Goal: Task Accomplishment & Management: Manage account settings

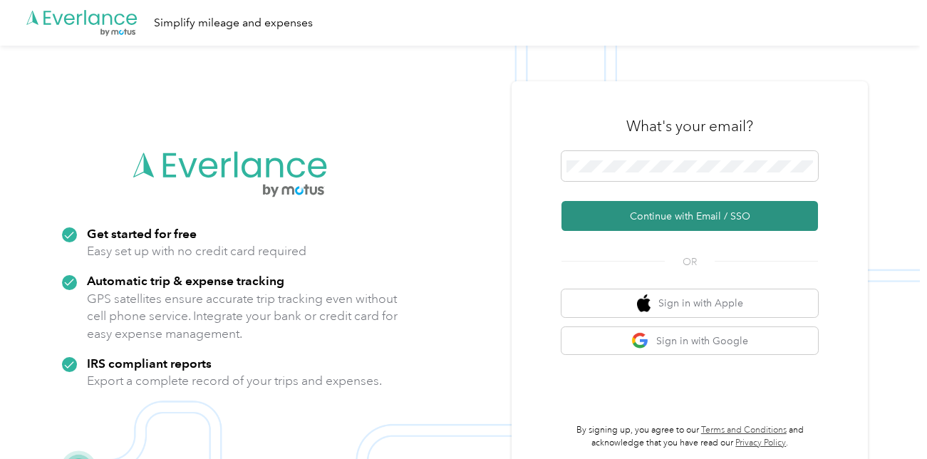
click at [650, 215] on button "Continue with Email / SSO" at bounding box center [690, 216] width 257 height 30
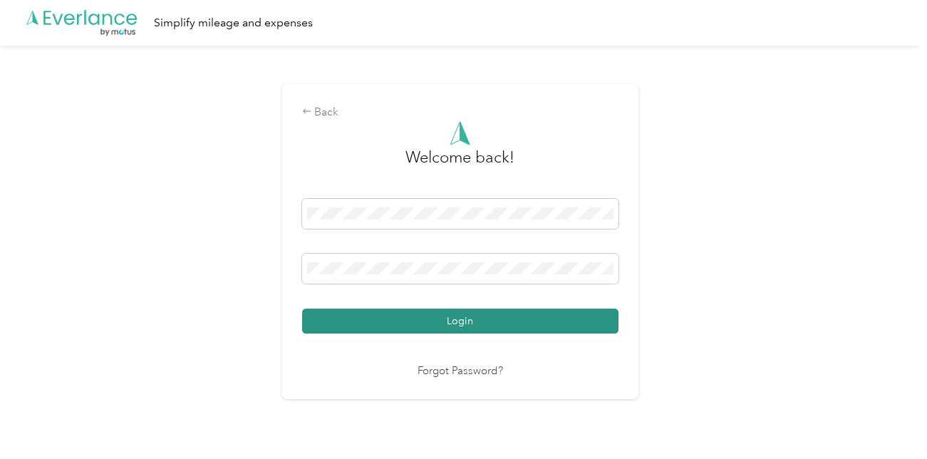
click at [462, 324] on button "Login" at bounding box center [460, 321] width 317 height 25
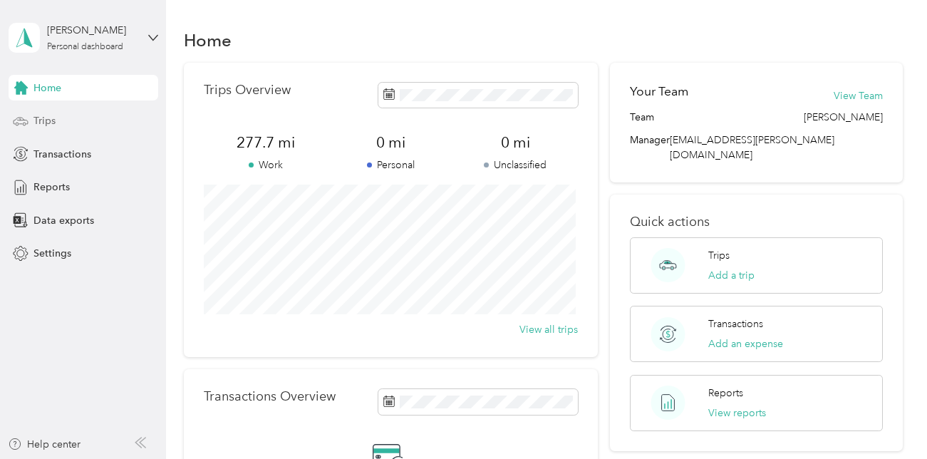
click at [41, 121] on span "Trips" at bounding box center [45, 120] width 22 height 15
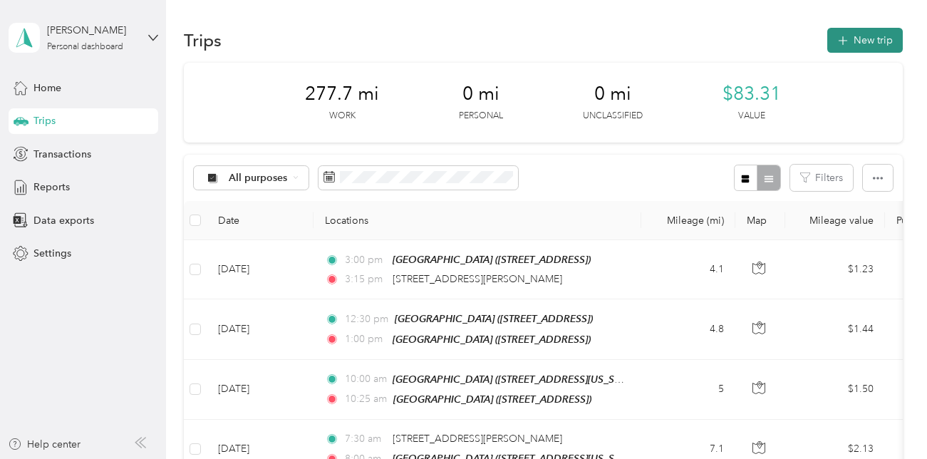
click at [855, 36] on button "New trip" at bounding box center [866, 40] width 76 height 25
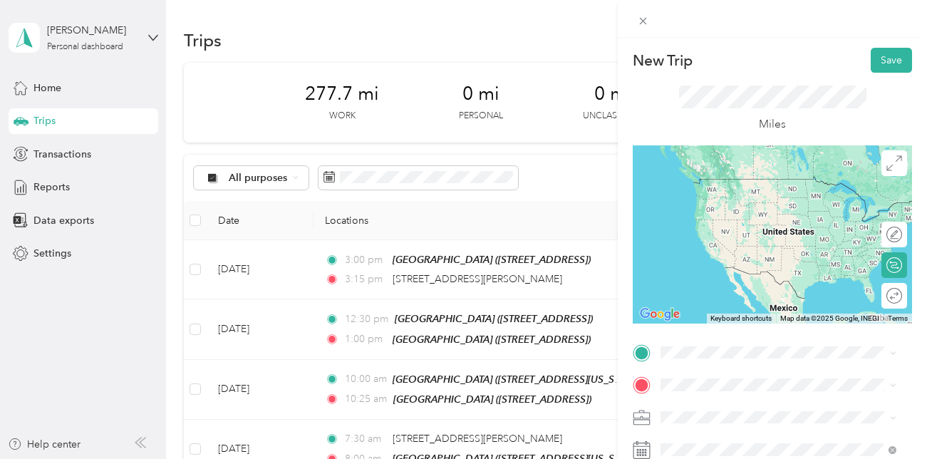
click at [718, 183] on span "[STREET_ADDRESS][PERSON_NAME][US_STATE]" at bounding box center [790, 177] width 204 height 25
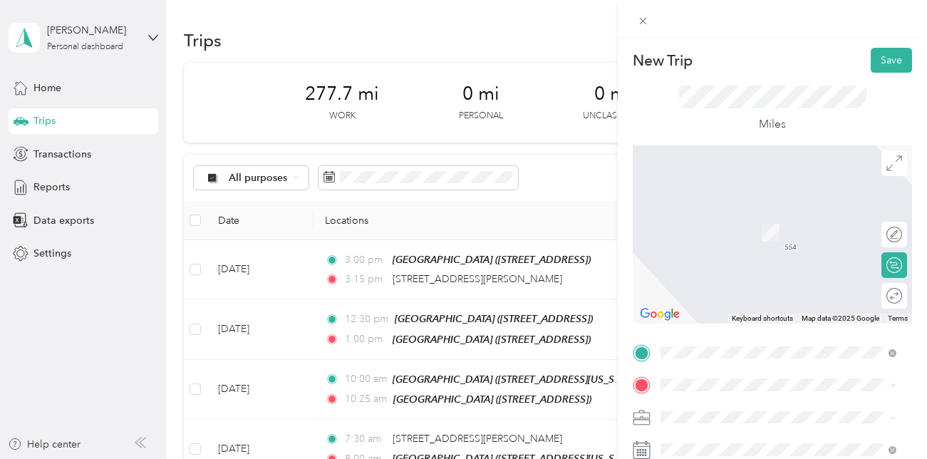
click at [756, 236] on span "[STREET_ADDRESS][US_STATE]" at bounding box center [759, 230] width 143 height 12
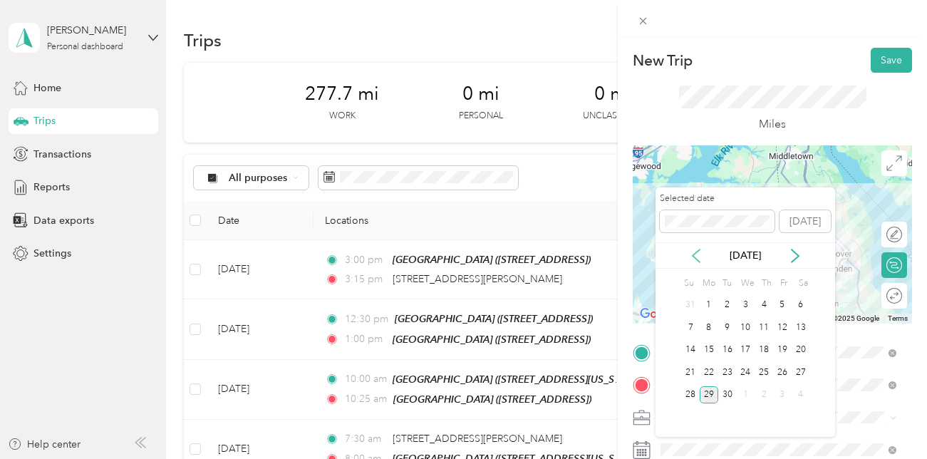
click at [696, 259] on icon at bounding box center [696, 256] width 7 height 13
click at [728, 331] on div "5" at bounding box center [728, 328] width 19 height 18
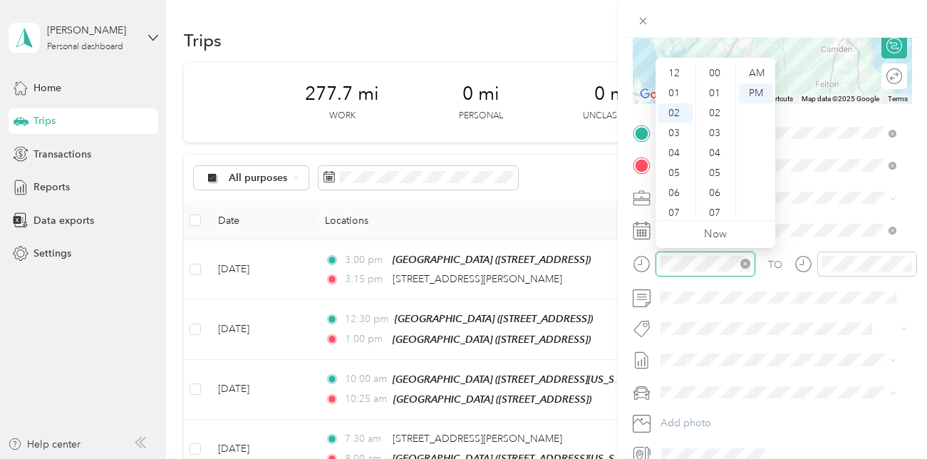
scroll to position [519, 0]
click at [674, 170] on div "07" at bounding box center [676, 173] width 34 height 20
click at [717, 70] on div "00" at bounding box center [716, 73] width 34 height 20
click at [761, 73] on div "AM" at bounding box center [756, 73] width 34 height 20
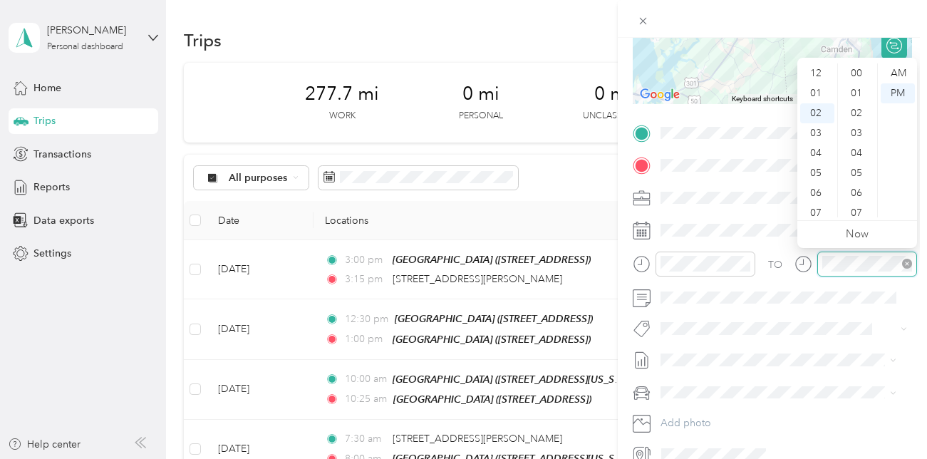
scroll to position [40, 0]
click at [818, 191] on div "08" at bounding box center [818, 193] width 34 height 20
click at [860, 75] on div "00" at bounding box center [858, 73] width 34 height 20
click at [903, 69] on div "AM" at bounding box center [898, 73] width 34 height 20
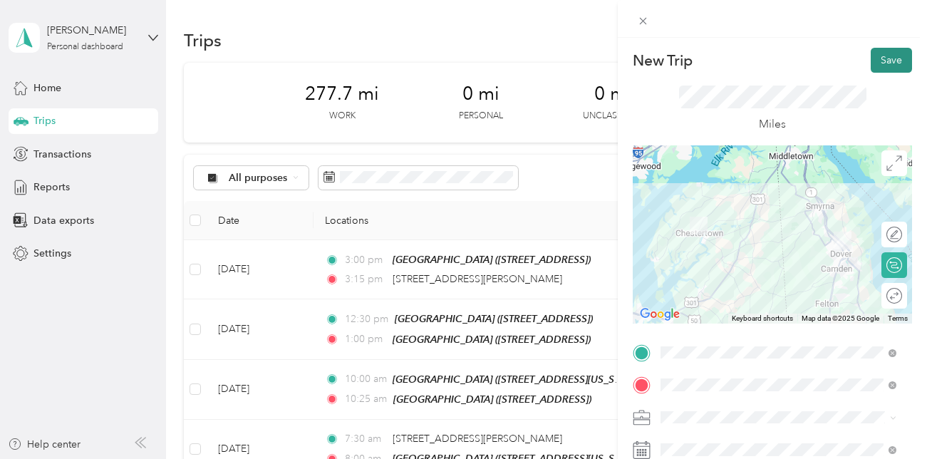
click at [882, 58] on button "Save" at bounding box center [891, 60] width 41 height 25
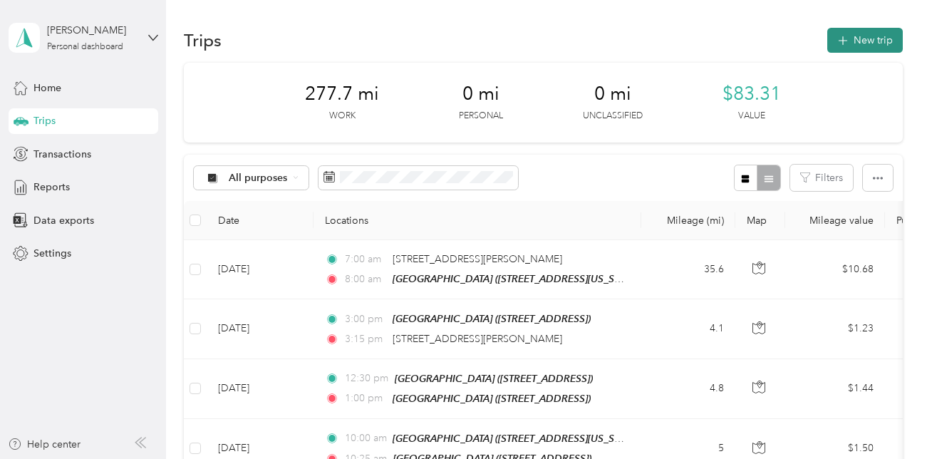
click at [863, 39] on button "New trip" at bounding box center [866, 40] width 76 height 25
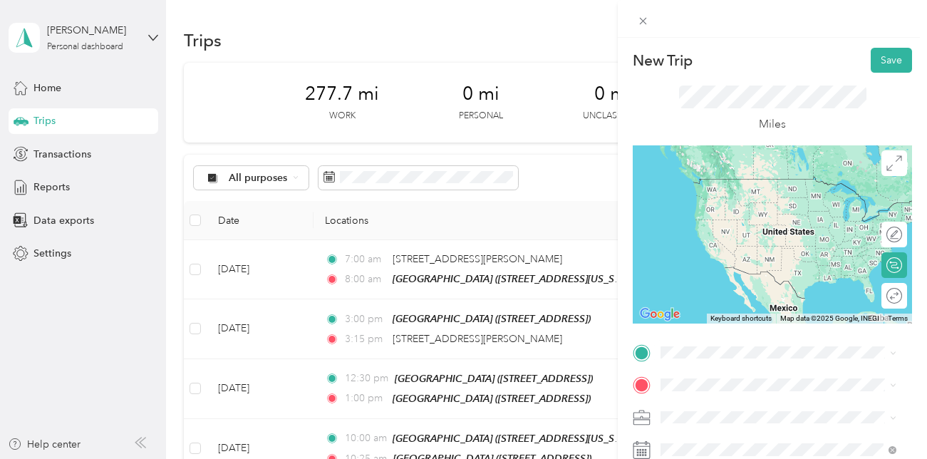
click at [733, 203] on span "[STREET_ADDRESS][US_STATE]" at bounding box center [759, 199] width 143 height 12
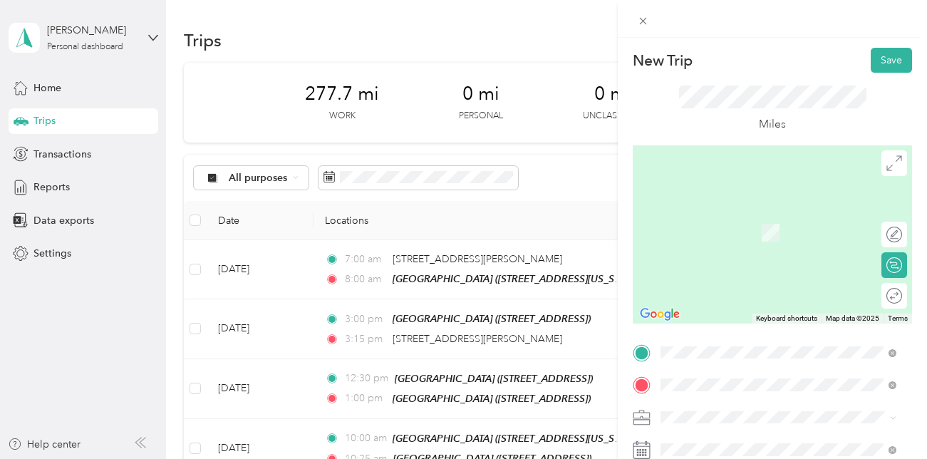
click at [738, 236] on span "[STREET_ADDRESS][PERSON_NAME]" at bounding box center [773, 238] width 170 height 12
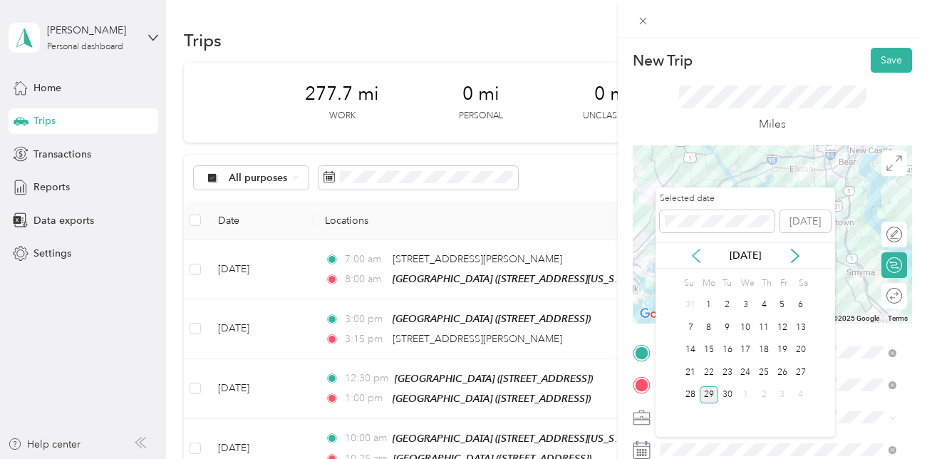
click at [697, 256] on icon at bounding box center [696, 256] width 14 height 14
click at [729, 327] on div "5" at bounding box center [728, 328] width 19 height 18
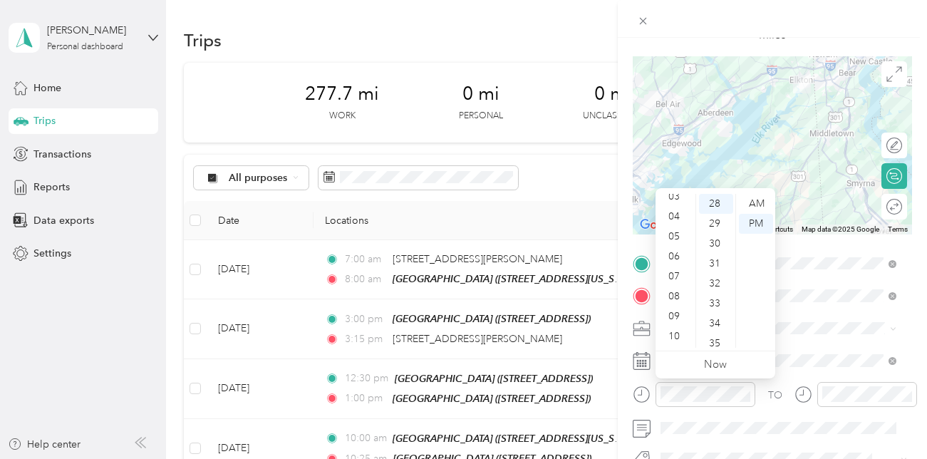
scroll to position [68, 0]
click at [675, 333] on div "10" at bounding box center [676, 335] width 34 height 20
click at [718, 203] on div "00" at bounding box center [716, 204] width 34 height 20
click at [761, 201] on div "AM" at bounding box center [756, 204] width 34 height 20
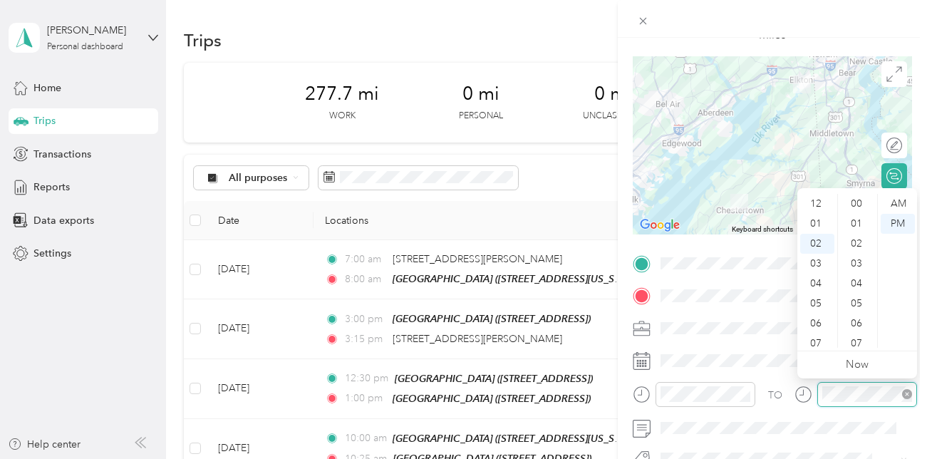
scroll to position [40, 0]
click at [841, 344] on div "35" at bounding box center [858, 344] width 34 height 20
click at [819, 334] on div "11" at bounding box center [818, 338] width 34 height 20
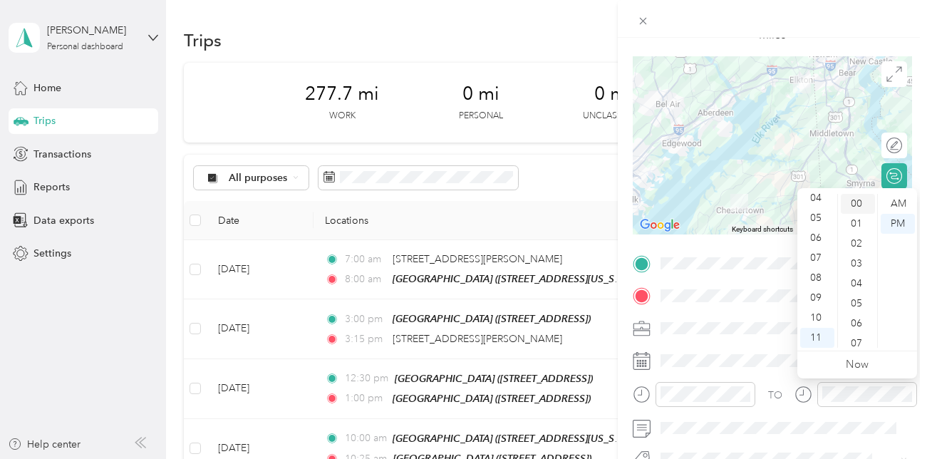
click at [857, 202] on div "00" at bounding box center [858, 204] width 34 height 20
click at [899, 202] on div "AM" at bounding box center [898, 204] width 34 height 20
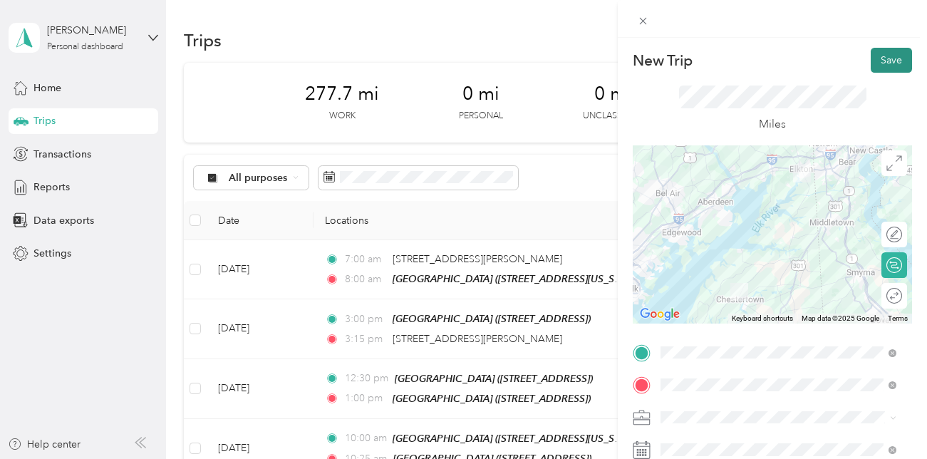
click at [886, 60] on button "Save" at bounding box center [891, 60] width 41 height 25
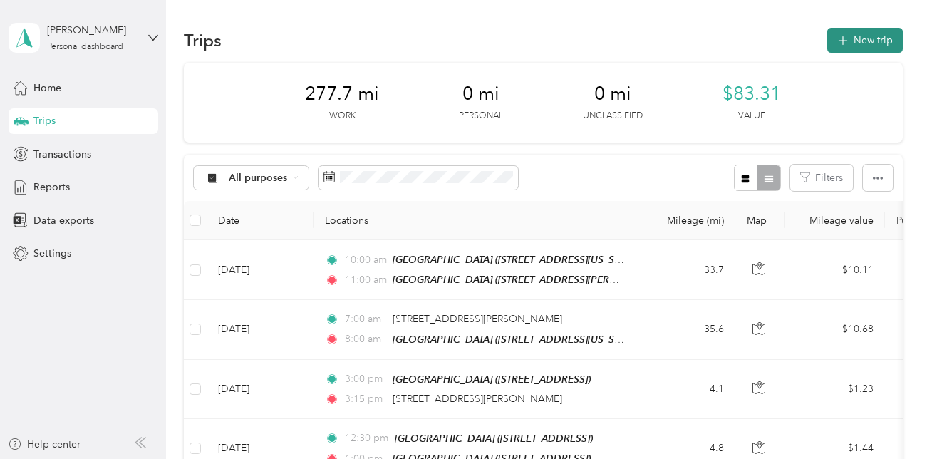
click at [862, 38] on button "New trip" at bounding box center [866, 40] width 76 height 25
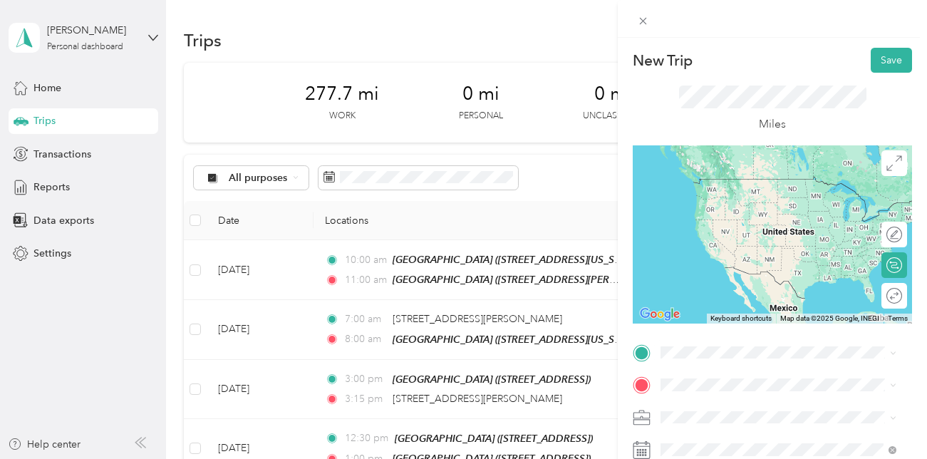
click at [734, 205] on span "[STREET_ADDRESS][PERSON_NAME]" at bounding box center [773, 198] width 170 height 12
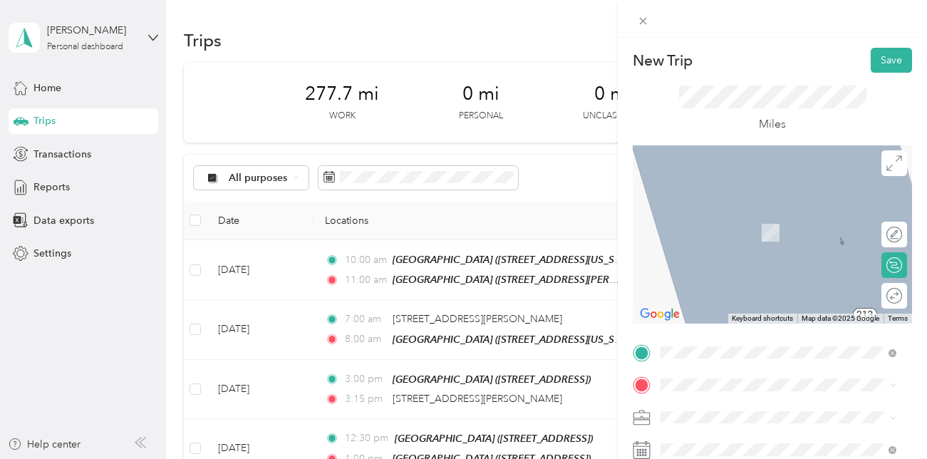
click at [721, 294] on div "TEAM Redners Warehouse Market [STREET_ADDRESS]" at bounding box center [779, 275] width 226 height 40
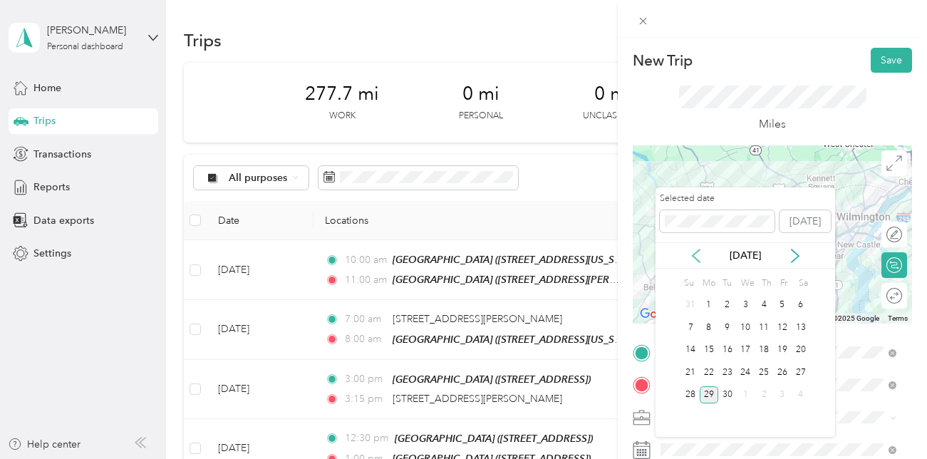
click at [697, 255] on icon at bounding box center [696, 256] width 14 height 14
click at [729, 326] on div "5" at bounding box center [728, 328] width 19 height 18
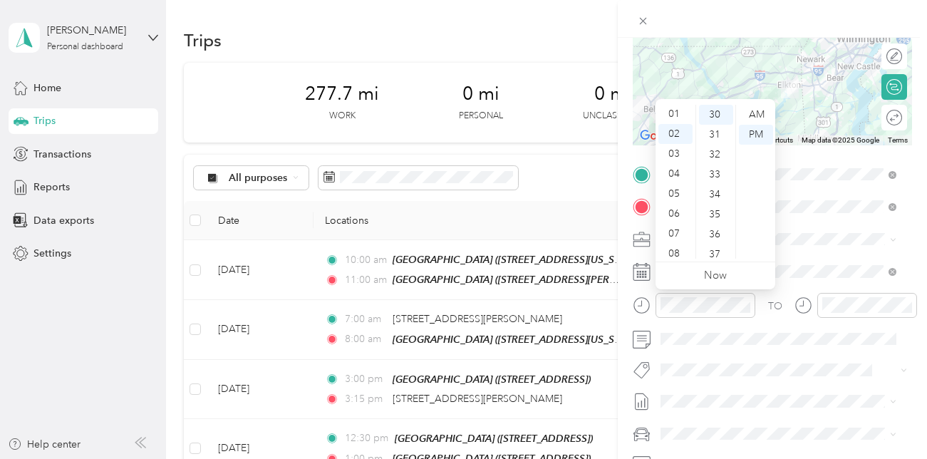
scroll to position [11, 0]
click at [674, 120] on div "01" at bounding box center [676, 123] width 34 height 20
click at [717, 115] on div "00" at bounding box center [716, 115] width 34 height 20
click at [760, 110] on div "AM" at bounding box center [756, 115] width 34 height 20
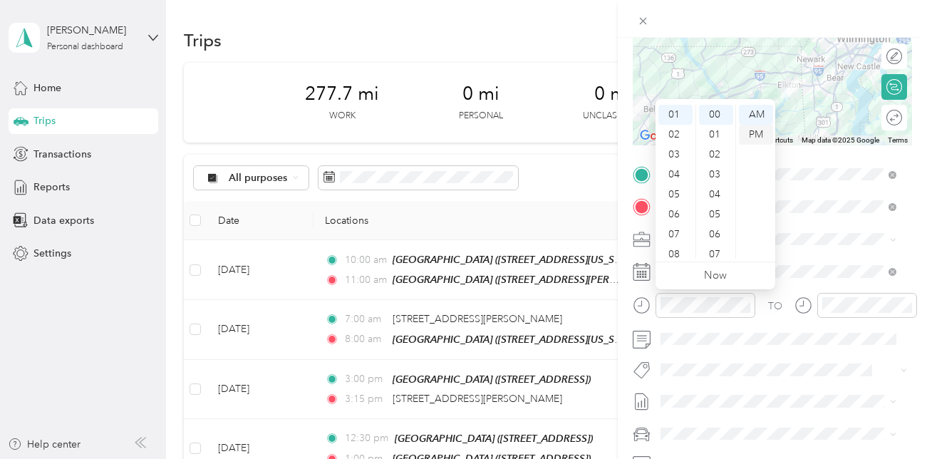
click at [758, 135] on div "PM" at bounding box center [756, 135] width 34 height 20
click at [716, 112] on div "00" at bounding box center [716, 115] width 34 height 20
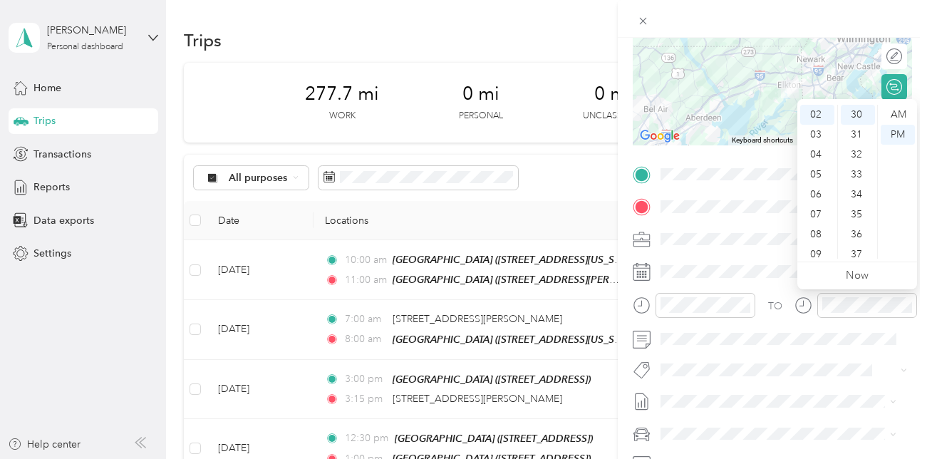
scroll to position [11, 0]
click at [818, 122] on div "01" at bounding box center [818, 123] width 34 height 20
click at [860, 112] on div "30" at bounding box center [858, 115] width 34 height 20
click at [897, 132] on div "PM" at bounding box center [898, 135] width 34 height 20
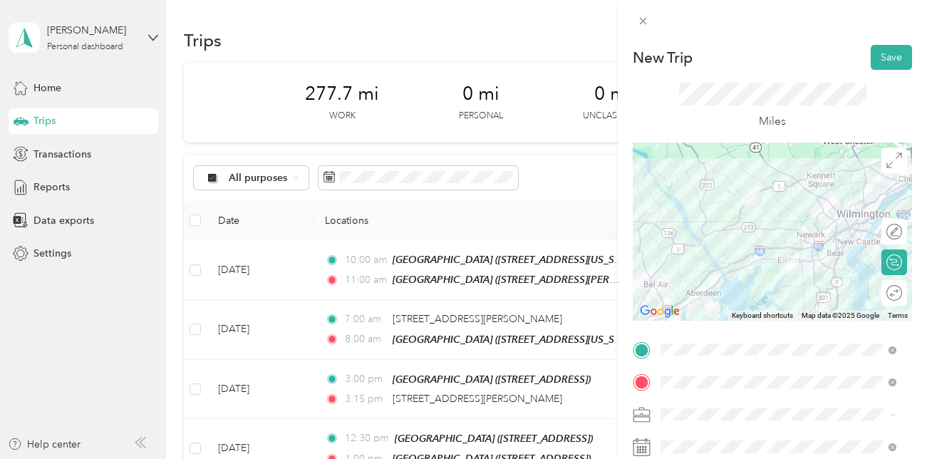
scroll to position [0, 0]
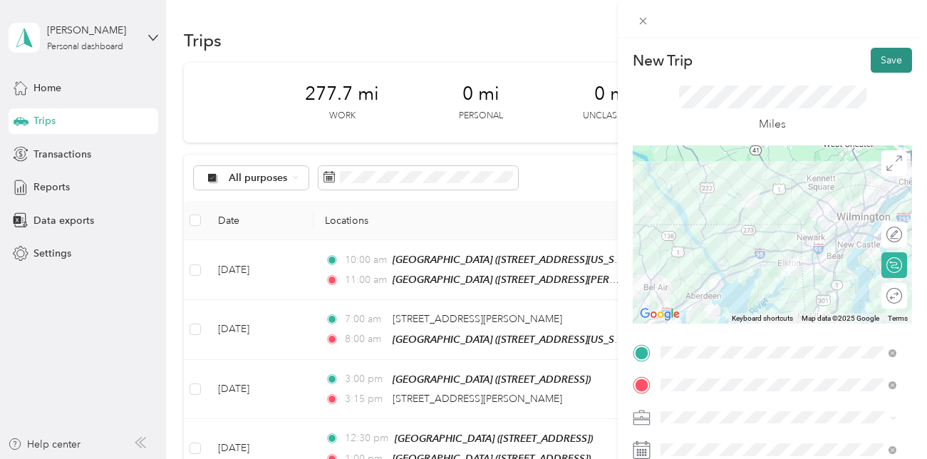
click at [876, 60] on button "Save" at bounding box center [891, 60] width 41 height 25
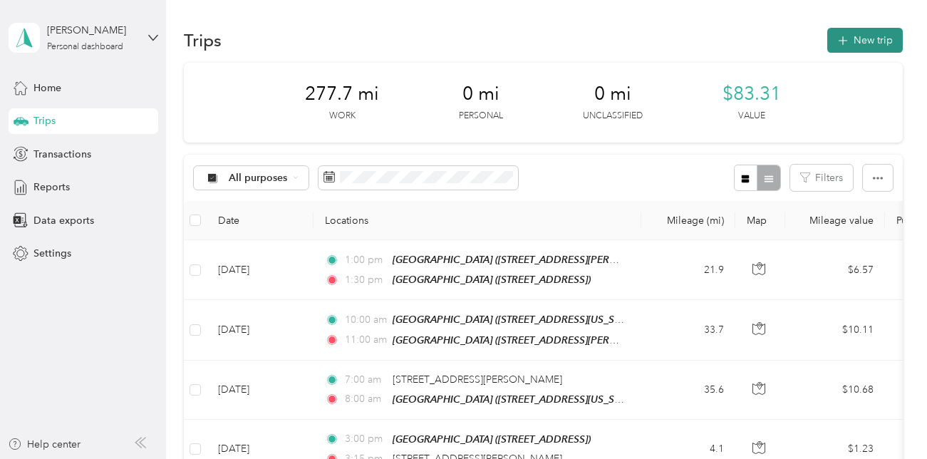
click at [861, 41] on button "New trip" at bounding box center [866, 40] width 76 height 25
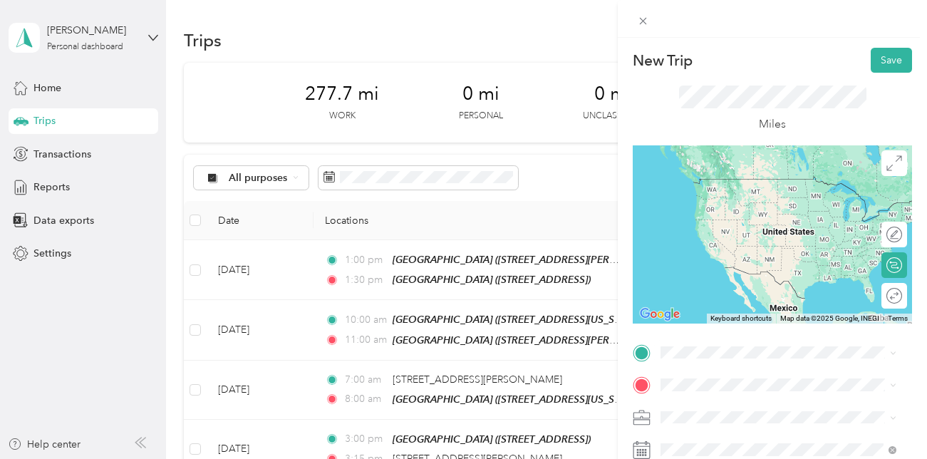
click at [725, 205] on div "TEAM Redners Warehouse Market [STREET_ADDRESS]" at bounding box center [777, 194] width 178 height 35
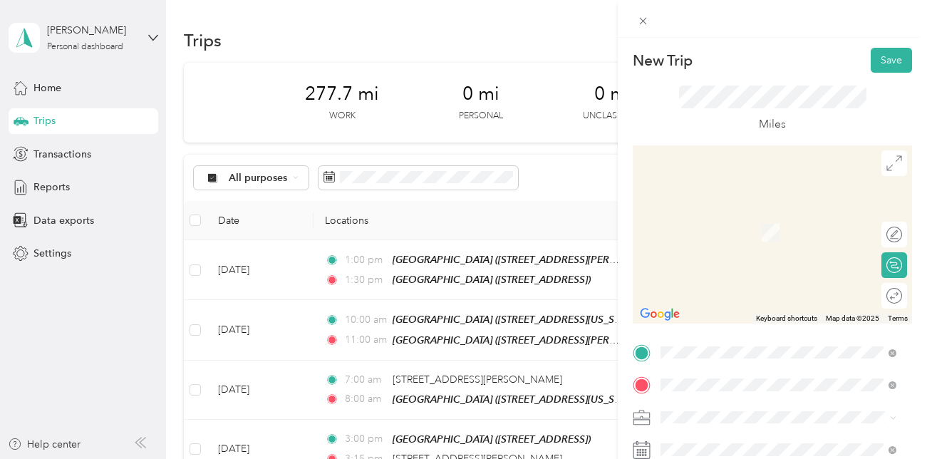
click at [720, 212] on span "[STREET_ADDRESS][PERSON_NAME][US_STATE]" at bounding box center [790, 217] width 204 height 25
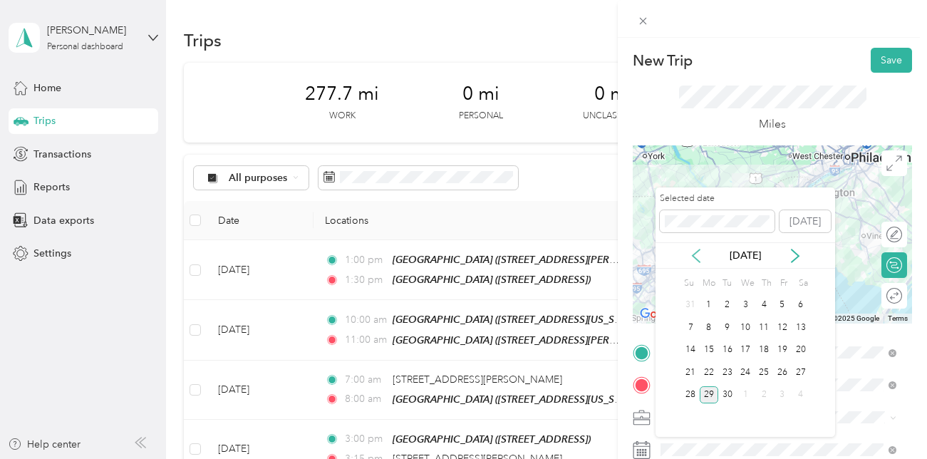
click at [694, 257] on icon at bounding box center [696, 256] width 14 height 14
click at [727, 331] on div "5" at bounding box center [728, 328] width 19 height 18
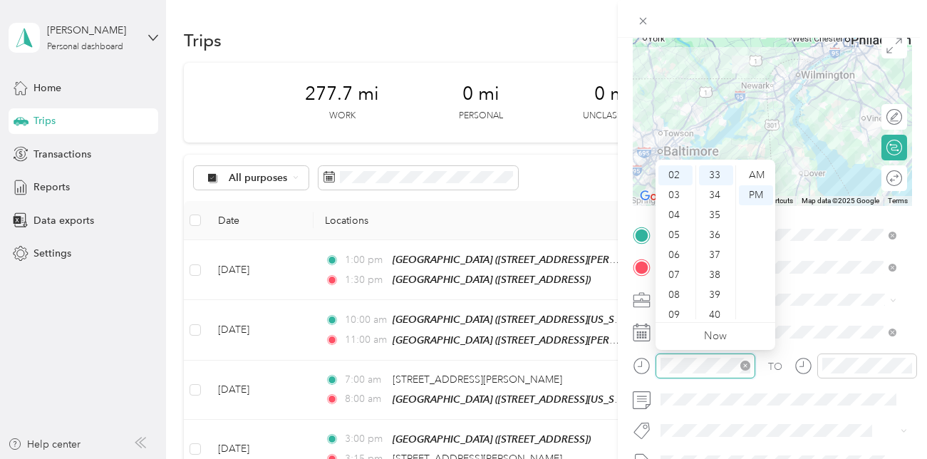
scroll to position [659, 0]
click at [674, 194] on div "03" at bounding box center [676, 195] width 34 height 20
click at [714, 173] on div "30" at bounding box center [716, 173] width 34 height 20
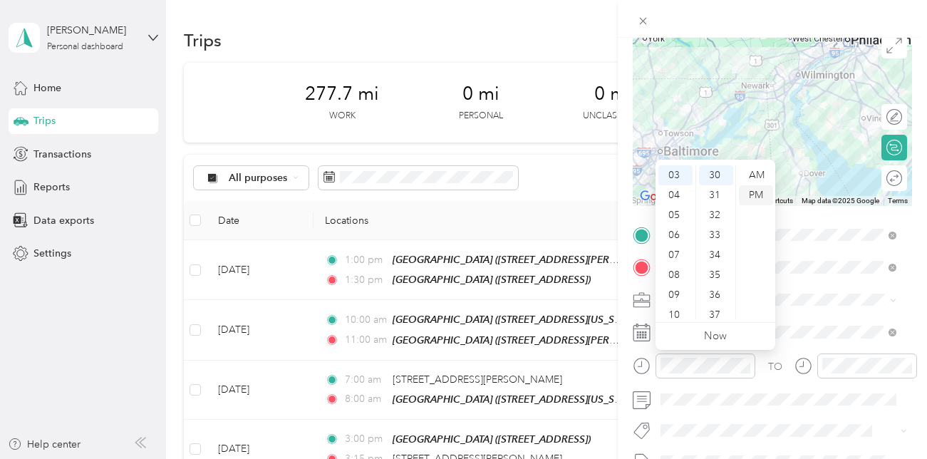
click at [758, 196] on div "PM" at bounding box center [756, 195] width 34 height 20
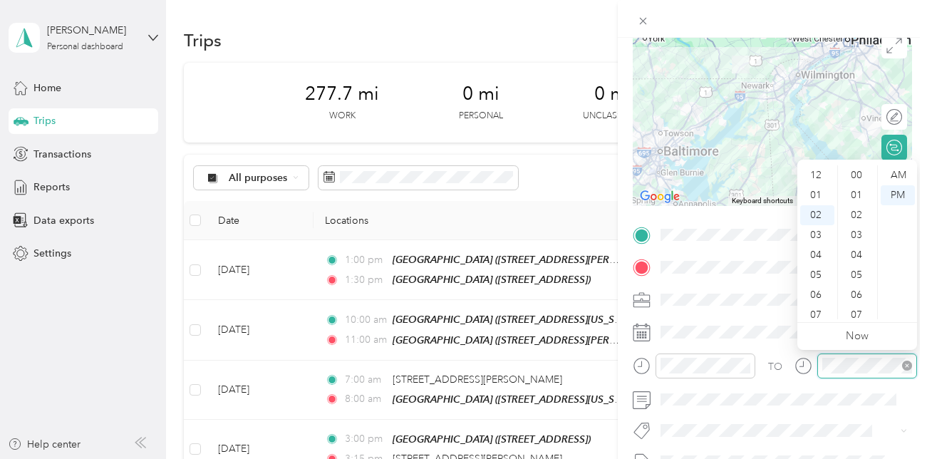
scroll to position [40, 0]
click at [816, 231] on div "05" at bounding box center [818, 235] width 34 height 20
click at [879, 171] on ul "AM PM" at bounding box center [898, 242] width 40 height 154
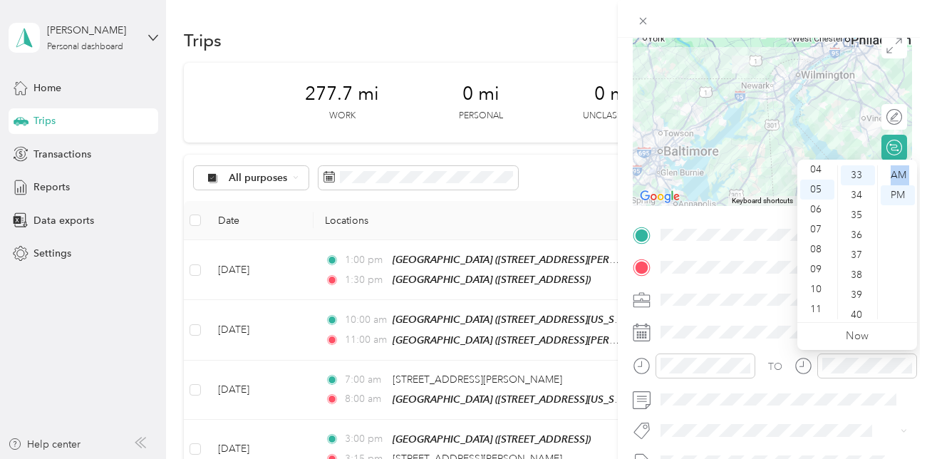
click at [879, 171] on ul "AM PM" at bounding box center [898, 242] width 40 height 154
drag, startPoint x: 879, startPoint y: 171, endPoint x: 872, endPoint y: 167, distance: 8.3
click at [872, 167] on ul "00 01 02 03 04 05 06 07 08 09 10 11 12 13 14 15 16 17 18 19 20 21 22 23 24 25 2…" at bounding box center [858, 242] width 40 height 154
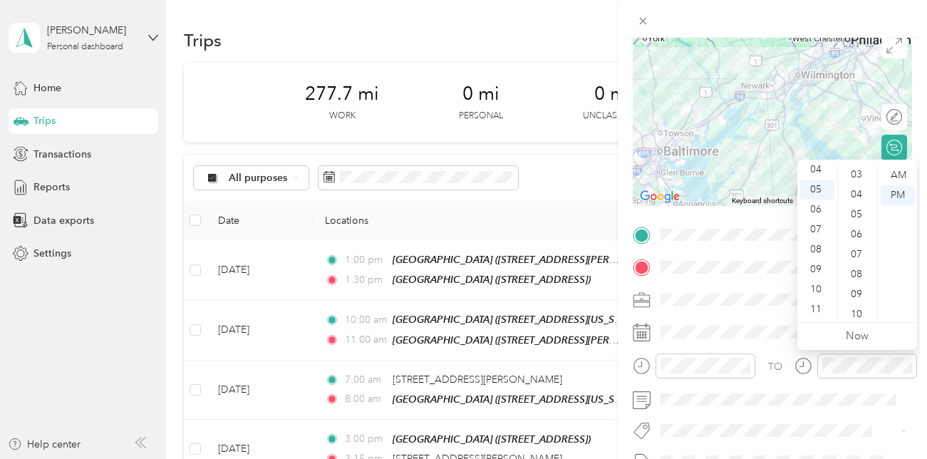
scroll to position [0, 0]
click at [858, 173] on div "00" at bounding box center [858, 175] width 34 height 20
click at [900, 195] on div "PM" at bounding box center [898, 195] width 34 height 20
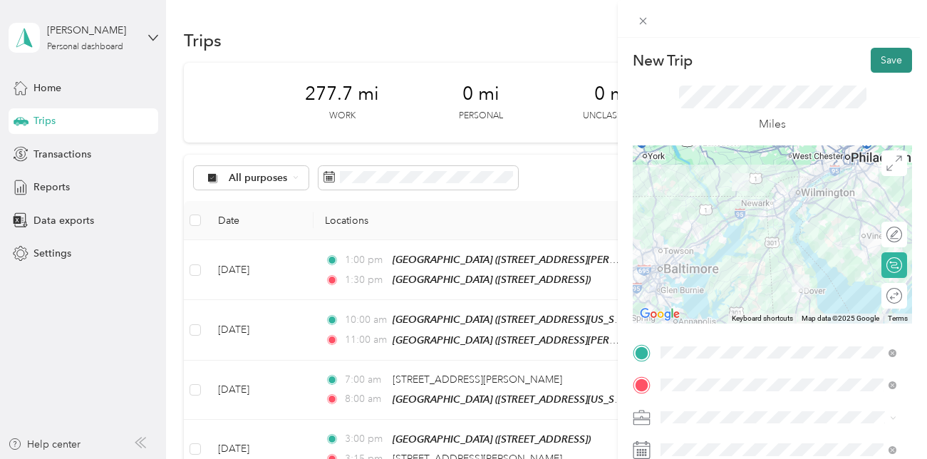
click at [881, 57] on button "Save" at bounding box center [891, 60] width 41 height 25
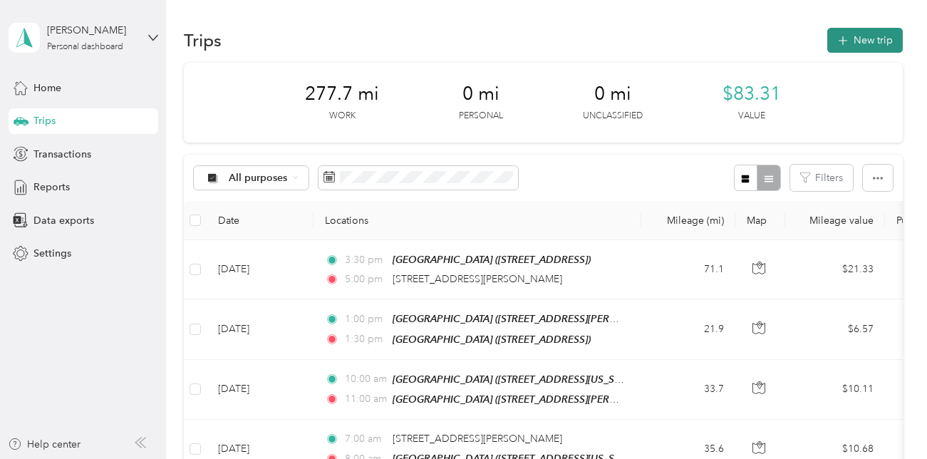
click at [866, 41] on button "New trip" at bounding box center [866, 40] width 76 height 25
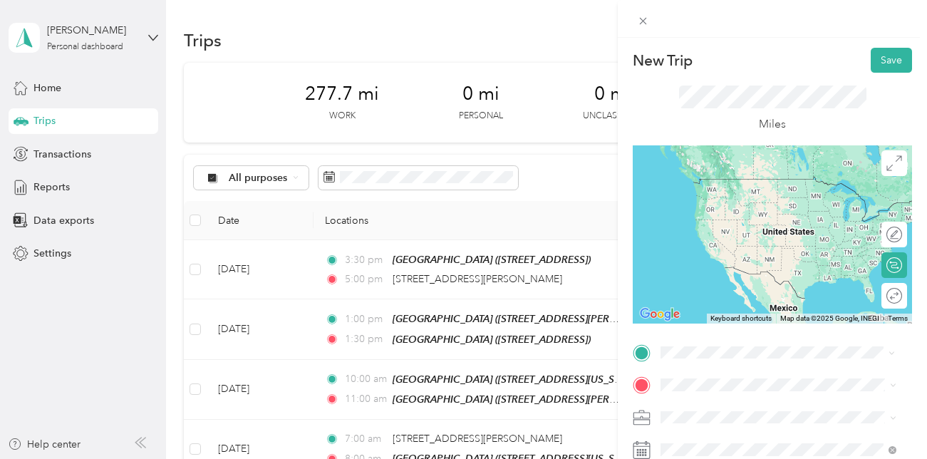
click at [761, 458] on div "New Trip Save This trip cannot be edited because it is either under review, app…" at bounding box center [460, 459] width 920 height 0
click at [741, 328] on div "TEAM Redners Warehouse Market 24120 [PERSON_NAME], 199581928, Lewes, [GEOGRAPHI…" at bounding box center [790, 344] width 204 height 50
click at [722, 179] on span "[STREET_ADDRESS][PERSON_NAME][US_STATE]" at bounding box center [790, 185] width 204 height 25
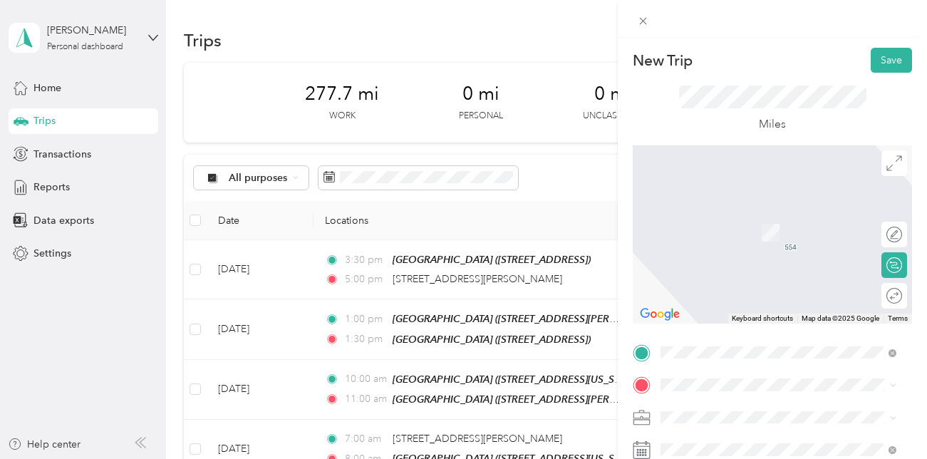
click at [756, 458] on div "New Trip Save This trip cannot be edited because it is either under review, app…" at bounding box center [460, 459] width 920 height 0
click at [739, 458] on div "New Trip Save This trip cannot be edited because it is either under review, app…" at bounding box center [460, 459] width 920 height 0
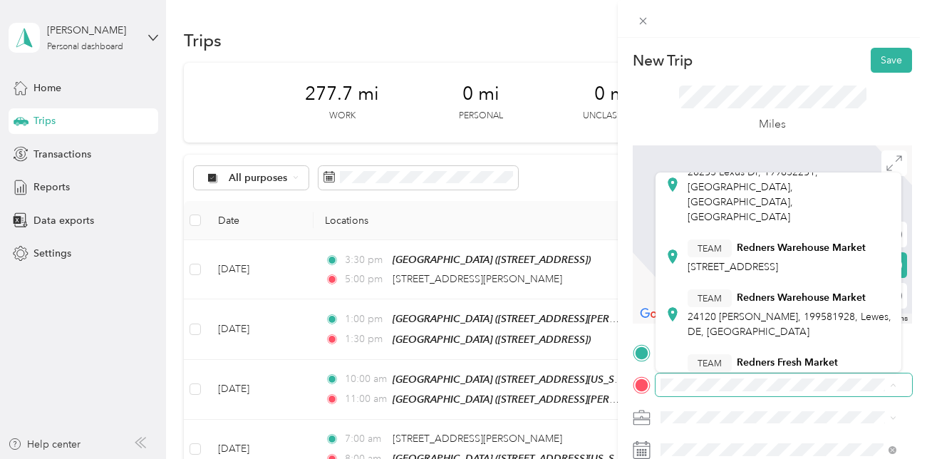
scroll to position [67, 0]
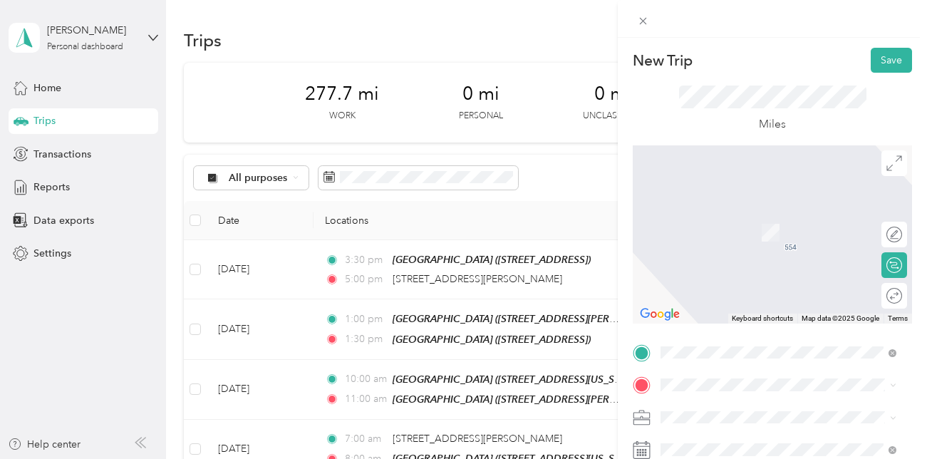
click at [712, 299] on div "TEAM Redners Warehouse Market 24120 [PERSON_NAME], 199581928, Lewes, [GEOGRAPHI…" at bounding box center [790, 304] width 204 height 50
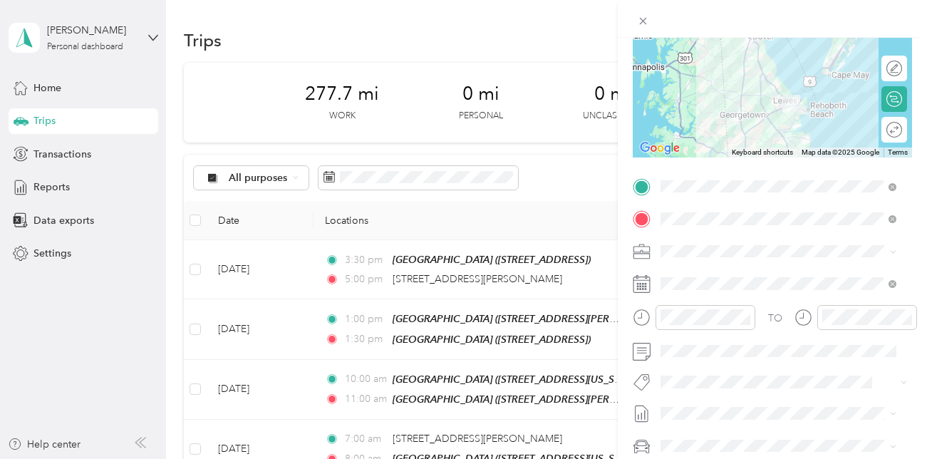
scroll to position [172, 0]
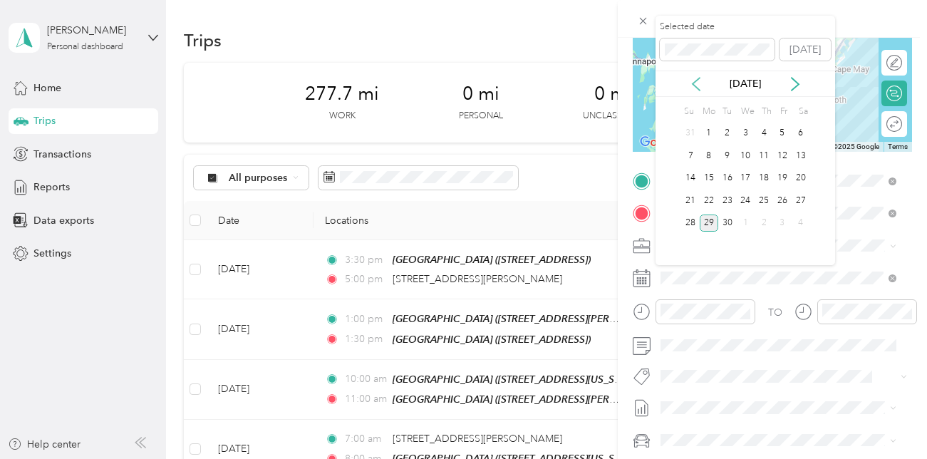
click at [696, 83] on icon at bounding box center [696, 84] width 14 height 14
click at [748, 155] on div "6" at bounding box center [746, 156] width 19 height 18
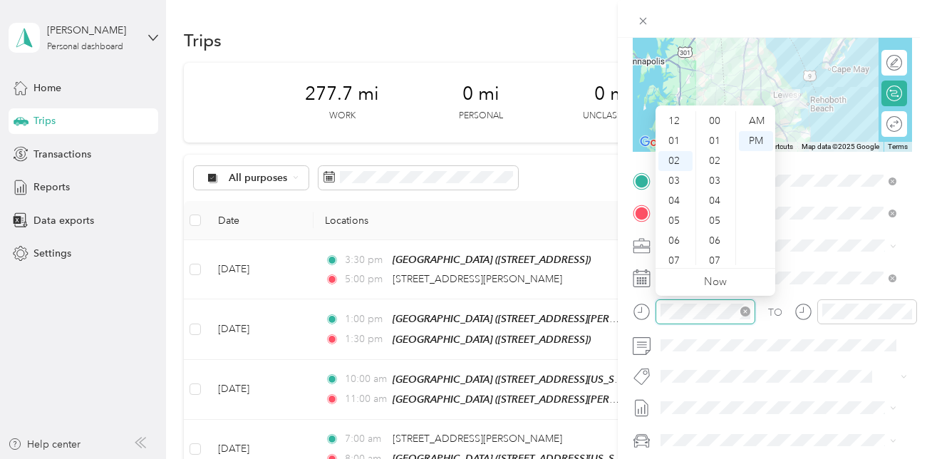
scroll to position [40, 0]
click at [676, 222] on div "07" at bounding box center [676, 221] width 34 height 20
click at [716, 123] on div "00" at bounding box center [716, 121] width 34 height 20
click at [761, 120] on div "AM" at bounding box center [756, 121] width 34 height 20
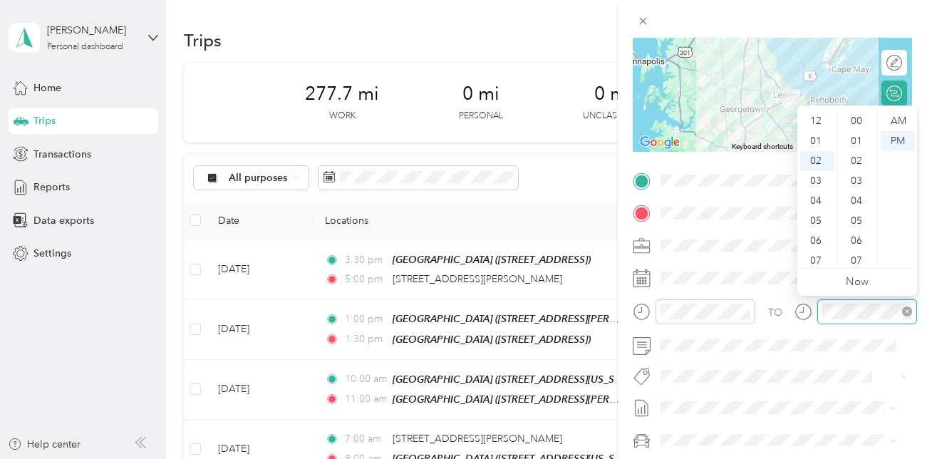
scroll to position [699, 0]
click at [817, 242] on div "08" at bounding box center [818, 241] width 34 height 20
click at [878, 114] on ul "AM PM" at bounding box center [898, 188] width 40 height 154
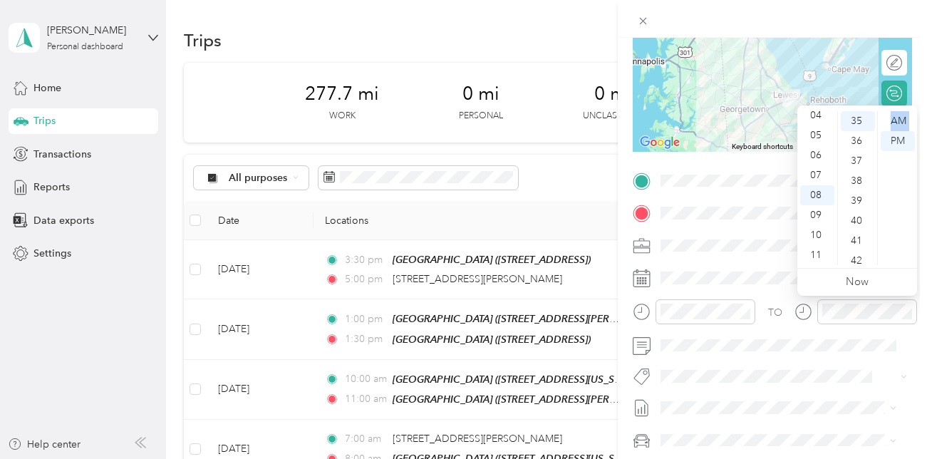
click at [878, 114] on ul "AM PM" at bounding box center [898, 188] width 40 height 154
click at [876, 115] on div "12 01 02 03 04 05 06 07 08 09 10 11 00 01 02 03 04 05 06 07 08 09 10 11 12 13 1…" at bounding box center [858, 188] width 120 height 160
click at [860, 120] on div "00" at bounding box center [858, 121] width 34 height 20
click at [900, 120] on div "AM" at bounding box center [898, 121] width 34 height 20
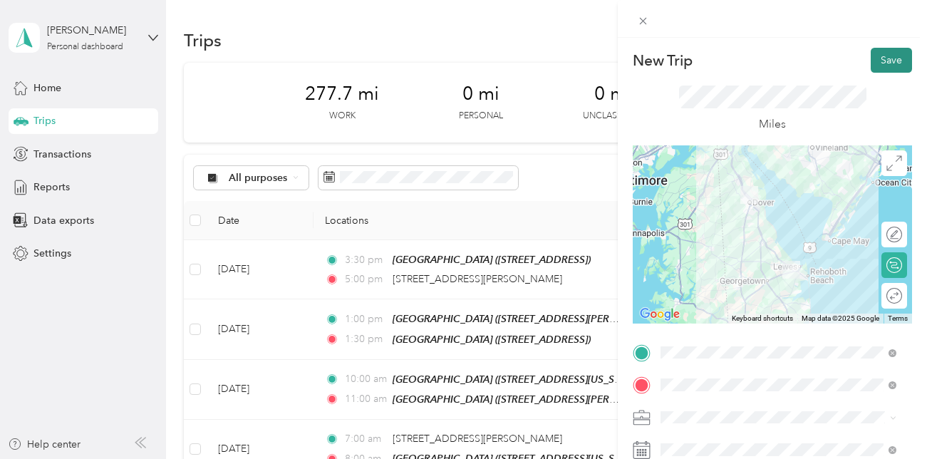
click at [889, 58] on button "Save" at bounding box center [891, 60] width 41 height 25
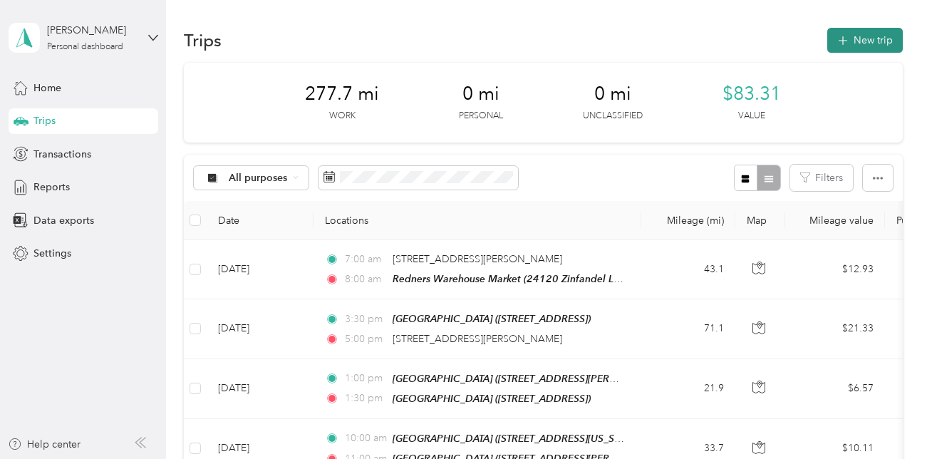
click at [858, 36] on button "New trip" at bounding box center [866, 40] width 76 height 25
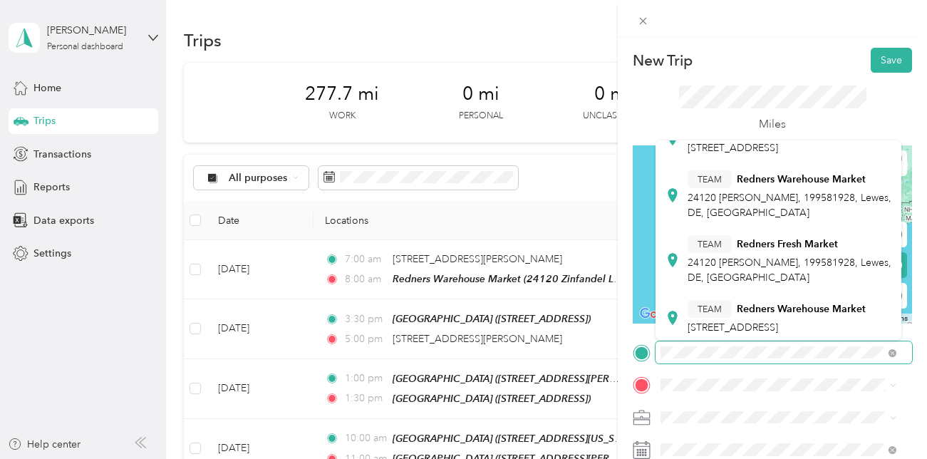
scroll to position [402, 0]
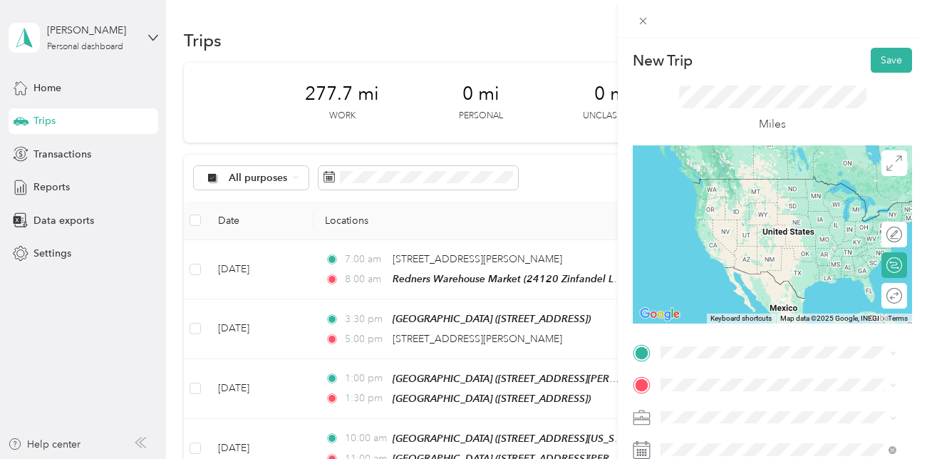
click at [722, 215] on div "TEAM Redners Warehouse Market 24120 [PERSON_NAME], 199581928, Lewes, [GEOGRAPHI…" at bounding box center [790, 190] width 204 height 50
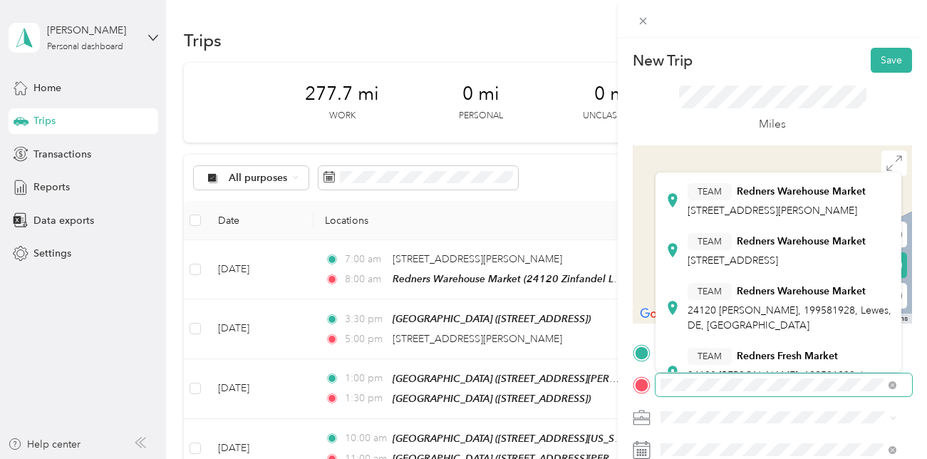
scroll to position [337, 0]
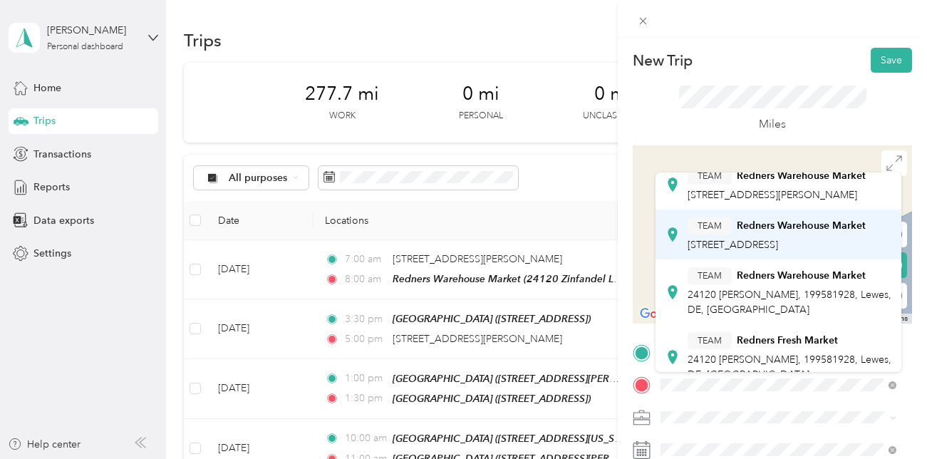
click at [774, 252] on div "TEAM [GEOGRAPHIC_DATA][STREET_ADDRESS][GEOGRAPHIC_DATA]" at bounding box center [777, 234] width 178 height 35
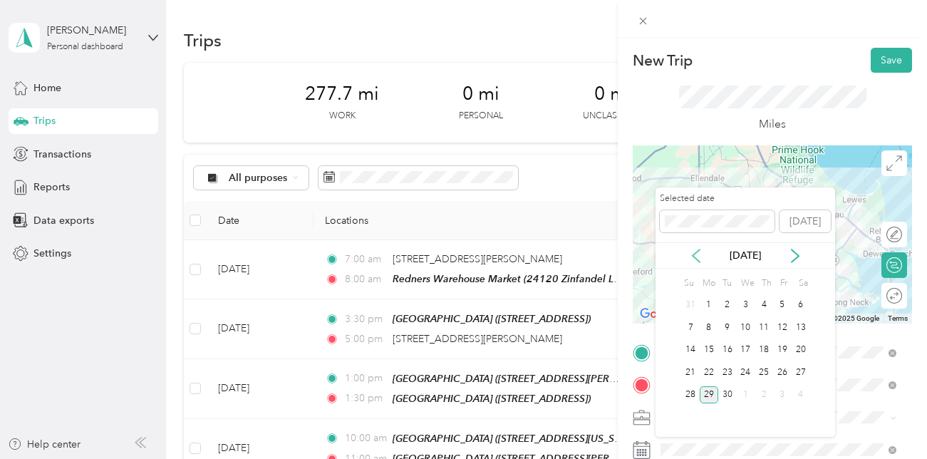
click at [698, 255] on icon at bounding box center [696, 256] width 14 height 14
click at [746, 327] on div "6" at bounding box center [746, 328] width 19 height 18
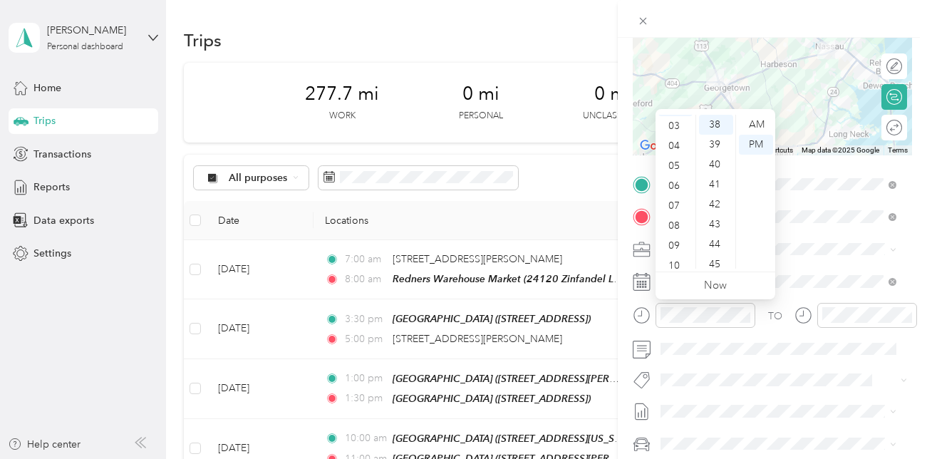
scroll to position [68, 0]
click at [680, 252] on div "10" at bounding box center [676, 256] width 34 height 20
click at [719, 136] on div "30" at bounding box center [716, 136] width 34 height 20
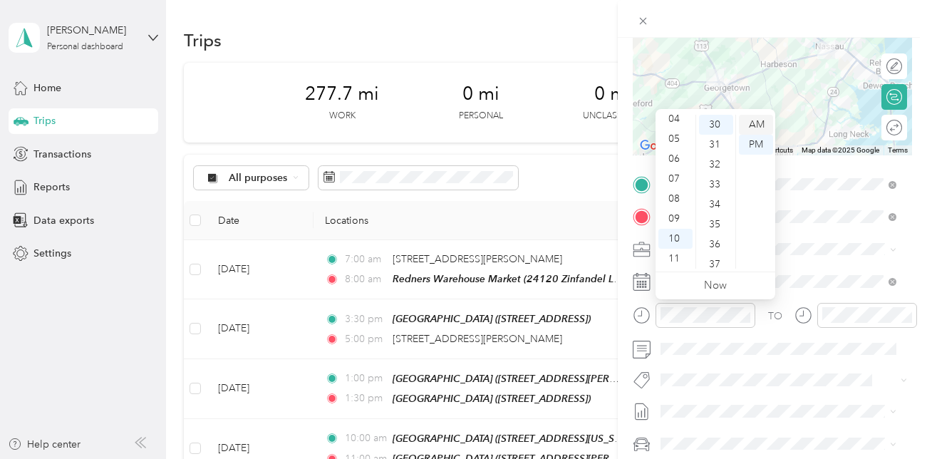
click at [756, 123] on div "AM" at bounding box center [756, 125] width 34 height 20
click at [718, 123] on div "00" at bounding box center [716, 125] width 34 height 20
click at [757, 120] on div "AM" at bounding box center [756, 125] width 34 height 20
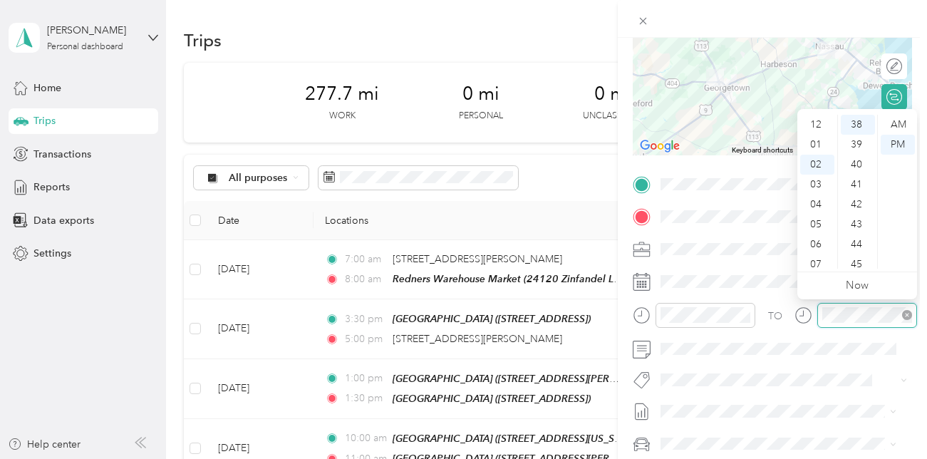
scroll to position [40, 0]
click at [842, 266] on div "45" at bounding box center [858, 265] width 34 height 20
click at [822, 252] on div "10" at bounding box center [818, 256] width 34 height 20
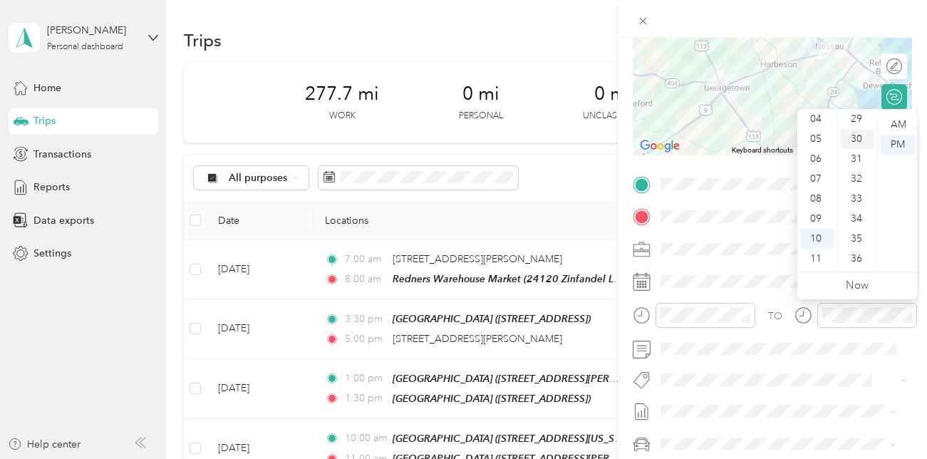
click at [858, 138] on div "30" at bounding box center [858, 139] width 34 height 20
click at [898, 120] on div "AM" at bounding box center [898, 125] width 34 height 20
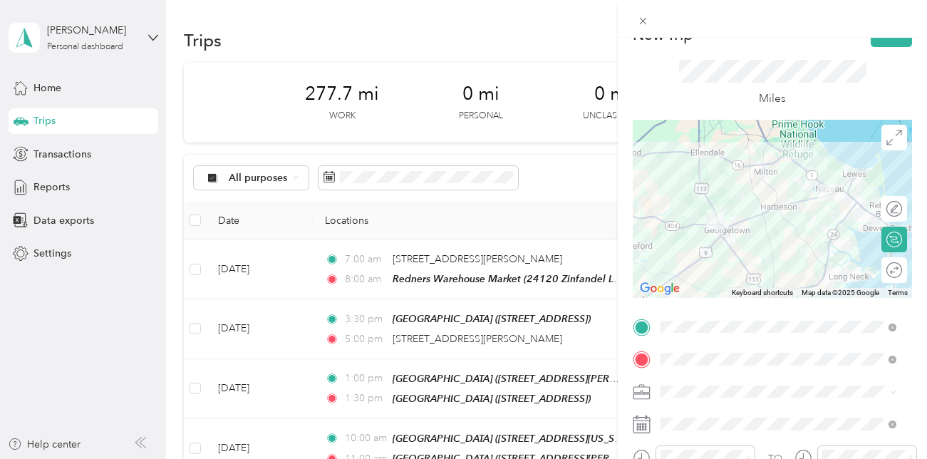
scroll to position [0, 0]
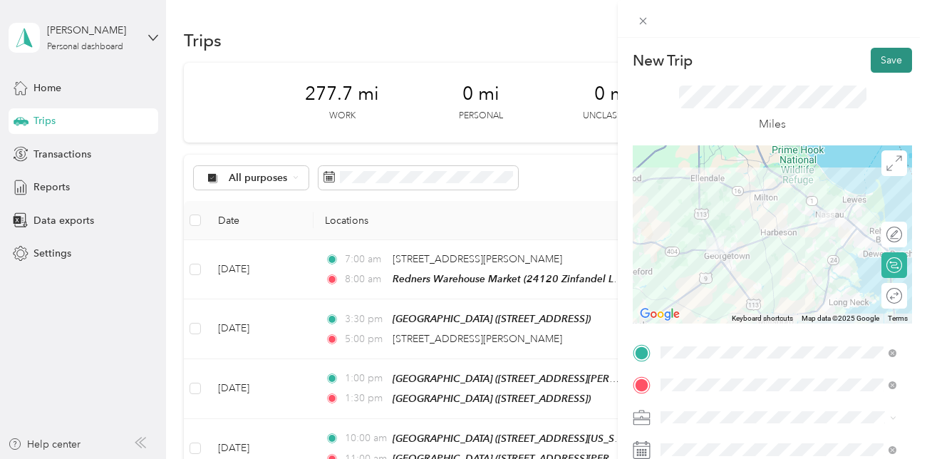
click at [882, 60] on button "Save" at bounding box center [891, 60] width 41 height 25
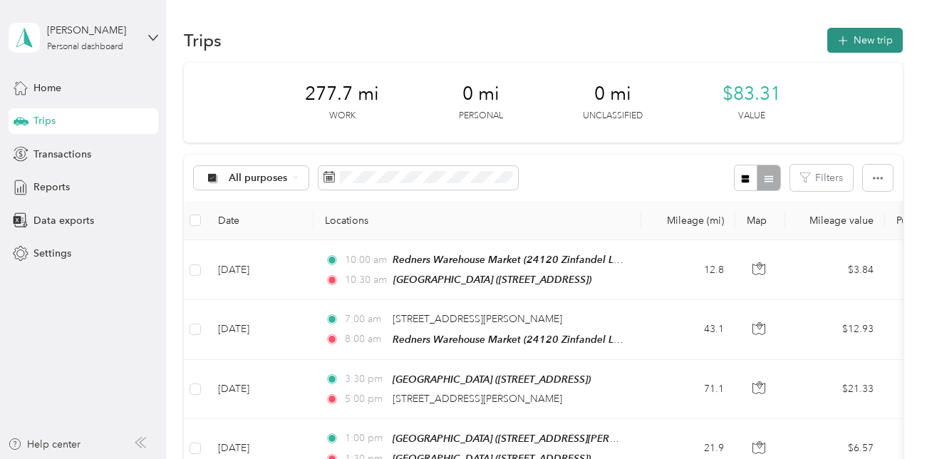
click at [860, 37] on button "New trip" at bounding box center [866, 40] width 76 height 25
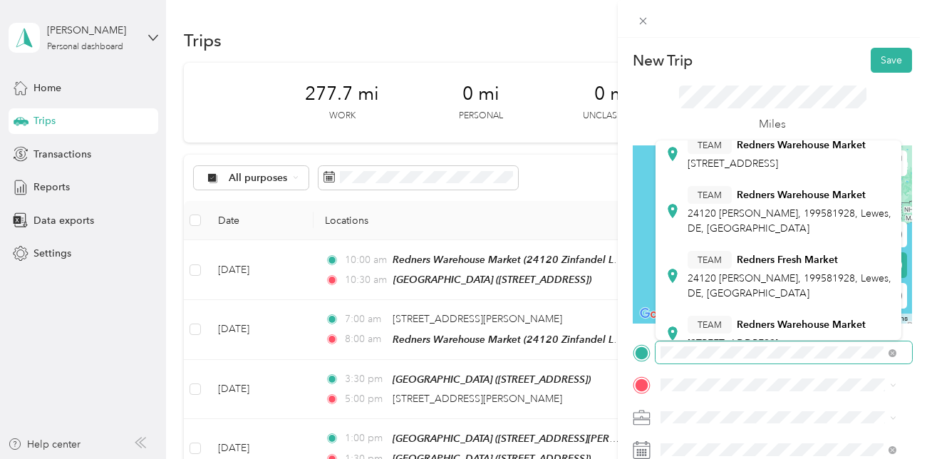
scroll to position [373, 0]
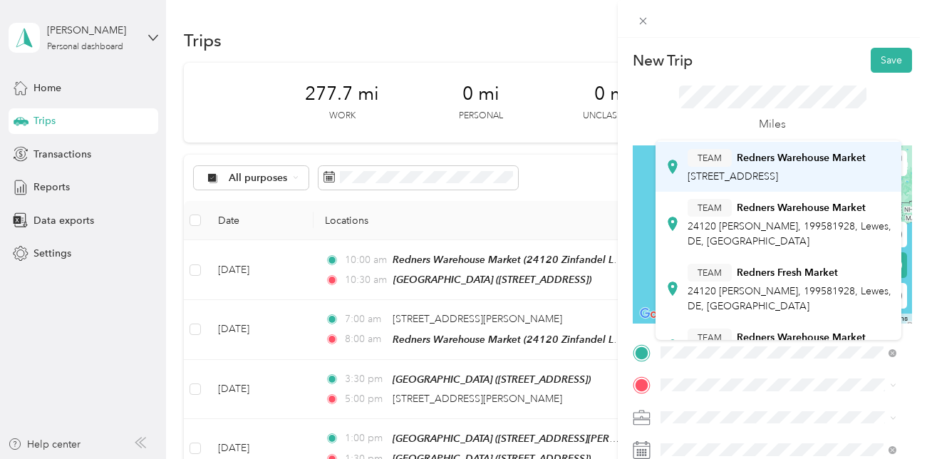
click at [773, 183] on span "[STREET_ADDRESS]" at bounding box center [733, 176] width 91 height 12
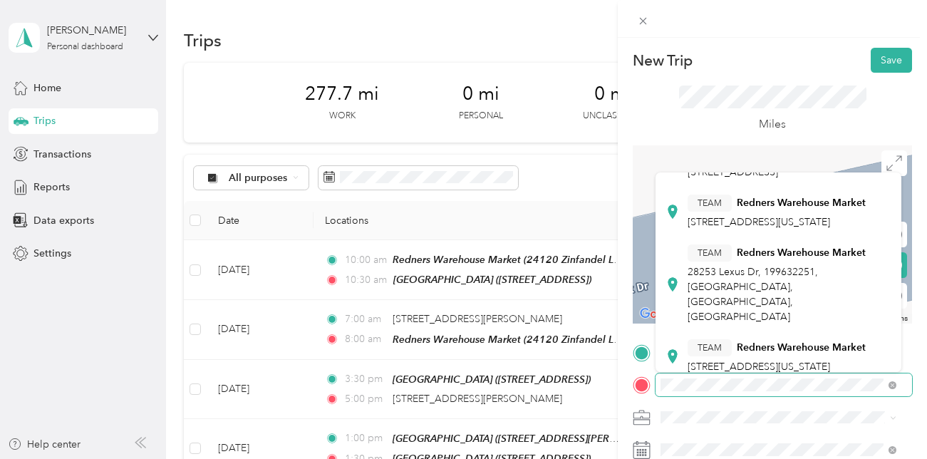
scroll to position [120, 0]
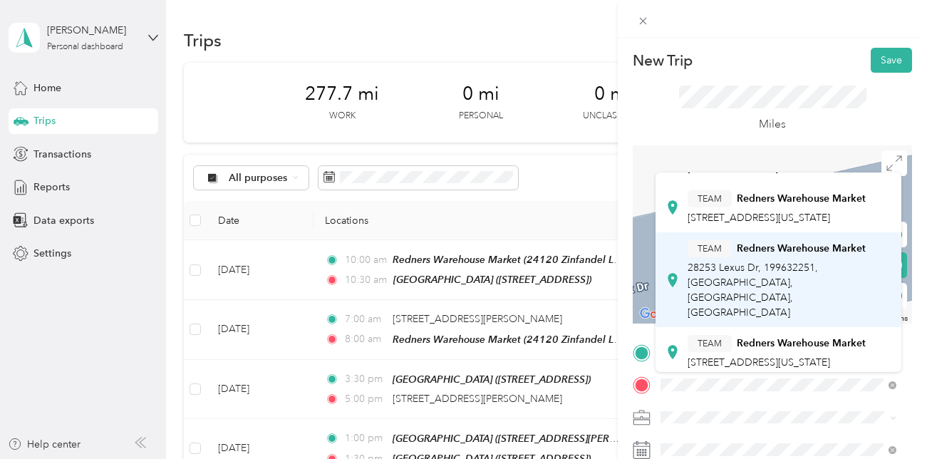
click at [818, 308] on span "28253 Lexus Dr, 199632251, [GEOGRAPHIC_DATA], [GEOGRAPHIC_DATA], [GEOGRAPHIC_DA…" at bounding box center [753, 290] width 130 height 57
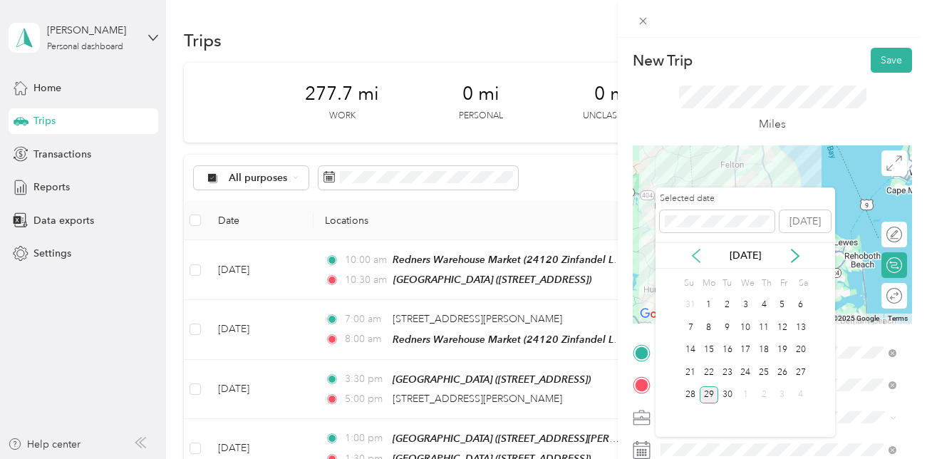
click at [694, 260] on icon at bounding box center [696, 256] width 14 height 14
click at [748, 328] on div "6" at bounding box center [746, 328] width 19 height 18
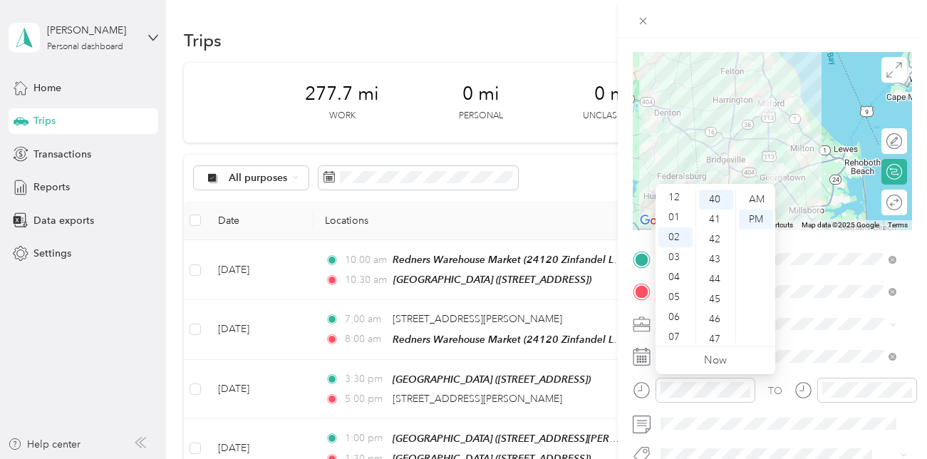
scroll to position [0, 0]
click at [675, 200] on div "12" at bounding box center [676, 200] width 34 height 20
click at [718, 249] on div "30" at bounding box center [716, 247] width 34 height 20
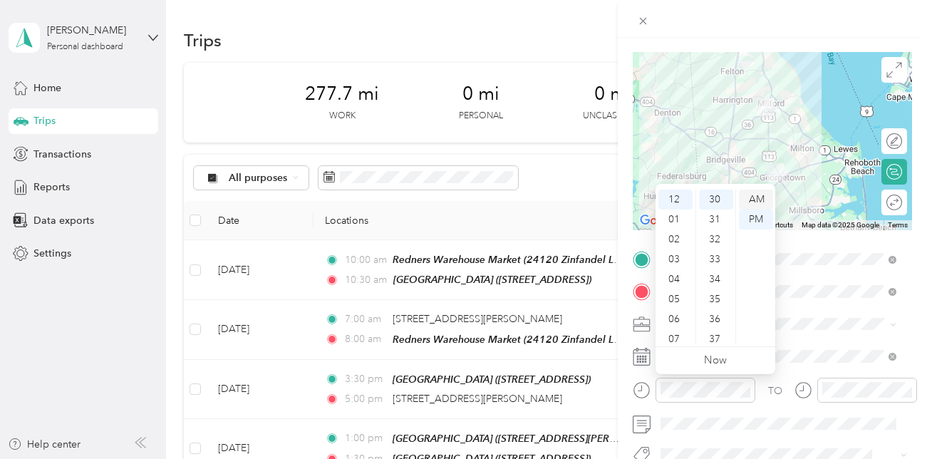
click at [756, 196] on div "AM" at bounding box center [756, 200] width 34 height 20
click at [756, 220] on div "PM" at bounding box center [756, 220] width 34 height 20
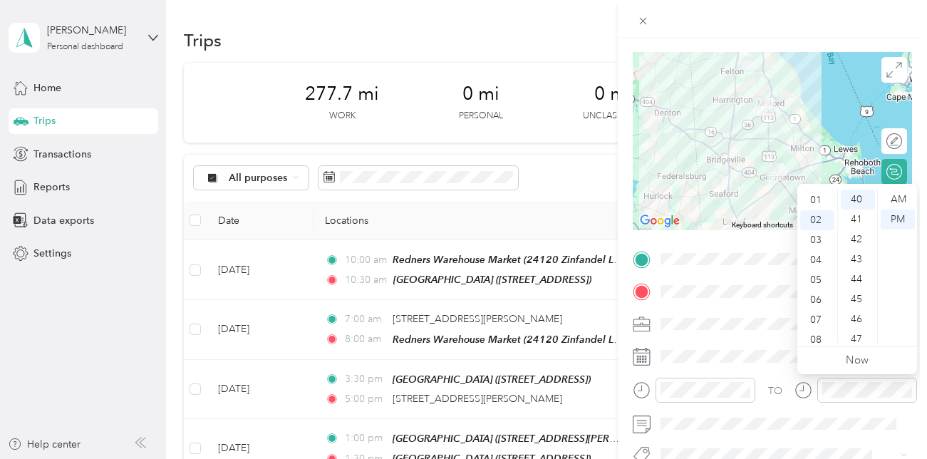
scroll to position [11, 0]
click at [816, 207] on div "01" at bounding box center [818, 208] width 34 height 20
click at [862, 198] on div "00" at bounding box center [858, 200] width 34 height 20
click at [903, 220] on div "PM" at bounding box center [898, 220] width 34 height 20
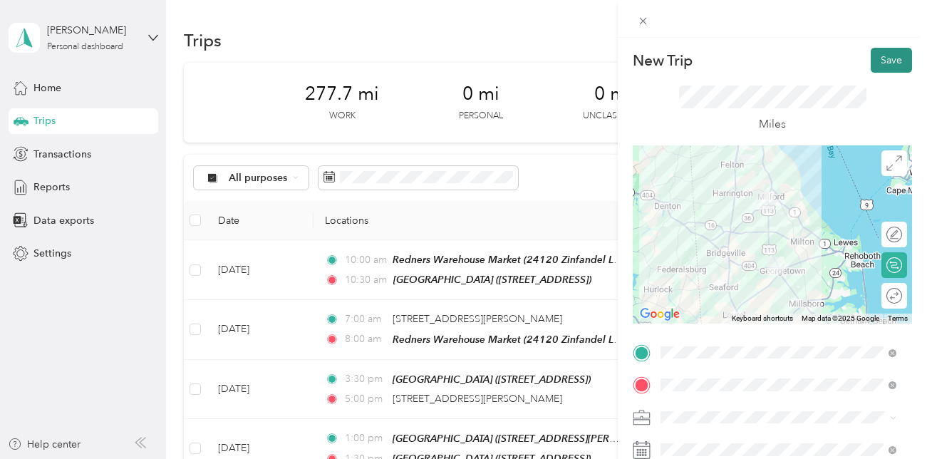
click at [881, 63] on button "Save" at bounding box center [891, 60] width 41 height 25
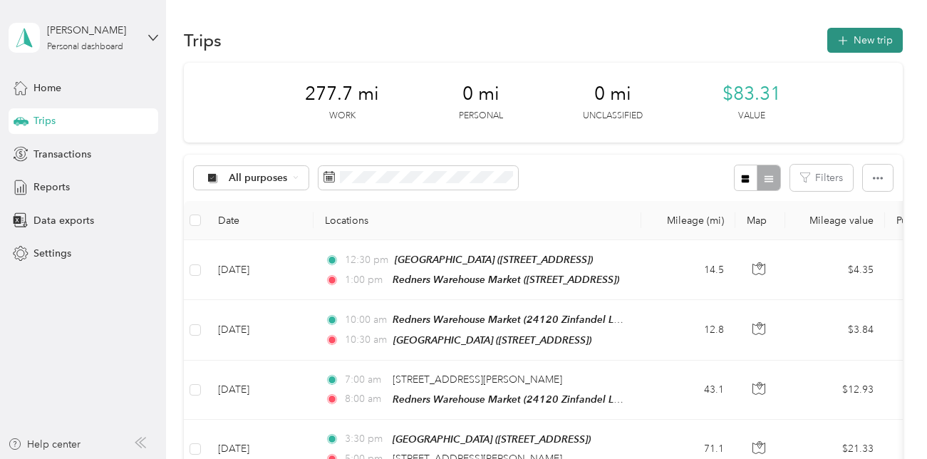
click at [875, 38] on button "New trip" at bounding box center [866, 40] width 76 height 25
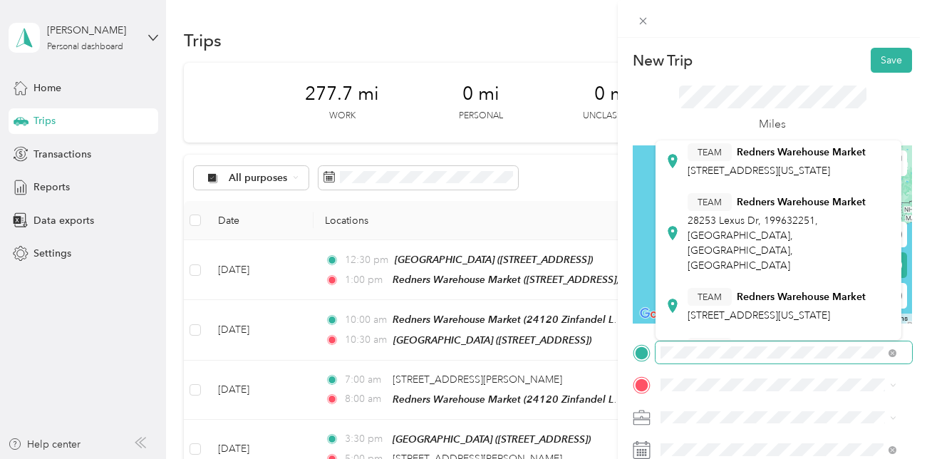
scroll to position [137, 0]
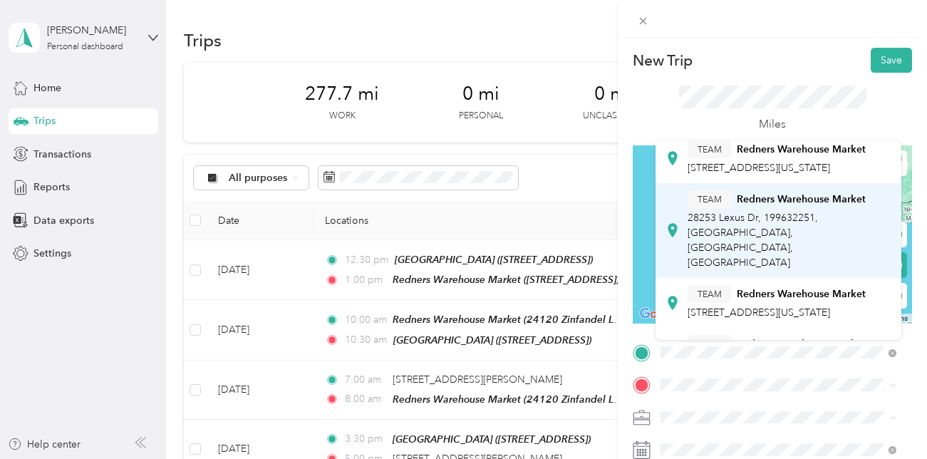
click at [818, 258] on span "28253 Lexus Dr, 199632251, [GEOGRAPHIC_DATA], [GEOGRAPHIC_DATA], [GEOGRAPHIC_DA…" at bounding box center [753, 240] width 130 height 57
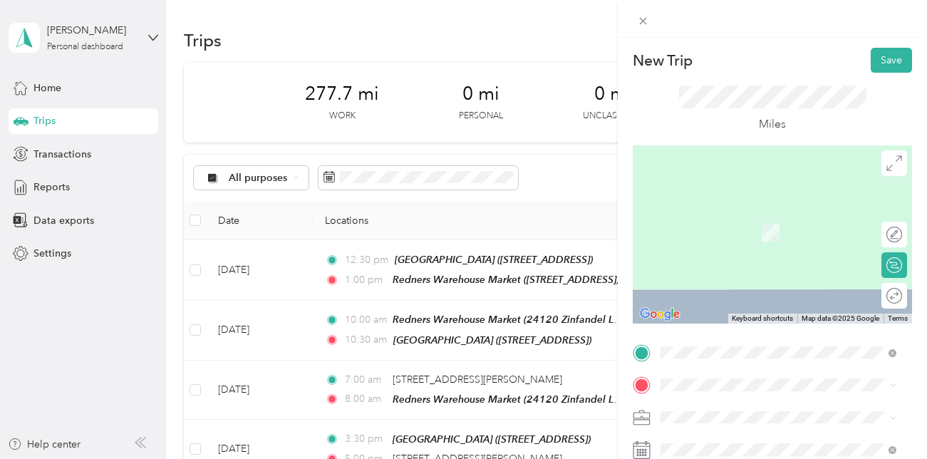
click at [729, 215] on span "[STREET_ADDRESS][PERSON_NAME][US_STATE]" at bounding box center [790, 209] width 204 height 25
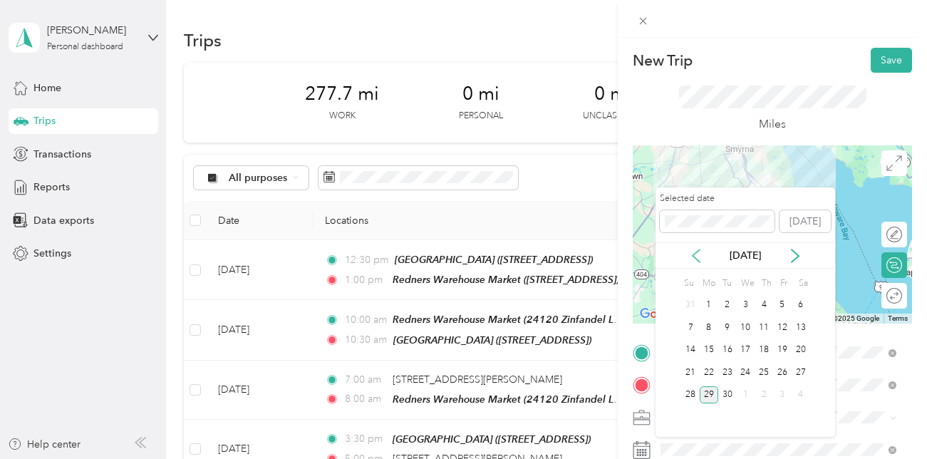
click at [696, 257] on icon at bounding box center [696, 256] width 7 height 13
click at [746, 329] on div "6" at bounding box center [746, 328] width 19 height 18
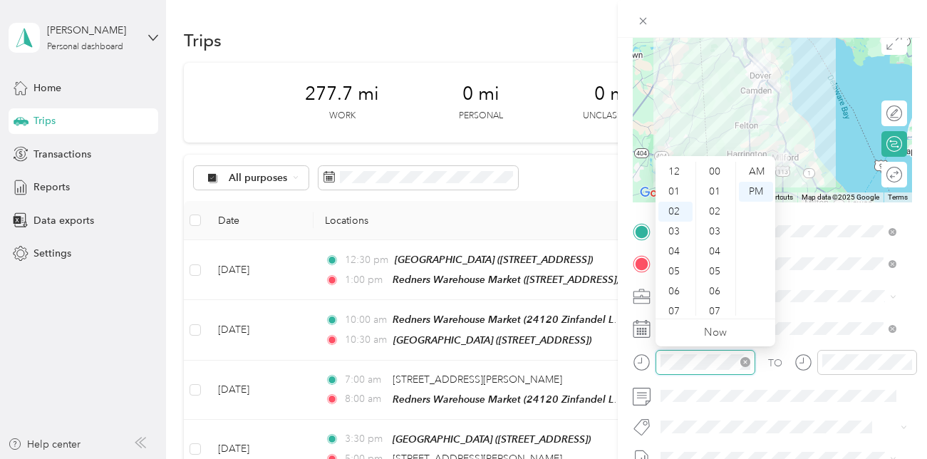
scroll to position [40, 0]
click at [676, 191] on div "03" at bounding box center [676, 192] width 34 height 20
click at [739, 165] on ul "AM PM" at bounding box center [756, 239] width 40 height 154
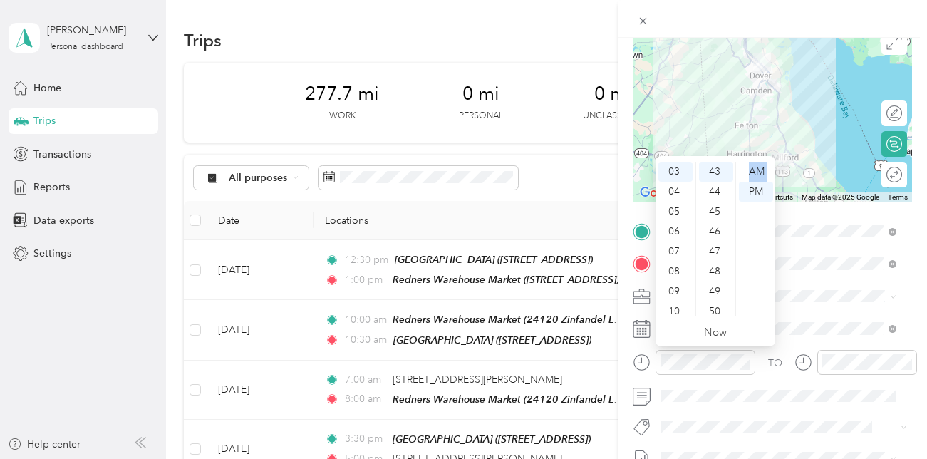
click at [739, 165] on ul "AM PM" at bounding box center [756, 239] width 40 height 154
click at [737, 165] on ul "AM PM" at bounding box center [756, 239] width 40 height 154
click at [716, 168] on div "00" at bounding box center [716, 172] width 34 height 20
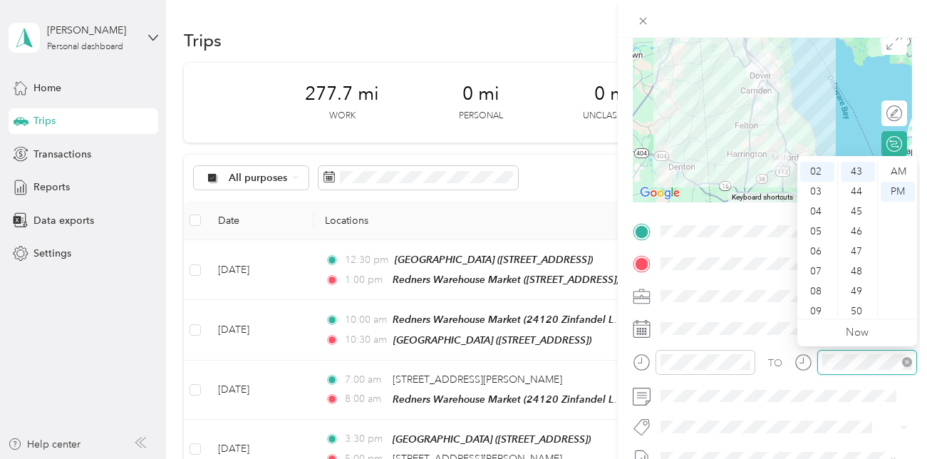
scroll to position [858, 0]
click at [819, 191] on div "03" at bounding box center [818, 192] width 34 height 20
click at [857, 247] on div "30" at bounding box center [858, 248] width 34 height 20
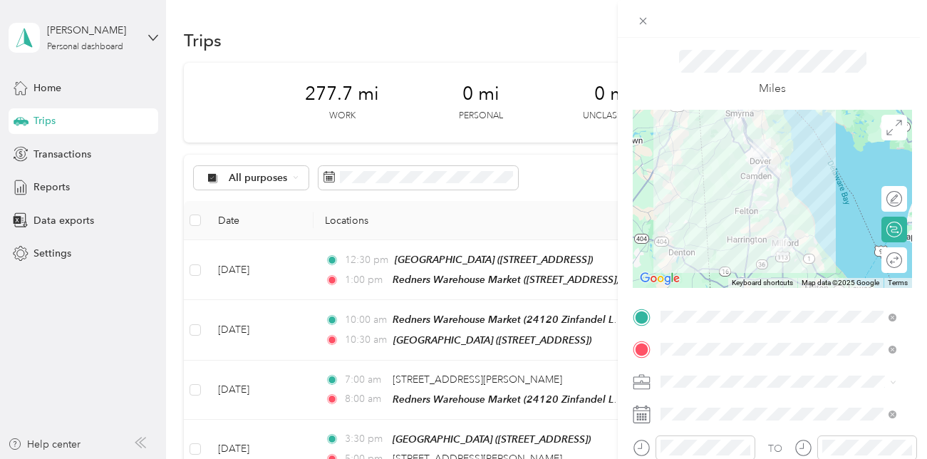
scroll to position [0, 0]
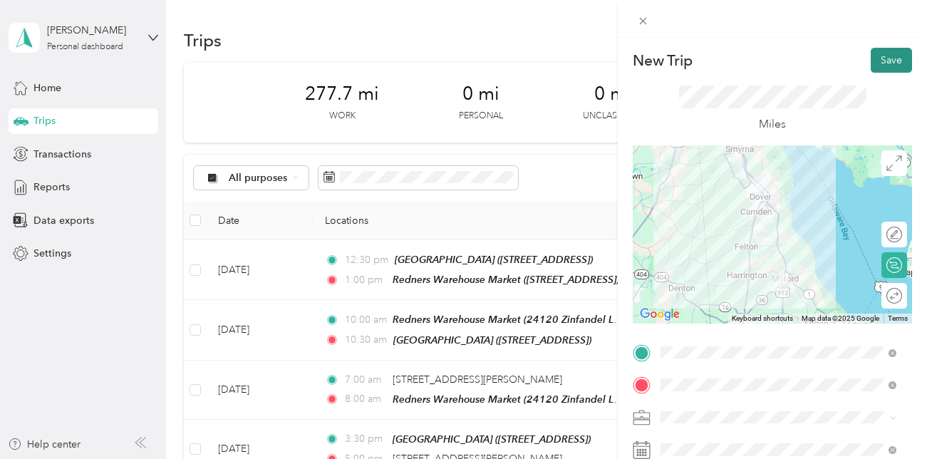
click at [878, 63] on button "Save" at bounding box center [891, 60] width 41 height 25
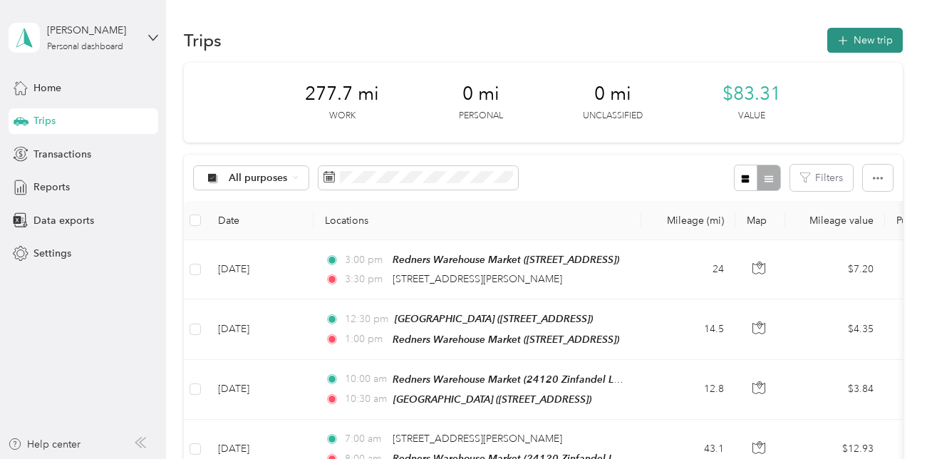
click at [863, 40] on button "New trip" at bounding box center [866, 40] width 76 height 25
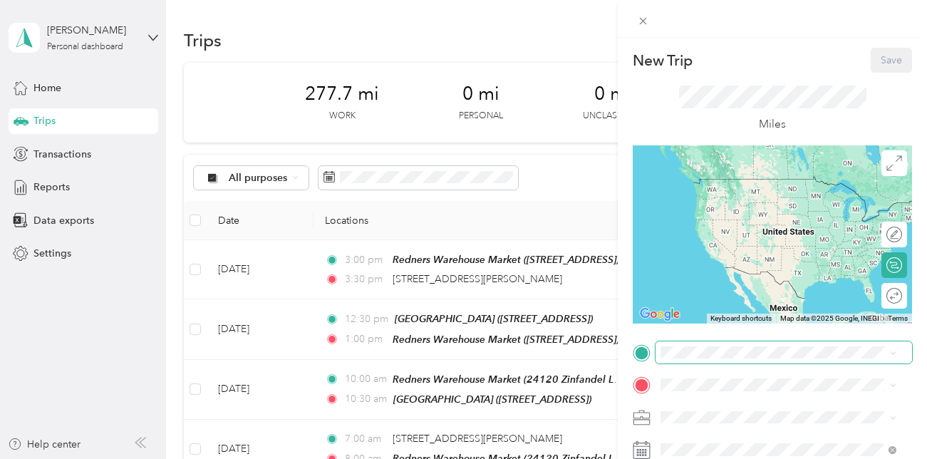
scroll to position [401, 0]
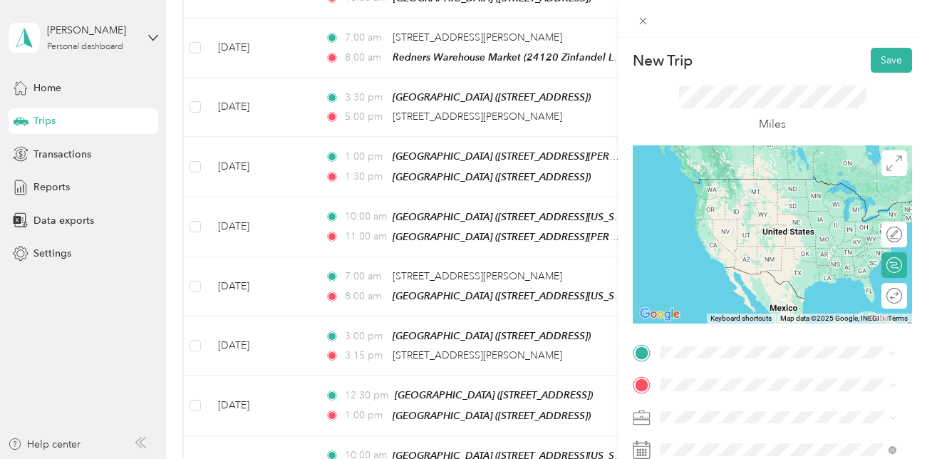
click at [718, 176] on span "[STREET_ADDRESS][PERSON_NAME][US_STATE]" at bounding box center [790, 185] width 204 height 25
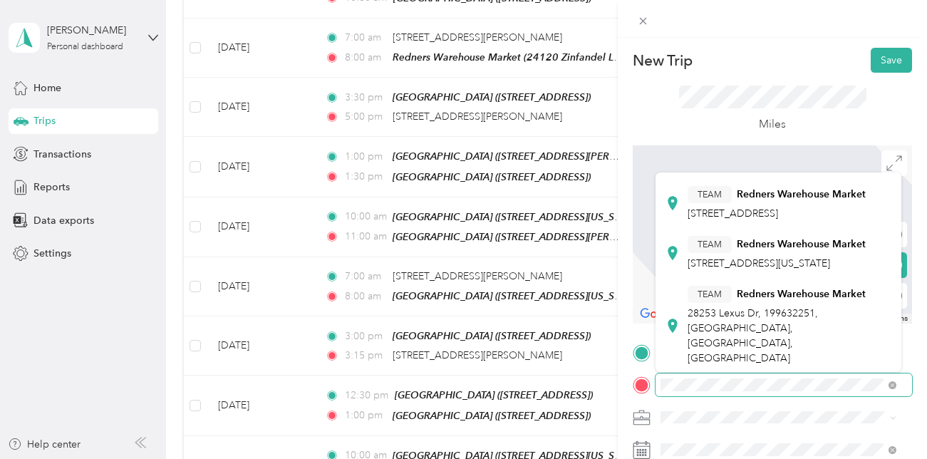
scroll to position [86, 0]
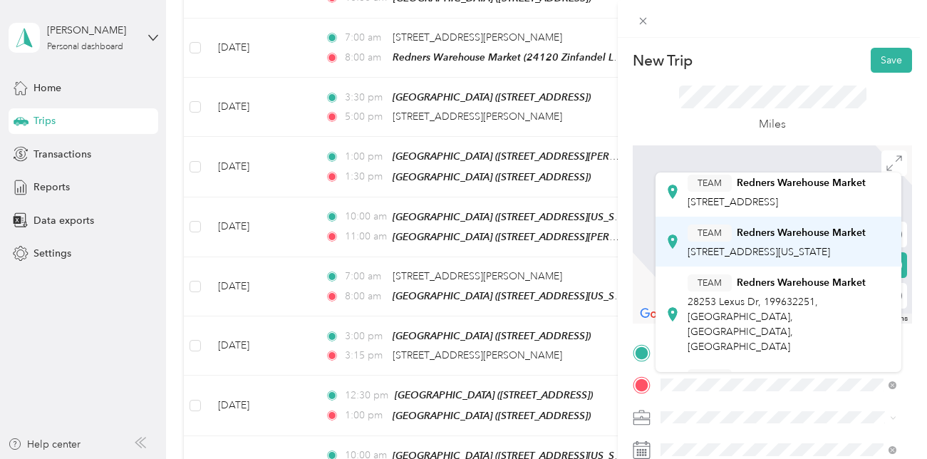
click at [831, 258] on span "[STREET_ADDRESS][US_STATE]" at bounding box center [759, 252] width 143 height 12
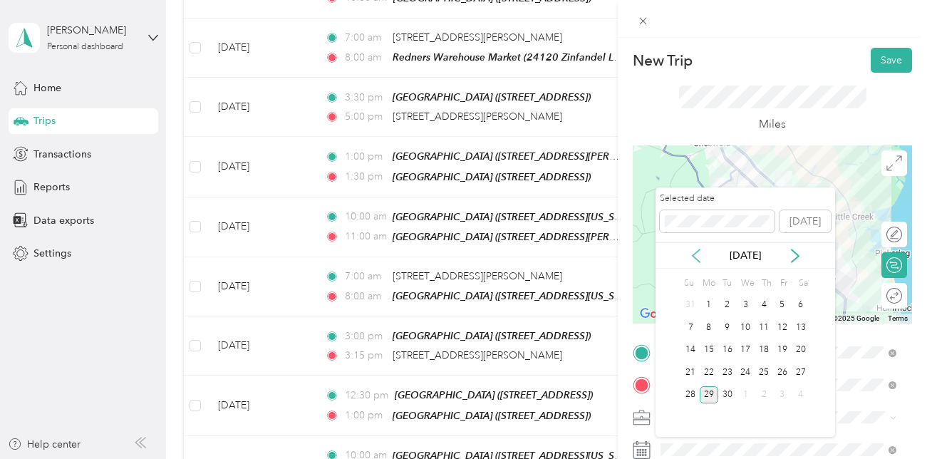
click at [696, 255] on icon at bounding box center [696, 256] width 14 height 14
click at [763, 331] on div "7" at bounding box center [764, 328] width 19 height 18
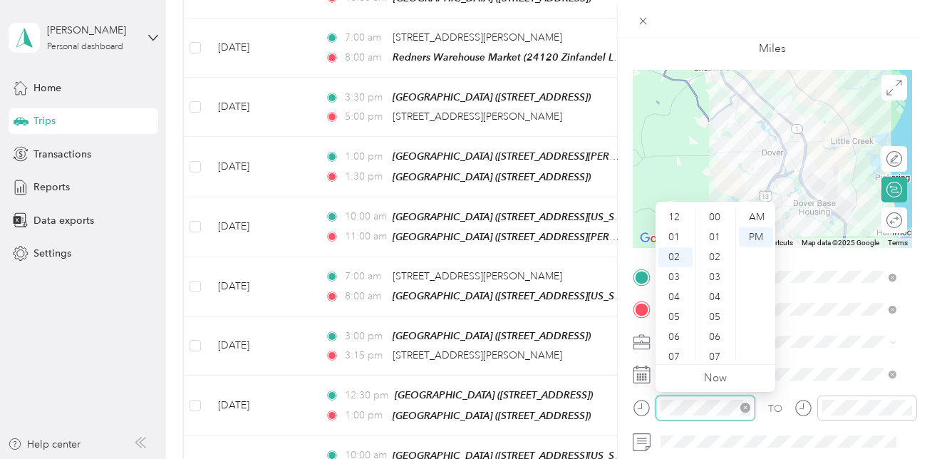
scroll to position [40, 0]
click at [677, 319] on div "07" at bounding box center [676, 317] width 34 height 20
click at [716, 232] on div "30" at bounding box center [716, 230] width 34 height 20
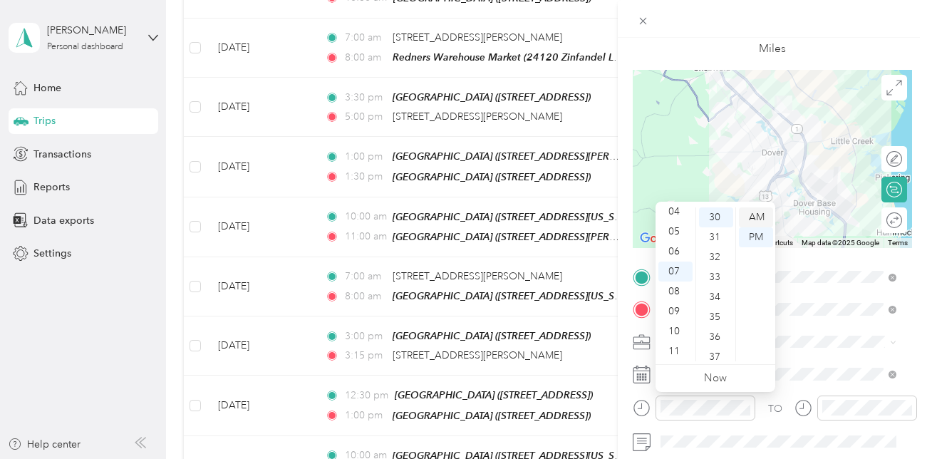
click at [754, 214] on div "AM" at bounding box center [756, 217] width 34 height 20
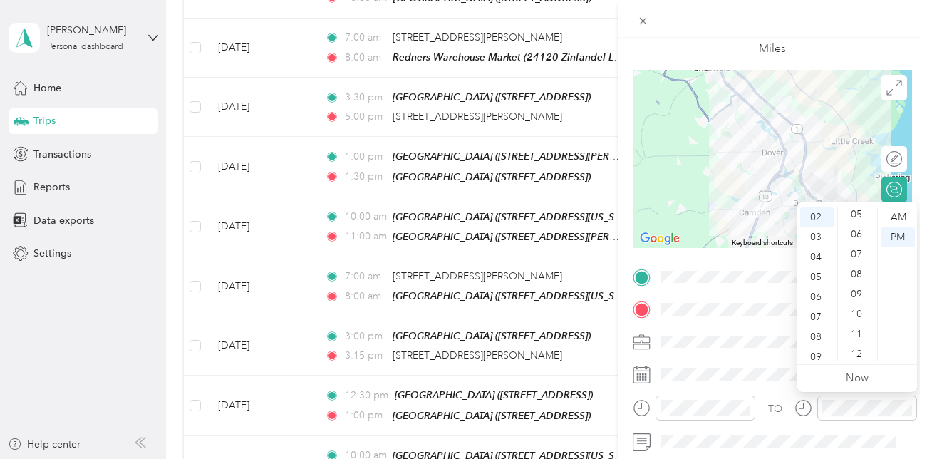
scroll to position [0, 0]
click at [858, 218] on div "00" at bounding box center [858, 217] width 34 height 20
click at [902, 214] on div "AM" at bounding box center [898, 217] width 34 height 20
click at [813, 341] on div "08" at bounding box center [818, 337] width 34 height 20
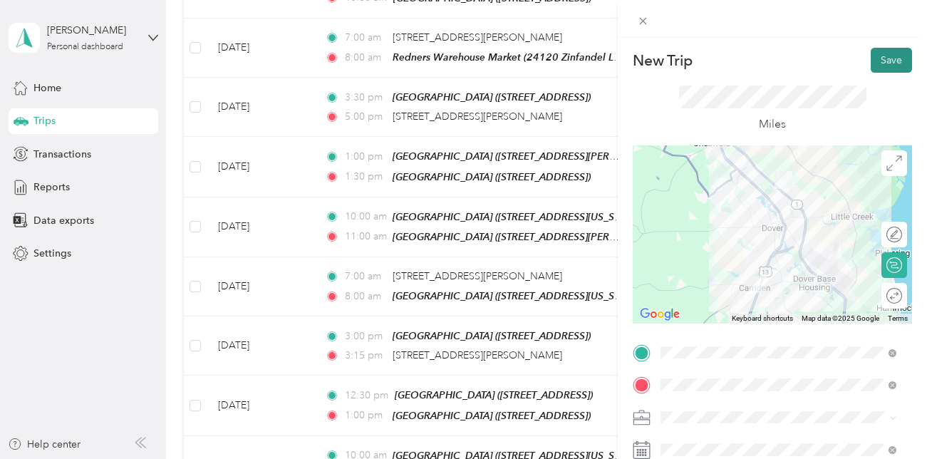
click at [877, 63] on button "Save" at bounding box center [891, 60] width 41 height 25
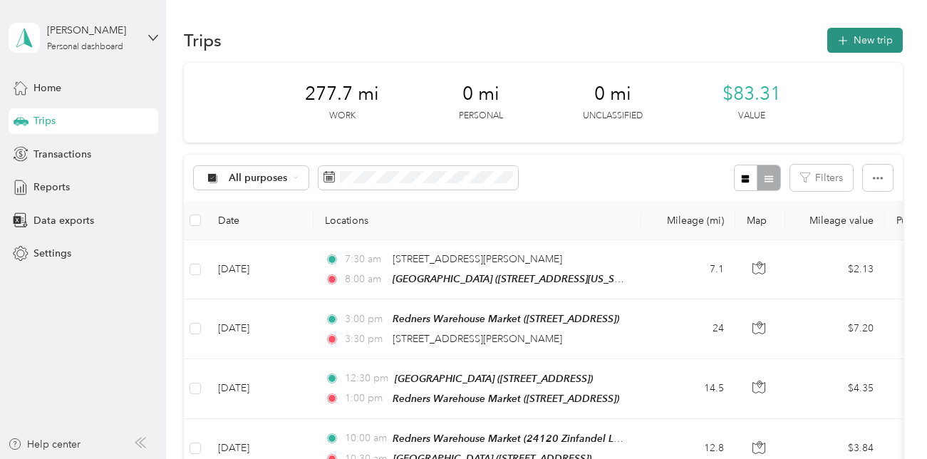
click at [868, 36] on button "New trip" at bounding box center [866, 40] width 76 height 25
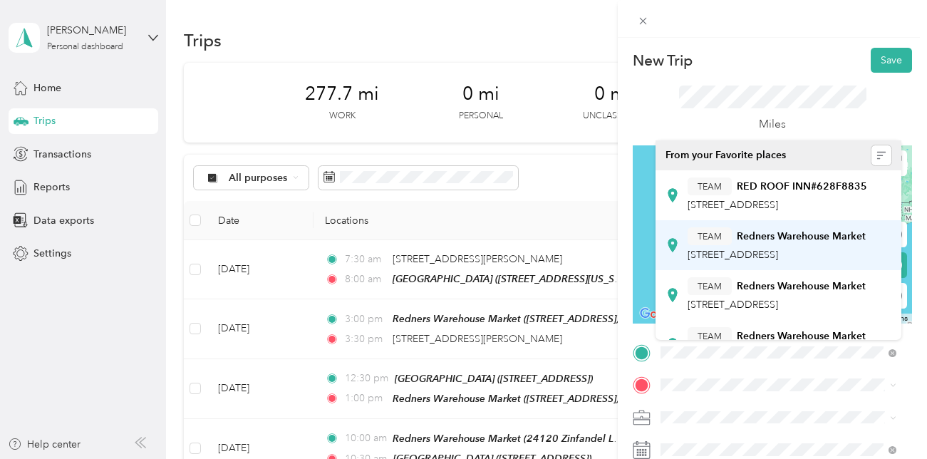
click at [778, 261] on span "[STREET_ADDRESS]" at bounding box center [733, 255] width 91 height 12
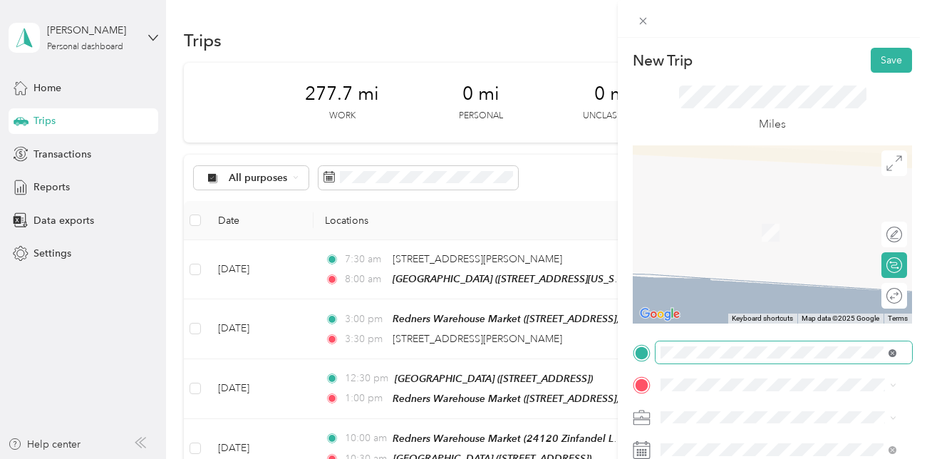
click at [893, 353] on icon at bounding box center [893, 353] width 4 height 4
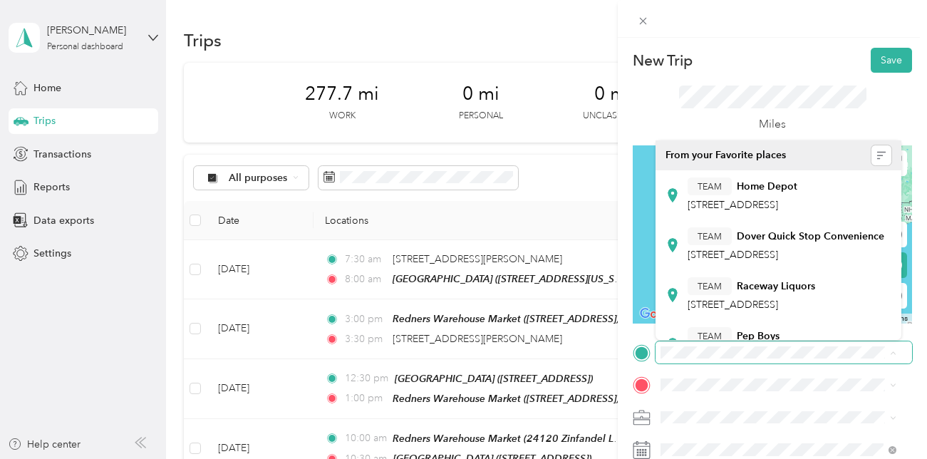
click at [699, 344] on span at bounding box center [784, 352] width 257 height 23
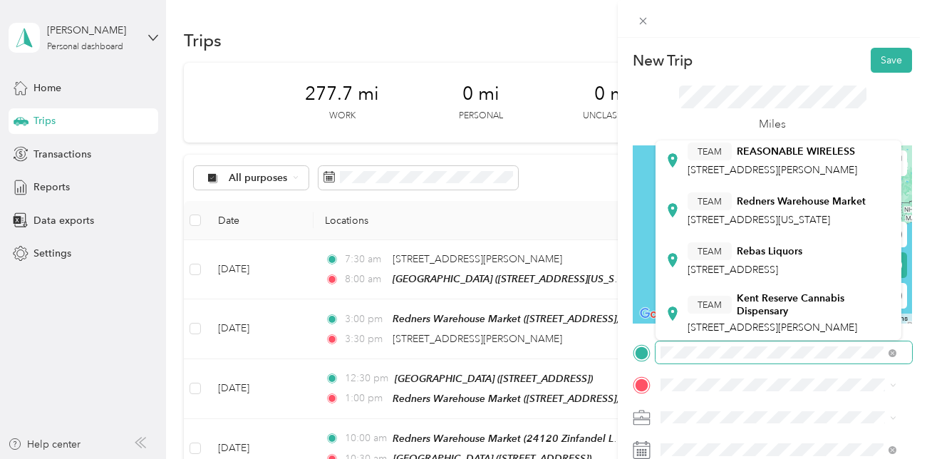
scroll to position [191, 0]
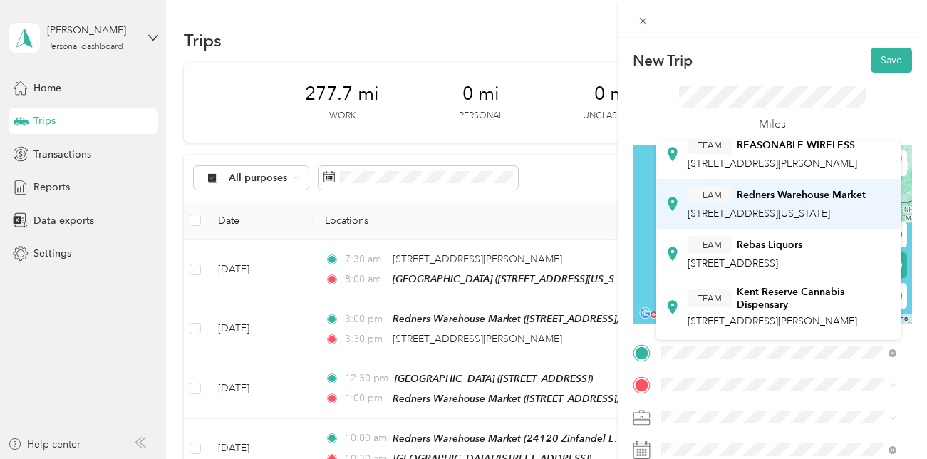
click at [789, 220] on span "[STREET_ADDRESS][US_STATE]" at bounding box center [759, 213] width 143 height 12
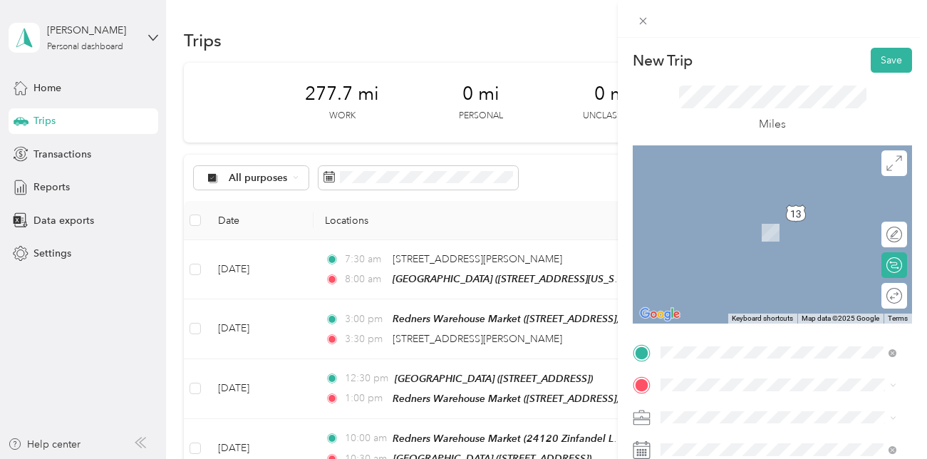
click at [735, 294] on div "TEAM [GEOGRAPHIC_DATA] [STREET_ADDRESS]" at bounding box center [777, 276] width 178 height 35
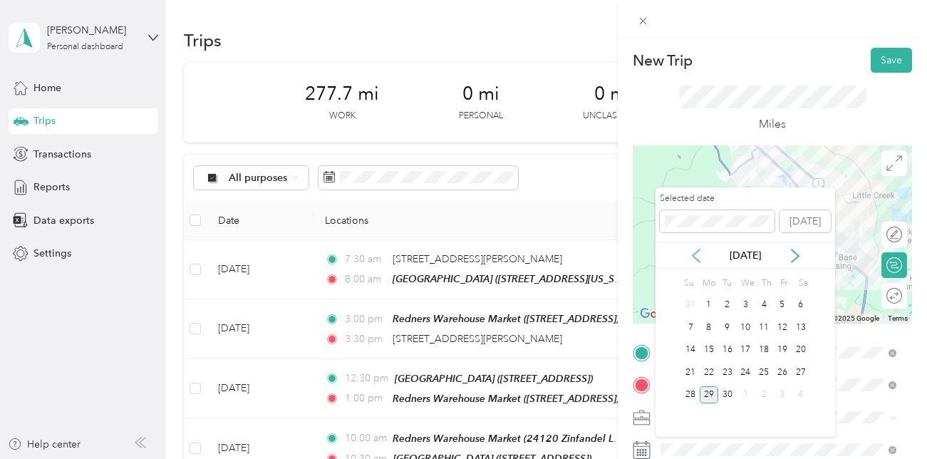
click at [694, 260] on icon at bounding box center [696, 256] width 14 height 14
click at [764, 329] on div "7" at bounding box center [764, 328] width 19 height 18
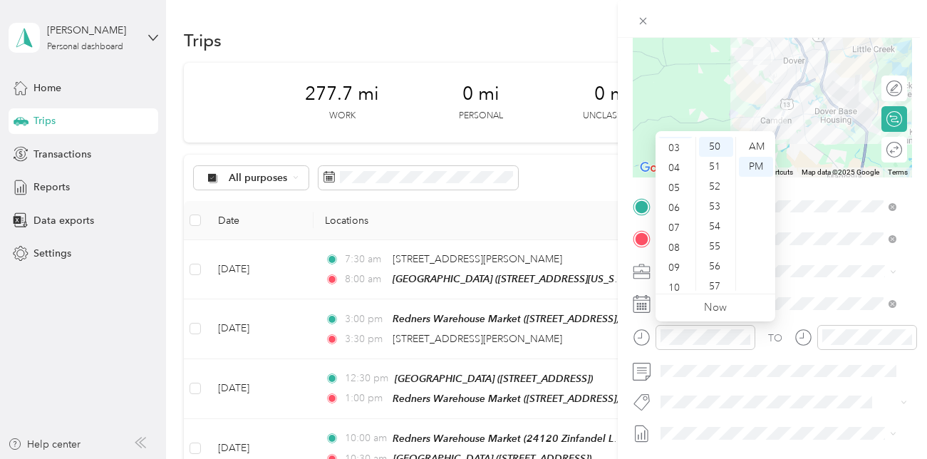
scroll to position [68, 0]
click at [677, 280] on div "10" at bounding box center [676, 278] width 34 height 20
click at [721, 145] on div "00" at bounding box center [716, 147] width 34 height 20
click at [756, 146] on div "AM" at bounding box center [756, 147] width 34 height 20
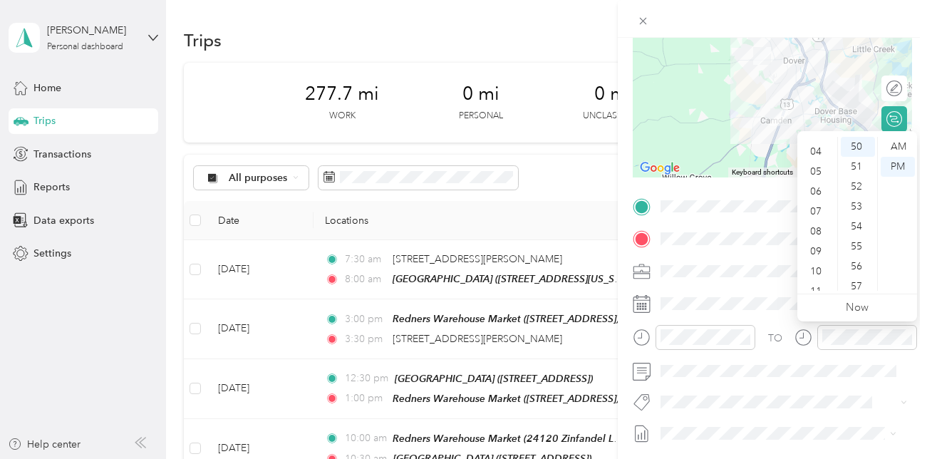
scroll to position [86, 0]
click at [821, 259] on div "10" at bounding box center [818, 261] width 34 height 20
click at [878, 141] on ul "AM PM" at bounding box center [898, 214] width 40 height 154
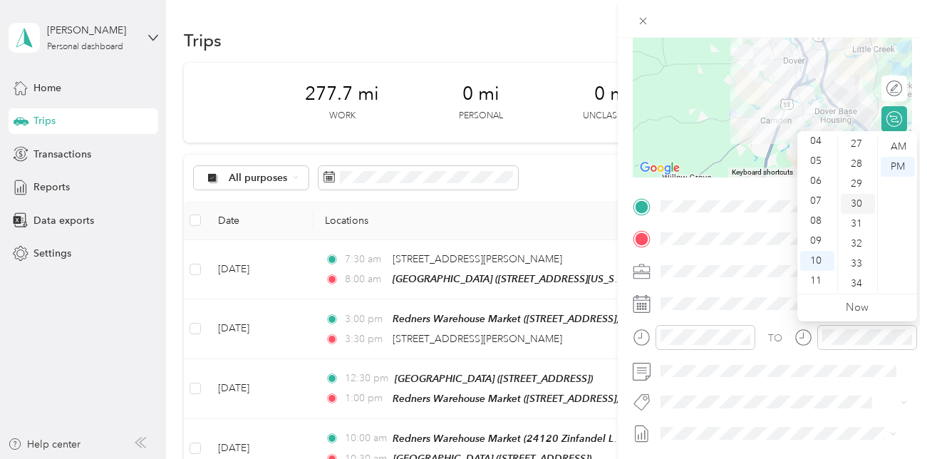
click at [857, 200] on div "30" at bounding box center [858, 204] width 34 height 20
click at [898, 147] on div "AM" at bounding box center [898, 147] width 34 height 20
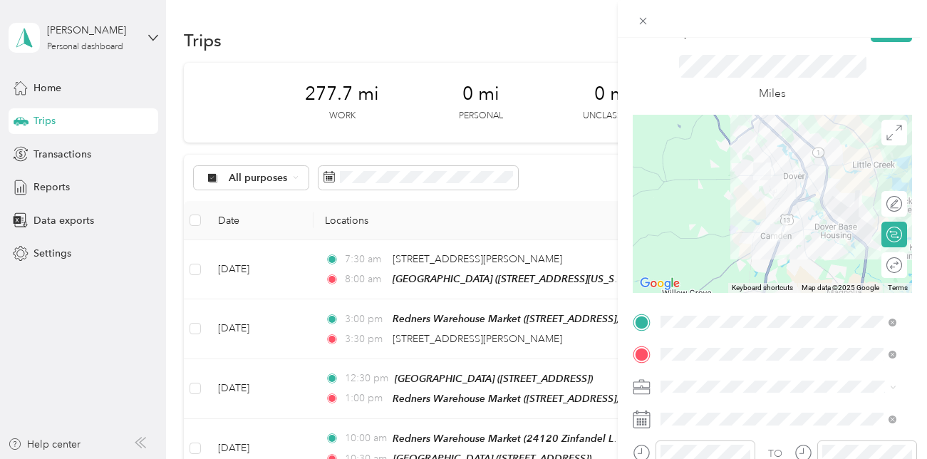
scroll to position [3, 0]
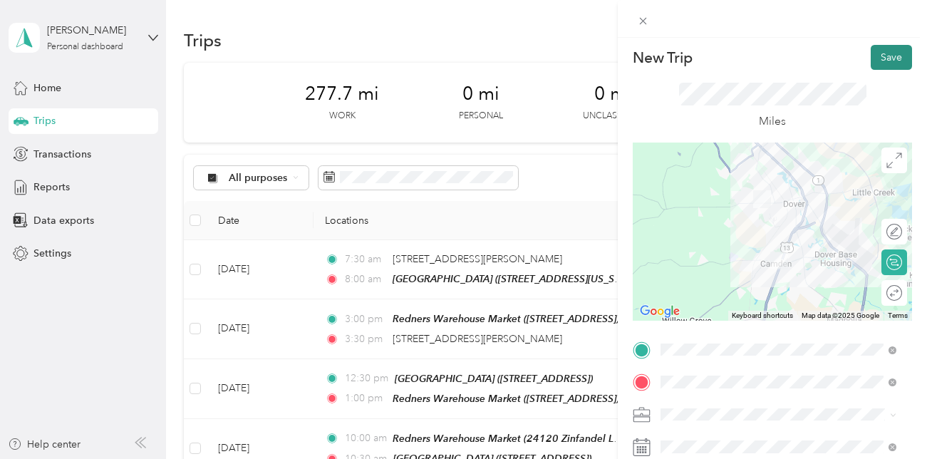
click at [884, 56] on button "Save" at bounding box center [891, 57] width 41 height 25
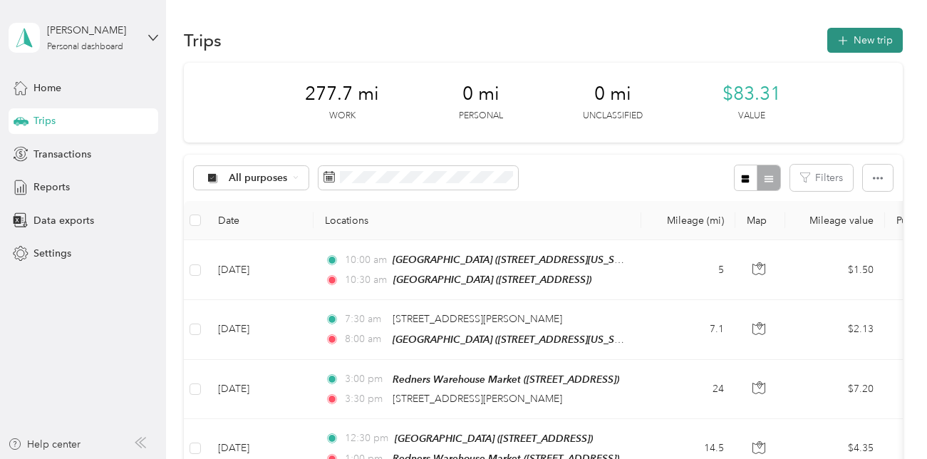
click at [863, 41] on button "New trip" at bounding box center [866, 40] width 76 height 25
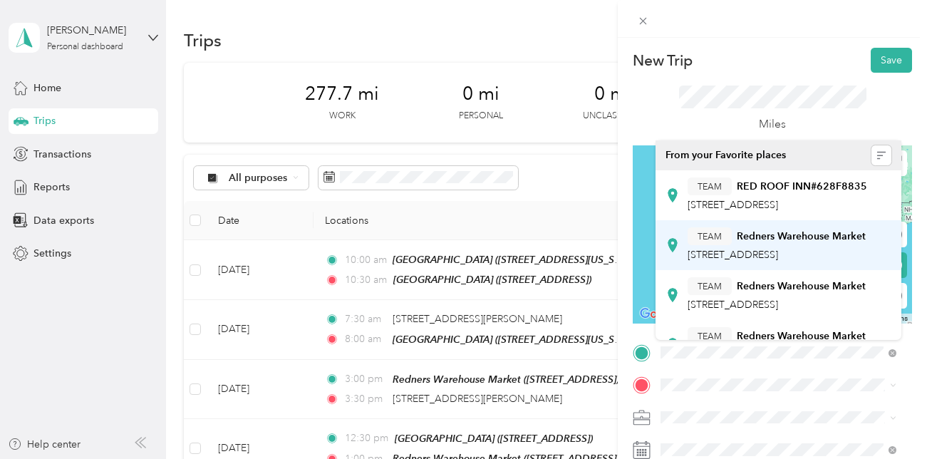
click at [778, 261] on span "[STREET_ADDRESS]" at bounding box center [733, 255] width 91 height 12
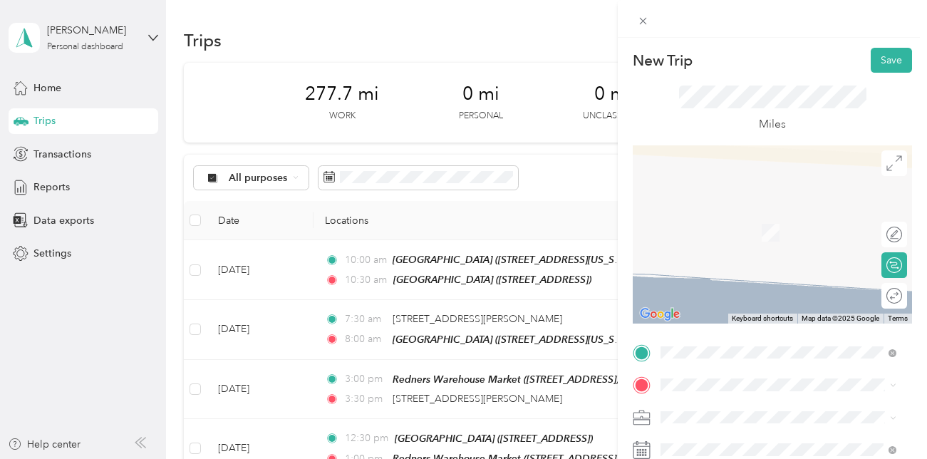
click at [752, 336] on span "[STREET_ADDRESS]" at bounding box center [733, 330] width 91 height 12
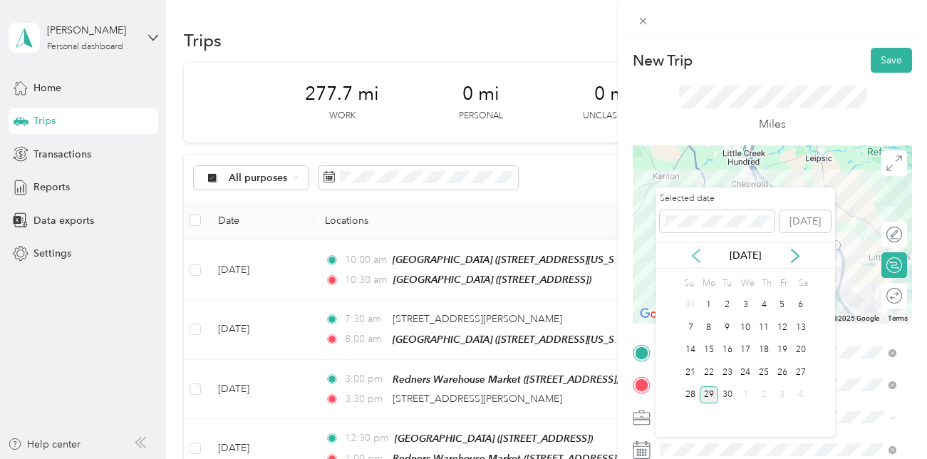
click at [698, 255] on icon at bounding box center [696, 256] width 14 height 14
click at [763, 331] on div "7" at bounding box center [764, 328] width 19 height 18
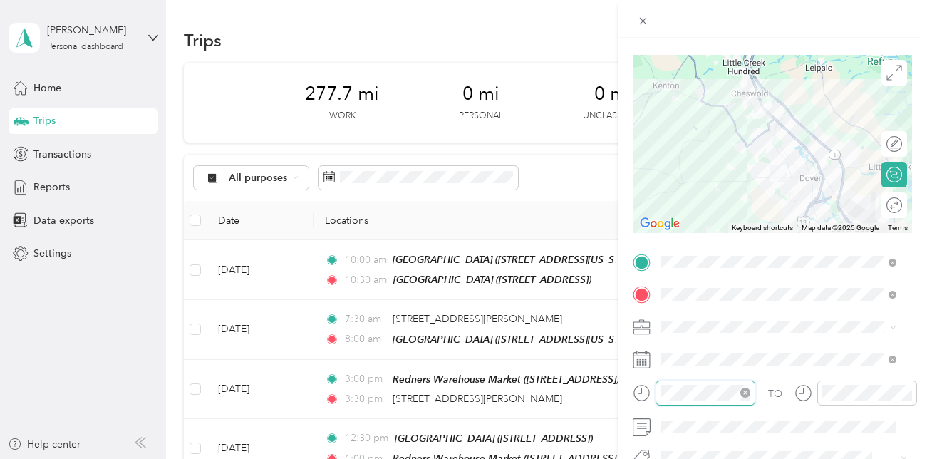
scroll to position [1044, 0]
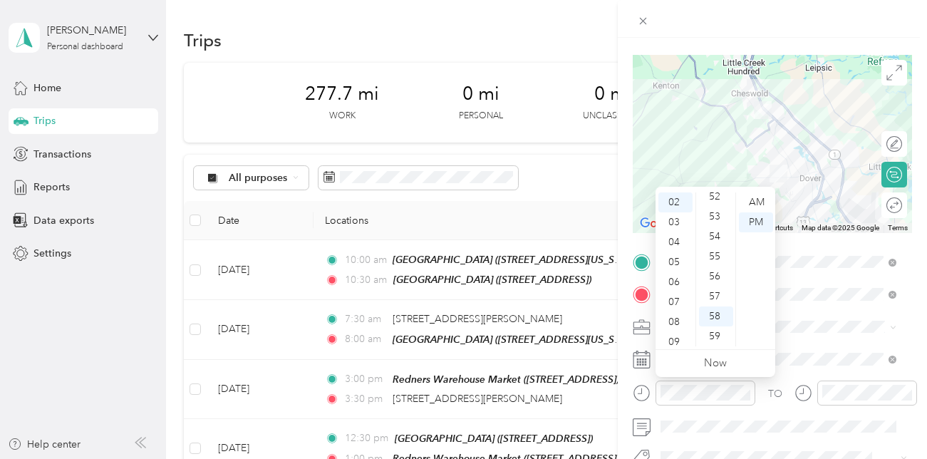
click at [697, 192] on div "12 01 02 03 04 05 06 07 08 09 10 11 00 01 02 03 04 05 06 07 08 09 10 11 12 13 1…" at bounding box center [716, 270] width 120 height 160
click at [677, 198] on div "12" at bounding box center [676, 202] width 34 height 20
click at [718, 214] on div "30" at bounding box center [716, 214] width 34 height 20
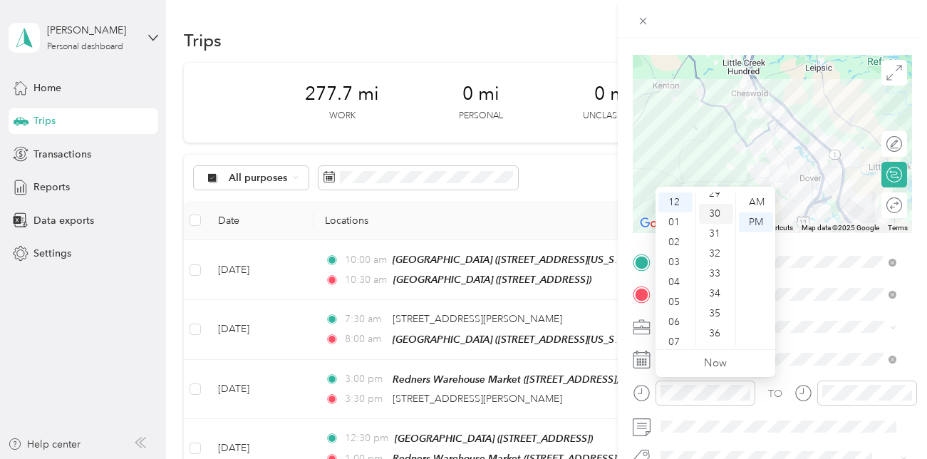
scroll to position [599, 0]
click at [759, 224] on div "PM" at bounding box center [756, 222] width 34 height 20
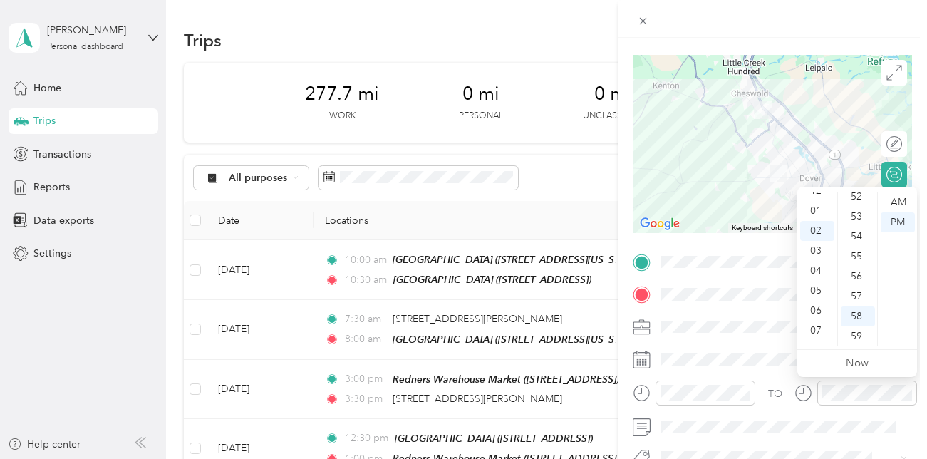
scroll to position [0, 0]
click at [814, 222] on div "01" at bounding box center [818, 222] width 34 height 20
click at [874, 199] on ul "00 01 02 03 04 05 06 07 08 09 10 11 12 13 14 15 16 17 18 19 20 21 22 23 24 25 2…" at bounding box center [858, 269] width 40 height 154
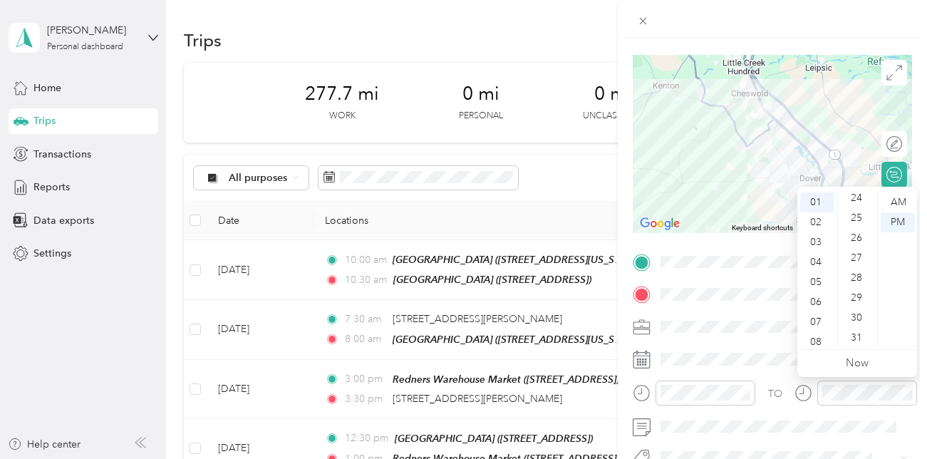
drag, startPoint x: 875, startPoint y: 191, endPoint x: 875, endPoint y: 200, distance: 8.6
click at [875, 200] on div "12 01 02 03 04 05 06 07 08 09 10 11 00 01 02 03 04 05 06 07 08 09 10 11 12 13 1…" at bounding box center [858, 270] width 120 height 160
click at [859, 202] on div "00" at bounding box center [858, 202] width 34 height 20
click at [903, 220] on div "PM" at bounding box center [898, 222] width 34 height 20
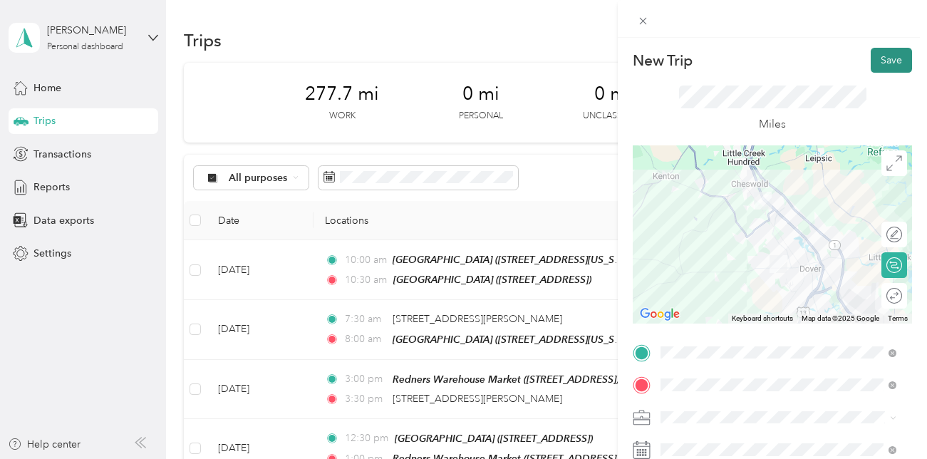
click at [883, 58] on button "Save" at bounding box center [891, 60] width 41 height 25
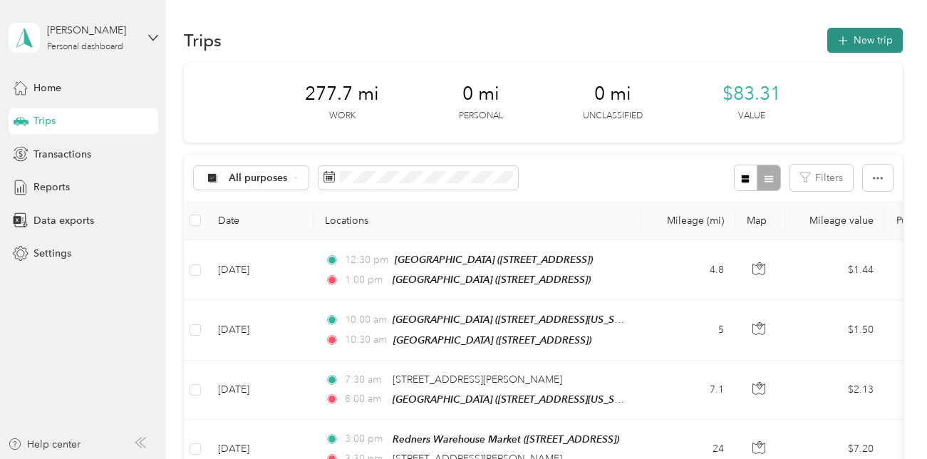
click at [865, 38] on button "New trip" at bounding box center [866, 40] width 76 height 25
click at [865, 38] on div "New Trip Save This trip cannot be edited because it is either under review, app…" at bounding box center [828, 267] width 309 height 459
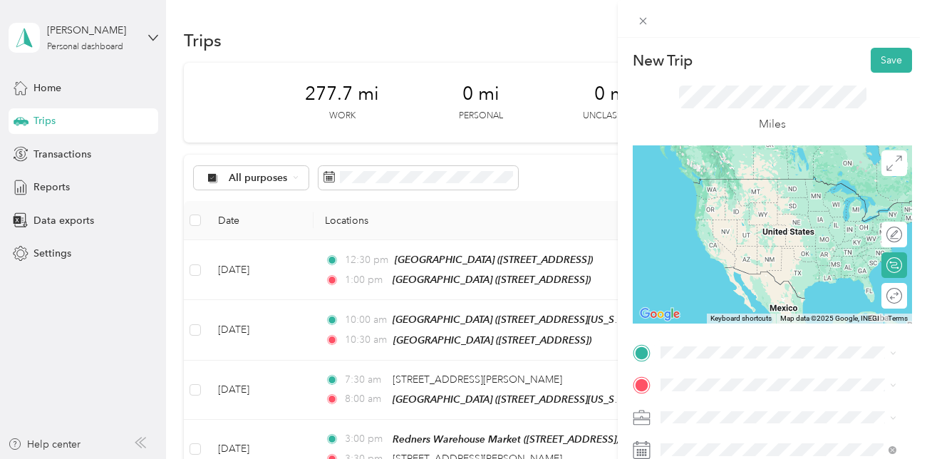
click at [715, 261] on div "TEAM Redners Warehouse Market [STREET_ADDRESS]" at bounding box center [777, 243] width 178 height 35
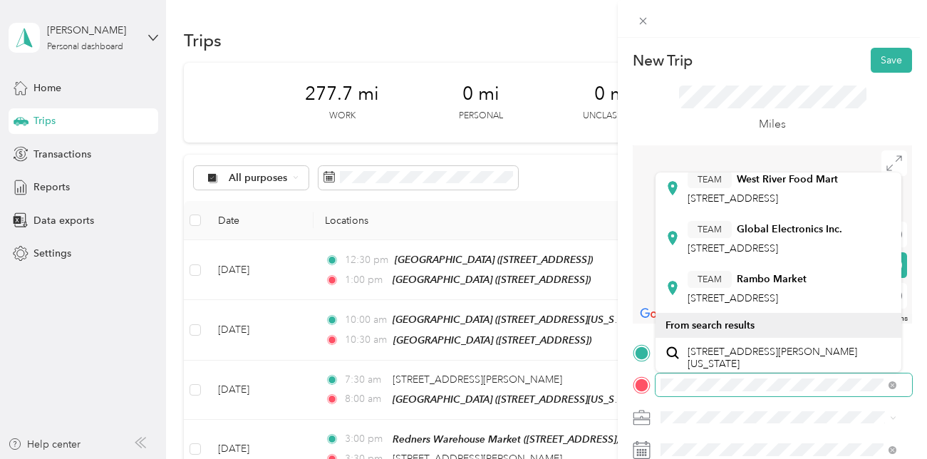
scroll to position [394, 0]
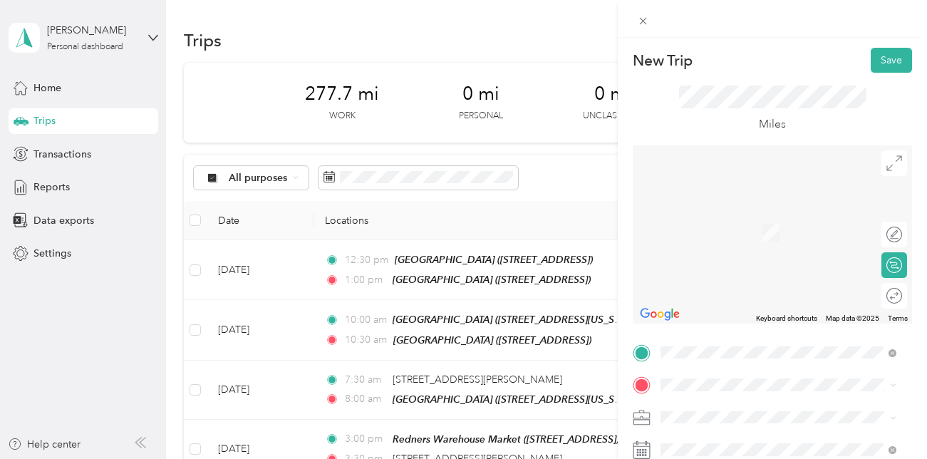
click at [712, 212] on span "[STREET_ADDRESS][PERSON_NAME][US_STATE]" at bounding box center [790, 214] width 204 height 25
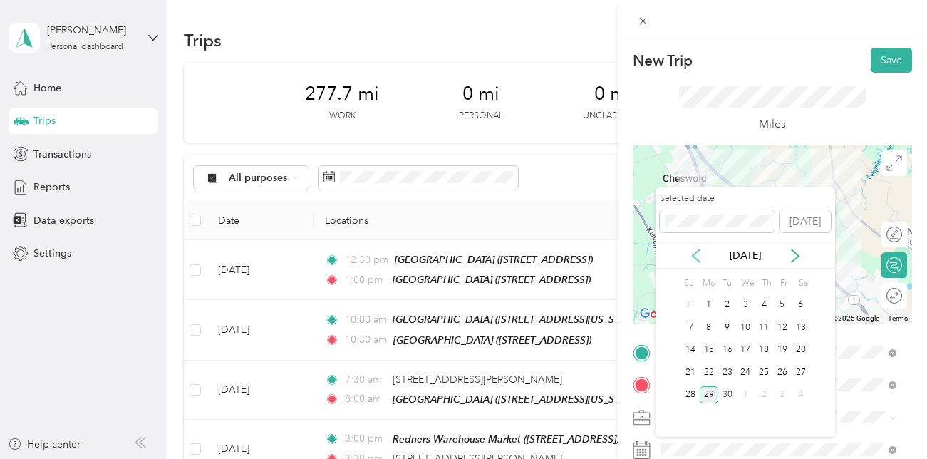
click at [701, 257] on icon at bounding box center [696, 256] width 14 height 14
click at [764, 328] on div "7" at bounding box center [764, 328] width 19 height 18
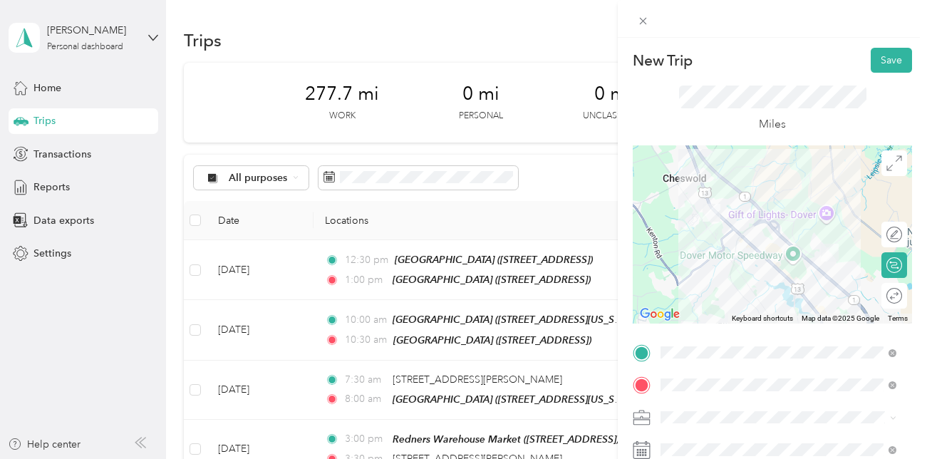
scroll to position [65, 0]
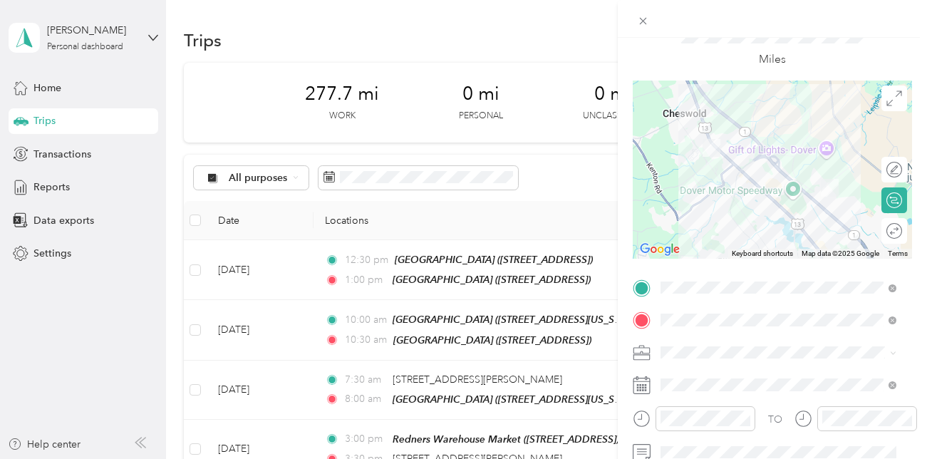
click at [700, 420] on div "Selected date [DATE] [DATE] Su Mo Tu We Th Fr Sa 31 1 2 3 4 5 6 7 8 9 10 11 12 …" at bounding box center [746, 305] width 180 height 250
click at [687, 416] on div "Selected date [DATE] [DATE] Su Mo Tu We Th Fr Sa 31 1 2 3 4 5 6 7 8 9 10 11 12 …" at bounding box center [746, 305] width 180 height 250
click at [691, 413] on div "Selected date [DATE] [DATE] Su Mo Tu We Th Fr Sa 31 1 2 3 4 5 6 7 8 9 10 11 12 …" at bounding box center [746, 305] width 180 height 250
click at [831, 416] on div "Selected date [DATE] [DATE] Su Mo Tu We Th Fr Sa 31 1 2 3 4 5 6 7 8 9 10 11 12 …" at bounding box center [746, 305] width 180 height 250
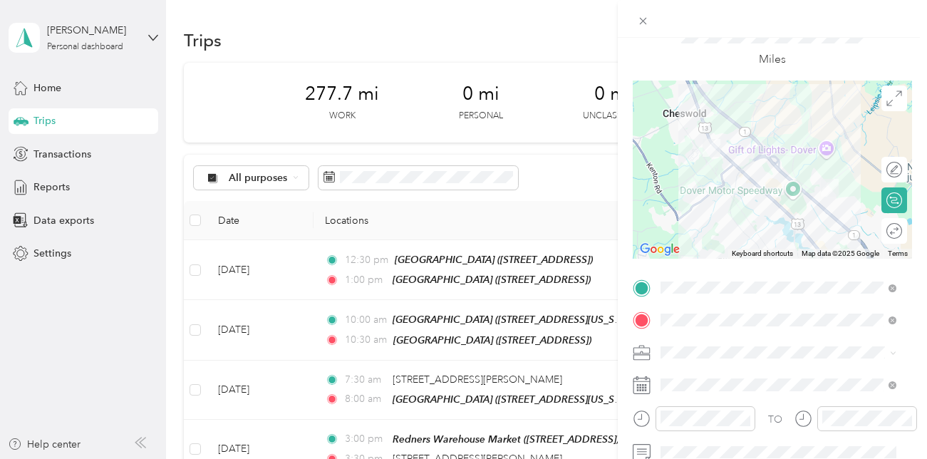
click at [831, 416] on div "Selected date [DATE] [DATE] Su Mo Tu We Th Fr Sa 31 1 2 3 4 5 6 7 8 9 10 11 12 …" at bounding box center [746, 305] width 180 height 250
click at [683, 411] on div "Selected date [DATE] [DATE] Su Mo Tu We Th Fr Sa 31 1 2 3 4 5 6 7 8 9 10 11 12 …" at bounding box center [746, 305] width 180 height 250
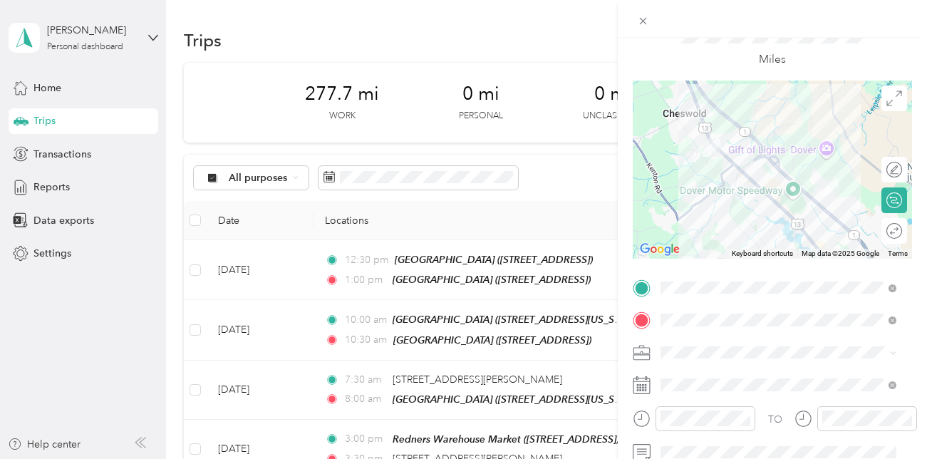
click at [683, 411] on div "Selected date [DATE] [DATE] Su Mo Tu We Th Fr Sa 31 1 2 3 4 5 6 7 8 9 10 11 12 …" at bounding box center [746, 305] width 180 height 250
click at [644, 419] on icon at bounding box center [642, 419] width 18 height 18
click at [674, 411] on div "Selected date [DATE] [DATE] Su Mo Tu We Th Fr Sa 31 1 2 3 4 5 6 7 8 9 10 11 12 …" at bounding box center [746, 305] width 180 height 250
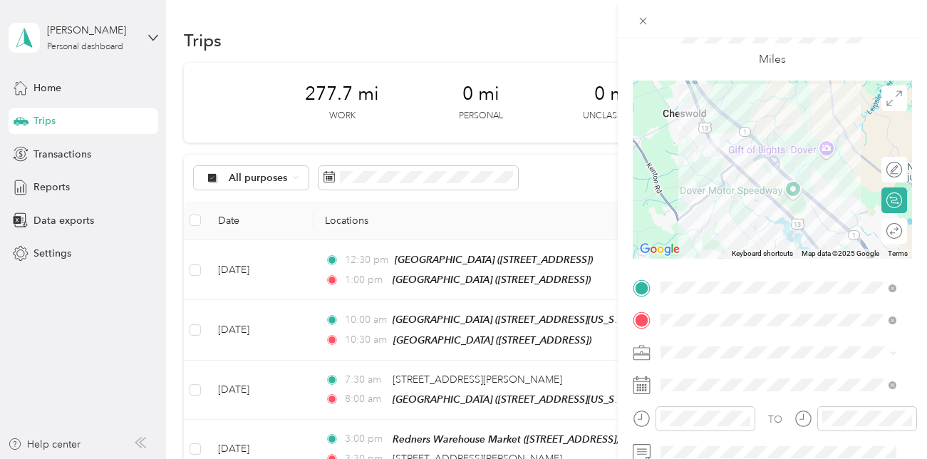
click at [674, 411] on div "Selected date [DATE] [DATE] Su Mo Tu We Th Fr Sa 31 1 2 3 4 5 6 7 8 9 10 11 12 …" at bounding box center [746, 305] width 180 height 250
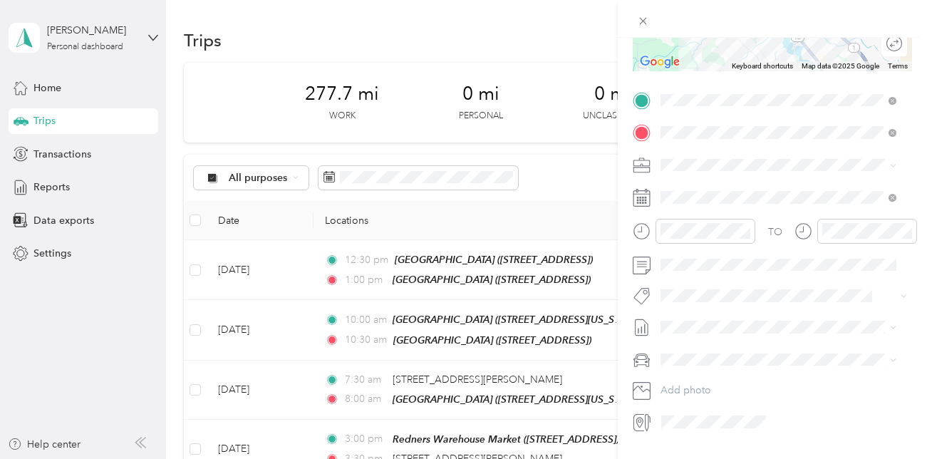
scroll to position [289, 0]
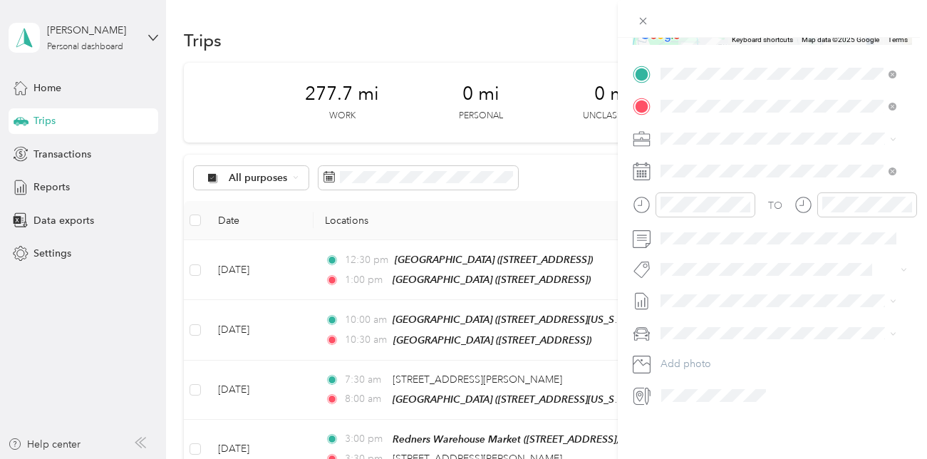
click at [701, 195] on label "Selected date" at bounding box center [717, 191] width 115 height 13
click at [692, 203] on span at bounding box center [717, 214] width 115 height 23
click at [696, 195] on label "Selected date" at bounding box center [717, 191] width 115 height 13
click at [711, 190] on label "Selected date" at bounding box center [717, 191] width 115 height 13
click at [696, 190] on label "Selected date" at bounding box center [717, 191] width 115 height 13
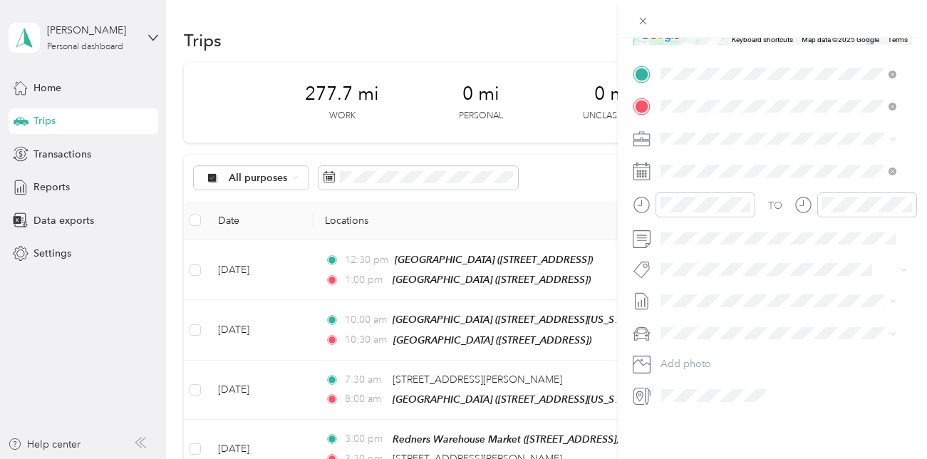
click at [696, 190] on label "Selected date" at bounding box center [717, 191] width 115 height 13
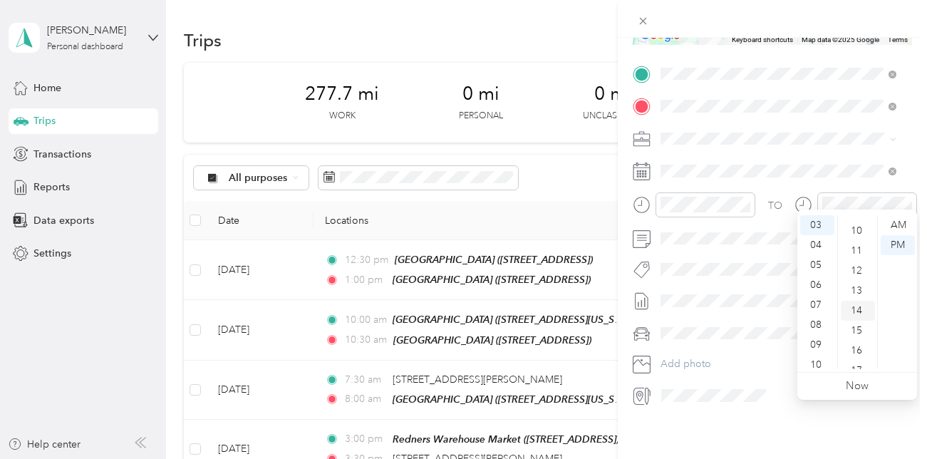
click at [860, 310] on div "14" at bounding box center [858, 311] width 34 height 20
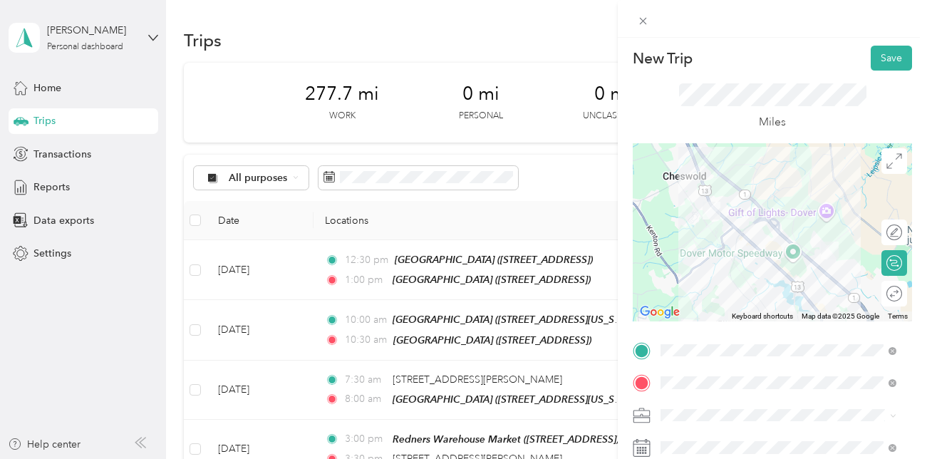
scroll to position [0, 0]
click at [878, 58] on button "Save" at bounding box center [891, 60] width 41 height 25
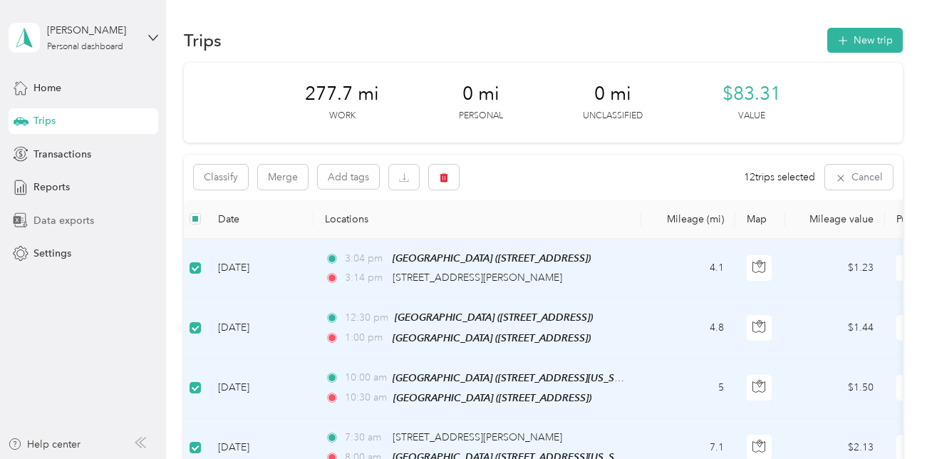
click at [55, 221] on span "Data exports" at bounding box center [64, 220] width 61 height 15
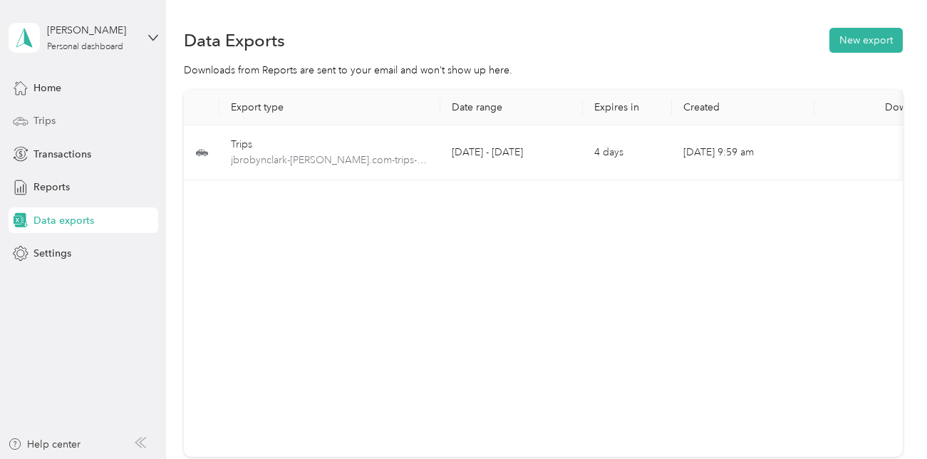
click at [43, 122] on span "Trips" at bounding box center [45, 120] width 22 height 15
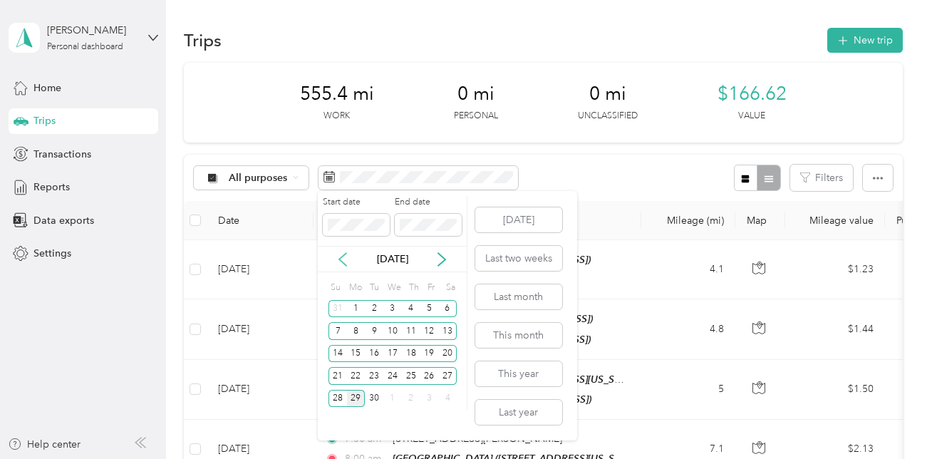
click at [342, 262] on icon at bounding box center [342, 259] width 7 height 13
click at [375, 333] on div "5" at bounding box center [374, 331] width 19 height 18
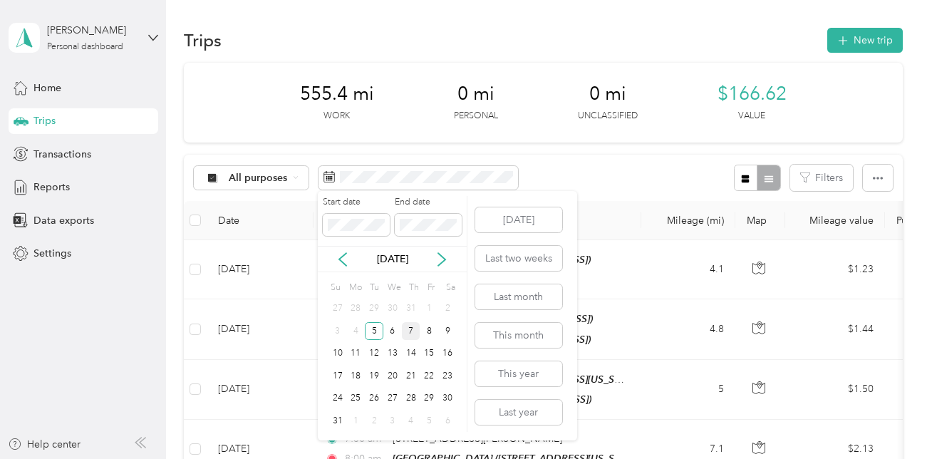
click at [408, 332] on div "7" at bounding box center [411, 331] width 19 height 18
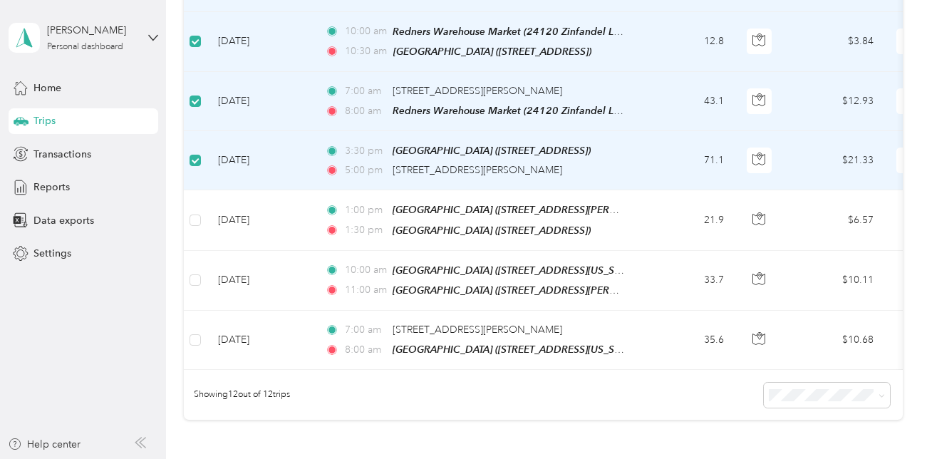
scroll to position [606, 0]
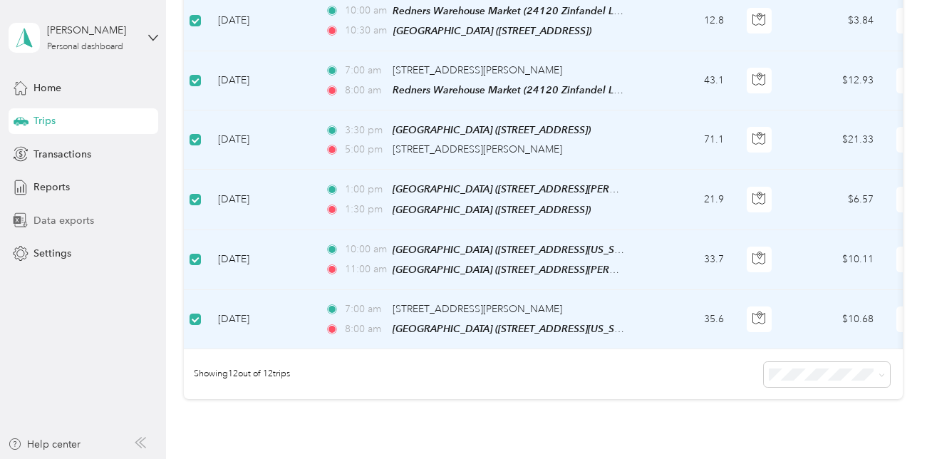
click at [56, 220] on span "Data exports" at bounding box center [64, 220] width 61 height 15
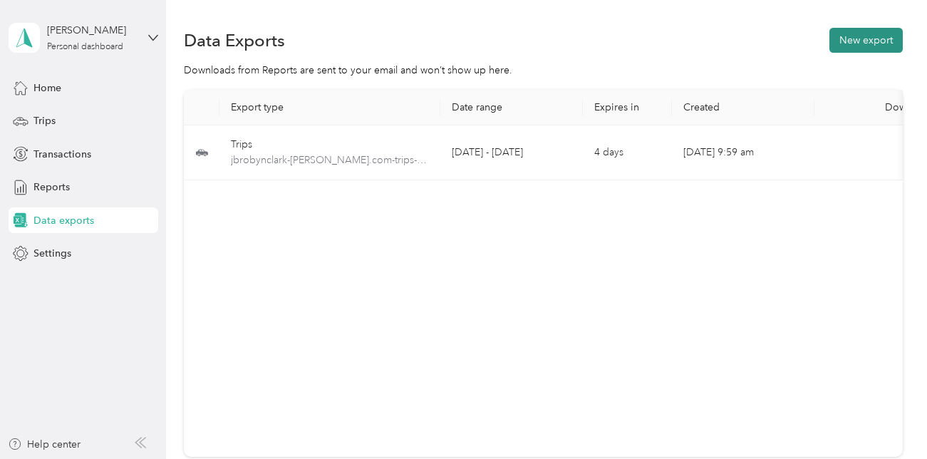
click at [855, 34] on button "New export" at bounding box center [866, 40] width 73 height 25
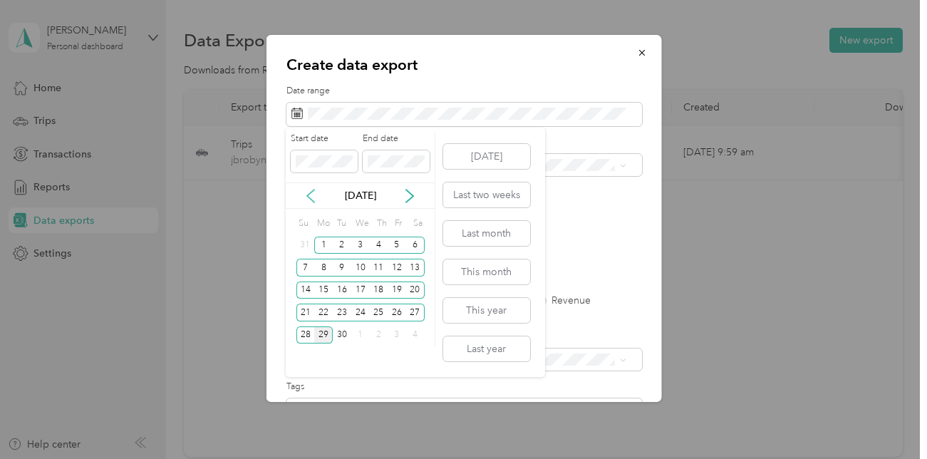
click at [310, 200] on icon at bounding box center [311, 196] width 14 height 14
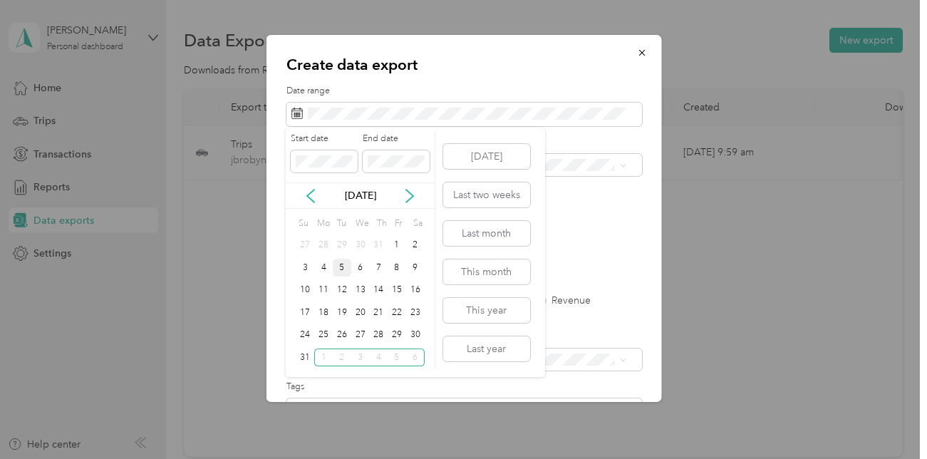
click at [344, 269] on div "5" at bounding box center [342, 268] width 19 height 18
click at [378, 271] on div "7" at bounding box center [378, 268] width 19 height 18
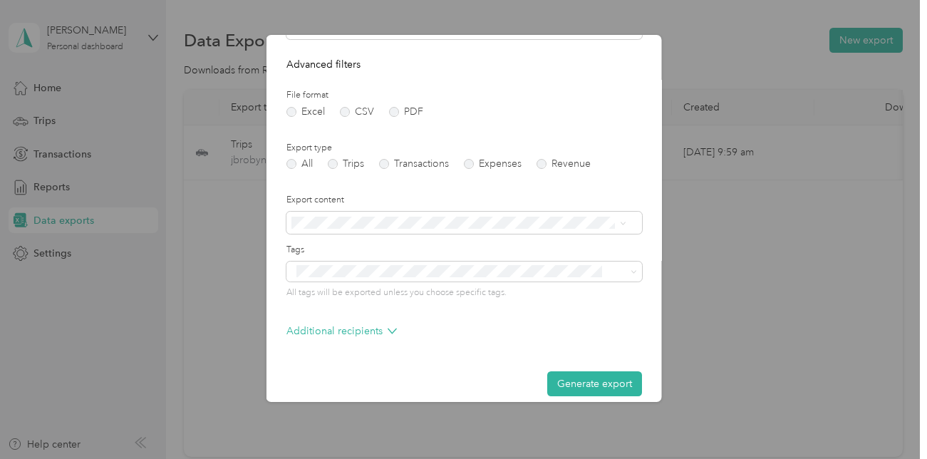
scroll to position [151, 0]
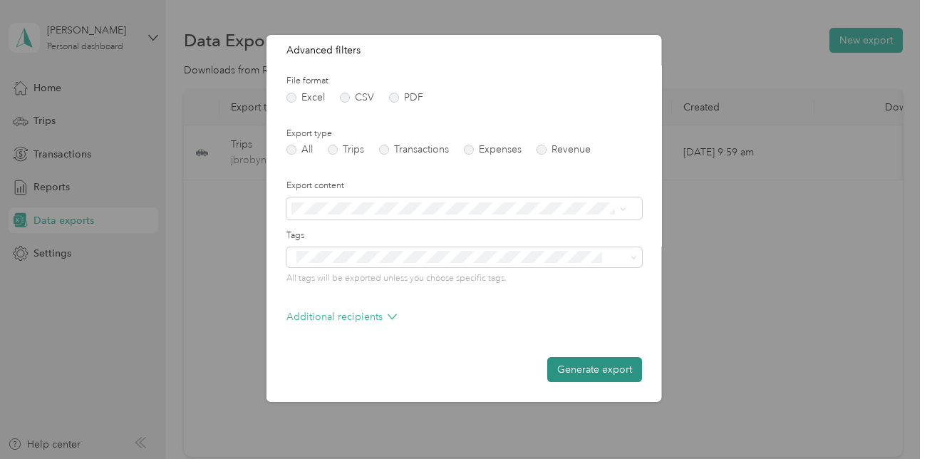
click at [599, 368] on button "Generate export" at bounding box center [594, 369] width 95 height 25
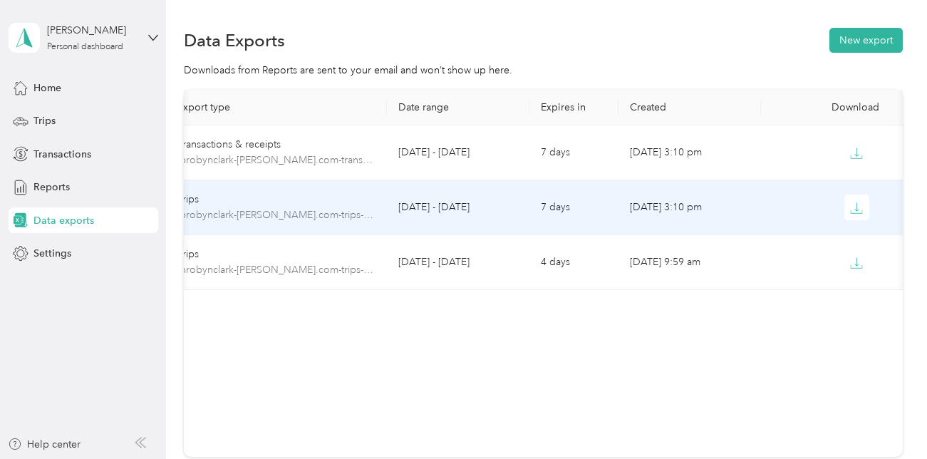
scroll to position [0, 58]
click at [855, 210] on icon "button" at bounding box center [856, 208] width 13 height 13
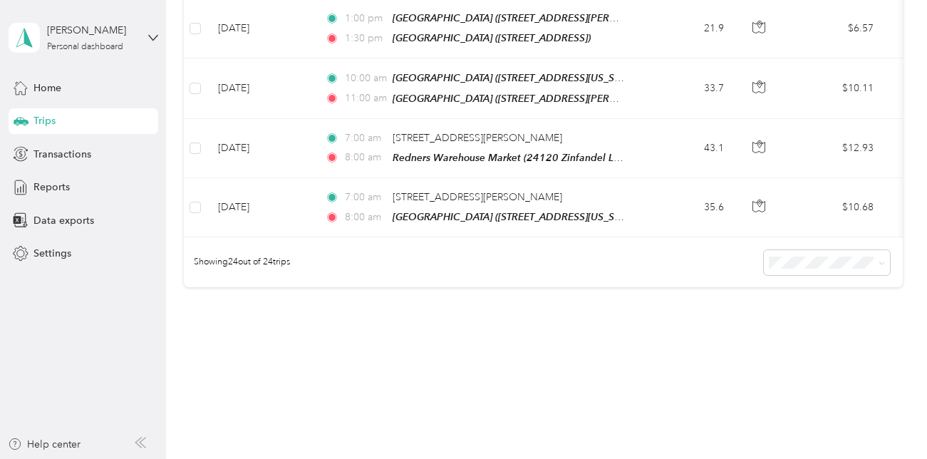
scroll to position [1446, 0]
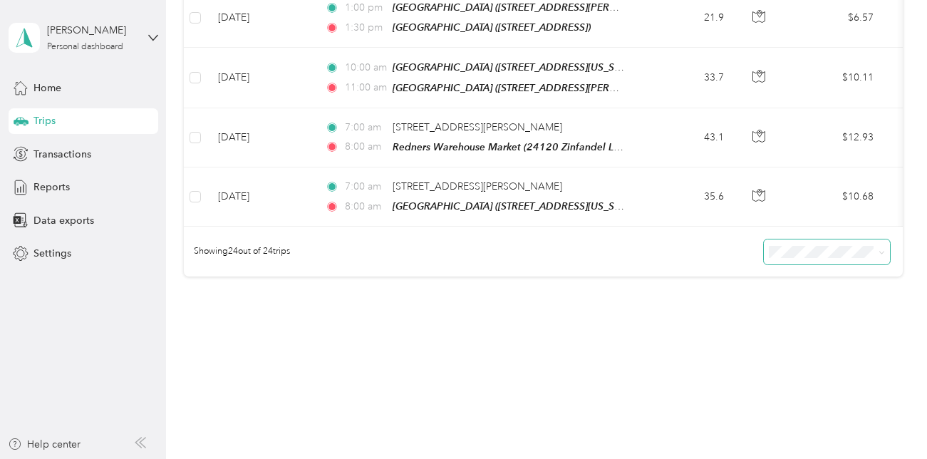
click at [880, 250] on icon at bounding box center [882, 253] width 6 height 6
click at [790, 314] on li "100 per load" at bounding box center [824, 304] width 126 height 25
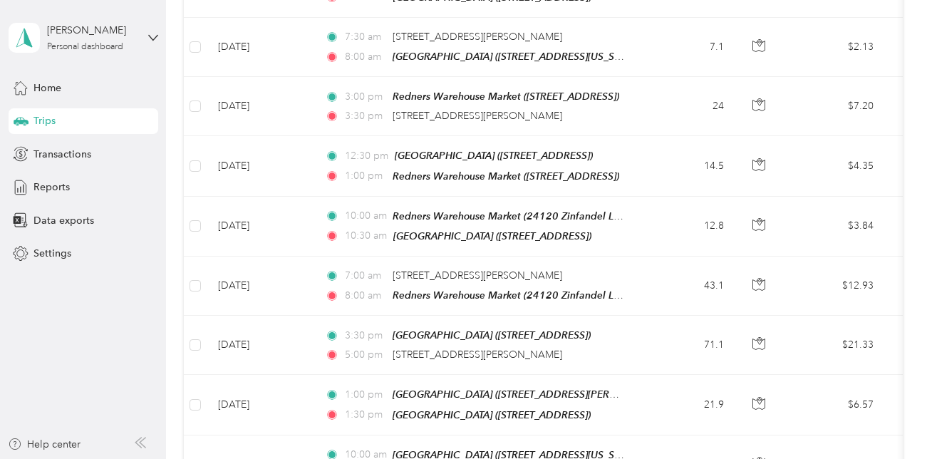
scroll to position [1446, 0]
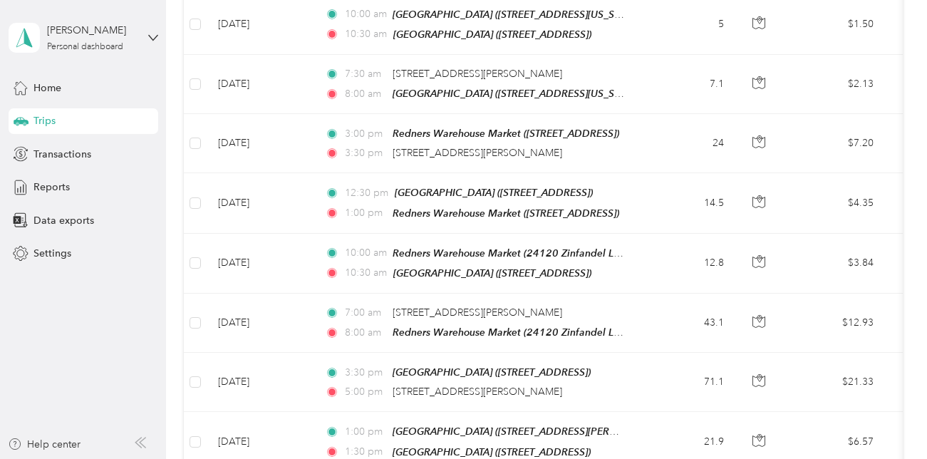
scroll to position [327, 0]
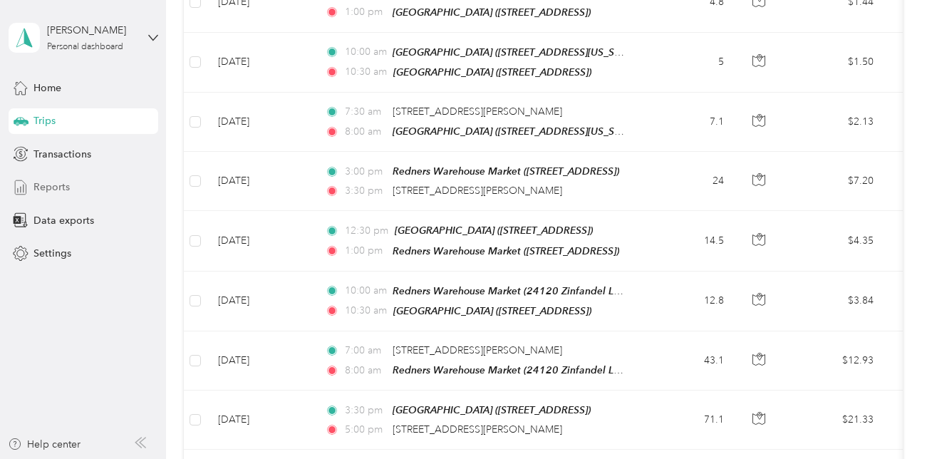
click at [53, 188] on span "Reports" at bounding box center [52, 187] width 36 height 15
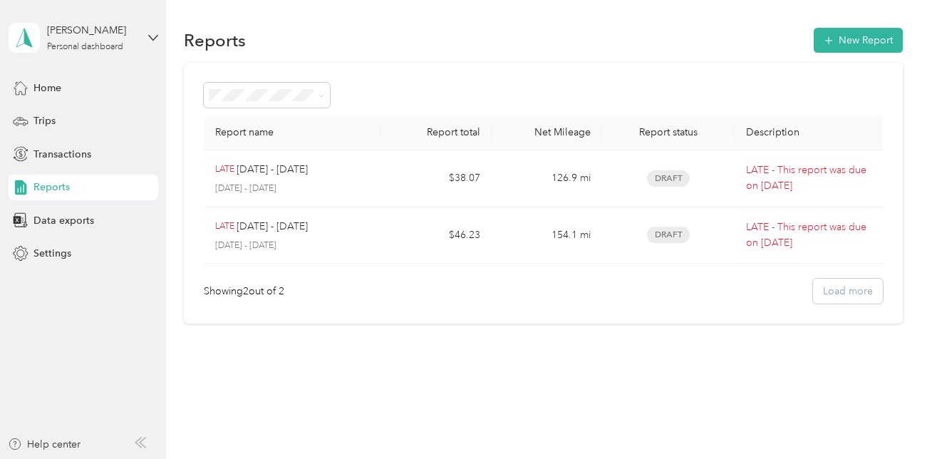
click at [853, 146] on th "Description" at bounding box center [809, 133] width 148 height 36
click at [38, 121] on span "Trips" at bounding box center [45, 120] width 22 height 15
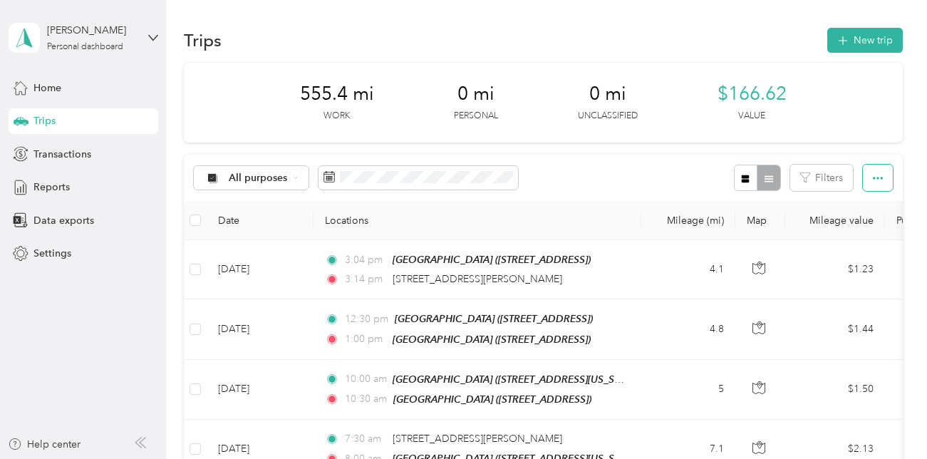
click at [876, 178] on icon "button" at bounding box center [878, 178] width 10 height 10
click at [811, 175] on button "Filters" at bounding box center [822, 178] width 63 height 26
click at [764, 175] on div at bounding box center [757, 178] width 46 height 26
click at [300, 178] on div "All purposes" at bounding box center [251, 178] width 115 height 24
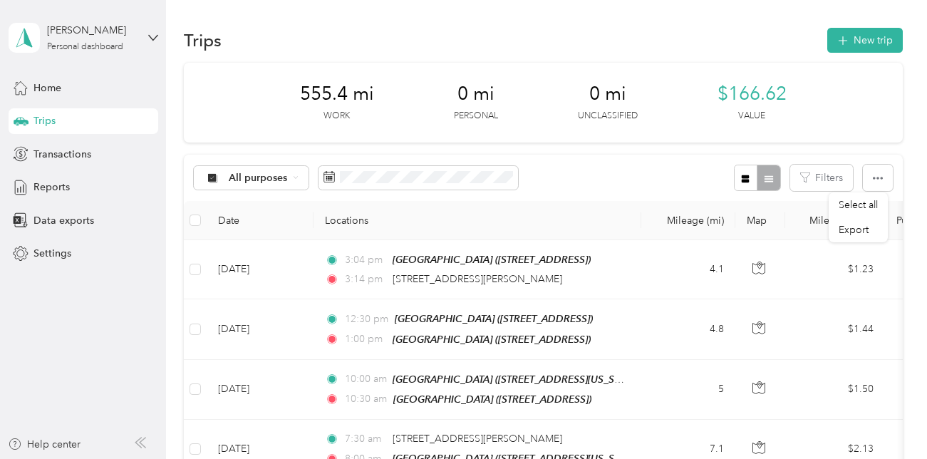
click at [250, 257] on li "[PERSON_NAME]" at bounding box center [259, 252] width 130 height 25
click at [50, 185] on span "Reports" at bounding box center [52, 187] width 36 height 15
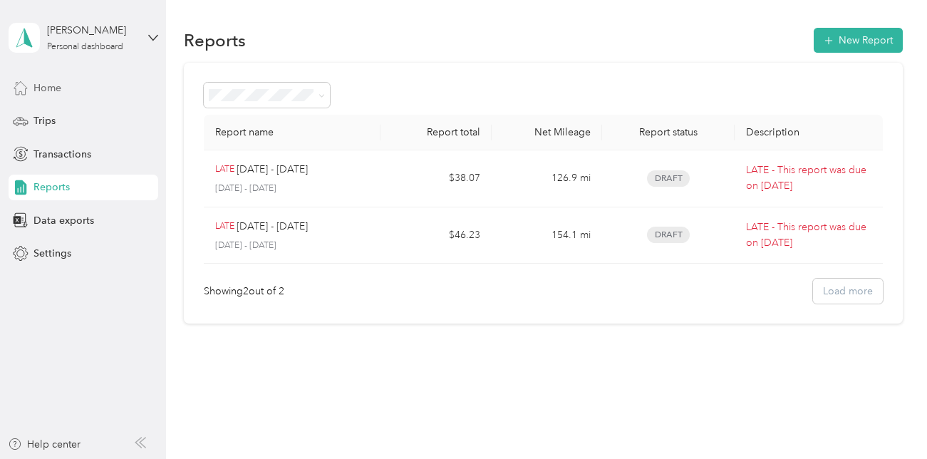
click at [46, 89] on span "Home" at bounding box center [48, 88] width 28 height 15
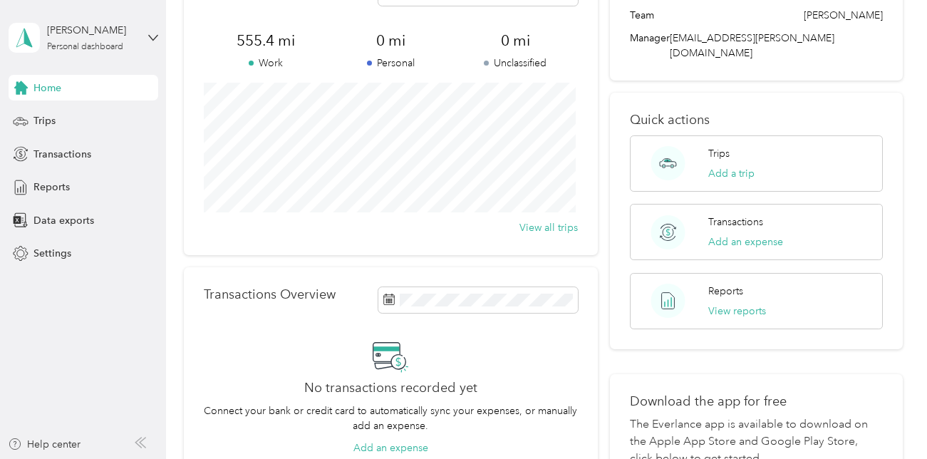
scroll to position [305, 0]
